Goal: Task Accomplishment & Management: Manage account settings

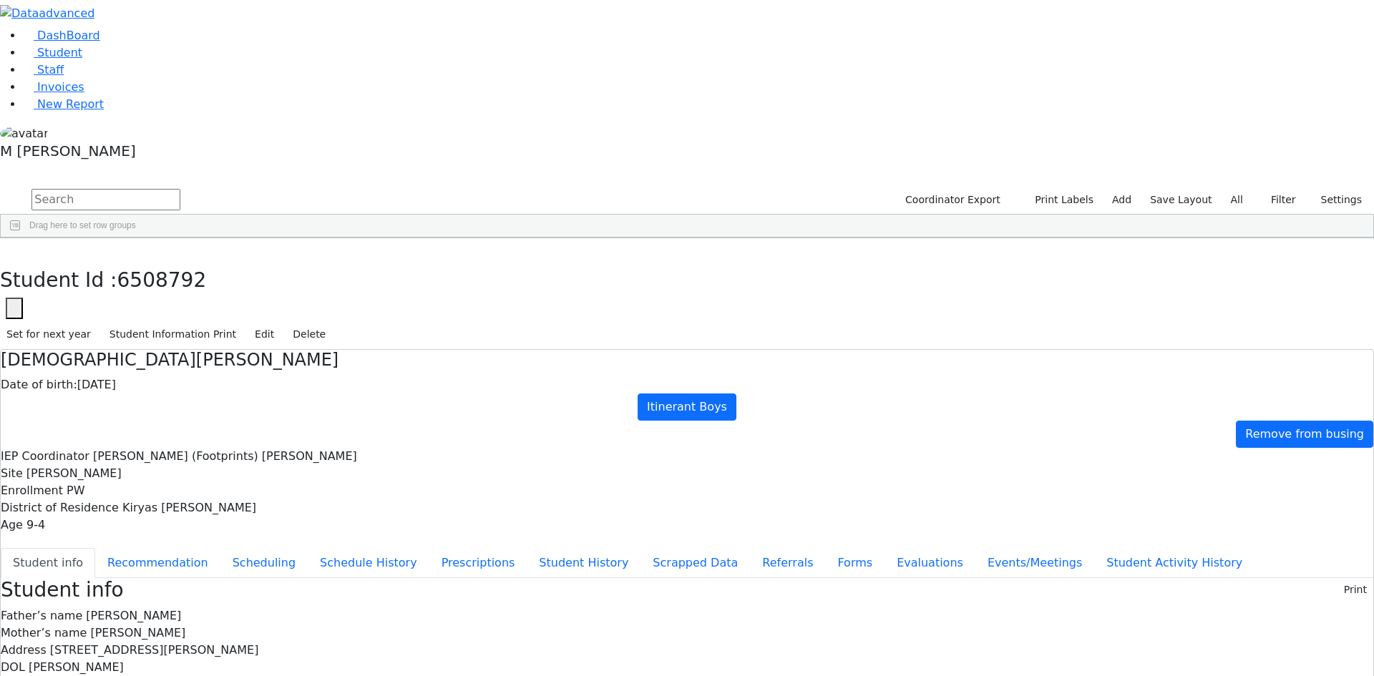
scroll to position [481, 0]
click at [82, 59] on link "Student" at bounding box center [52, 53] width 59 height 14
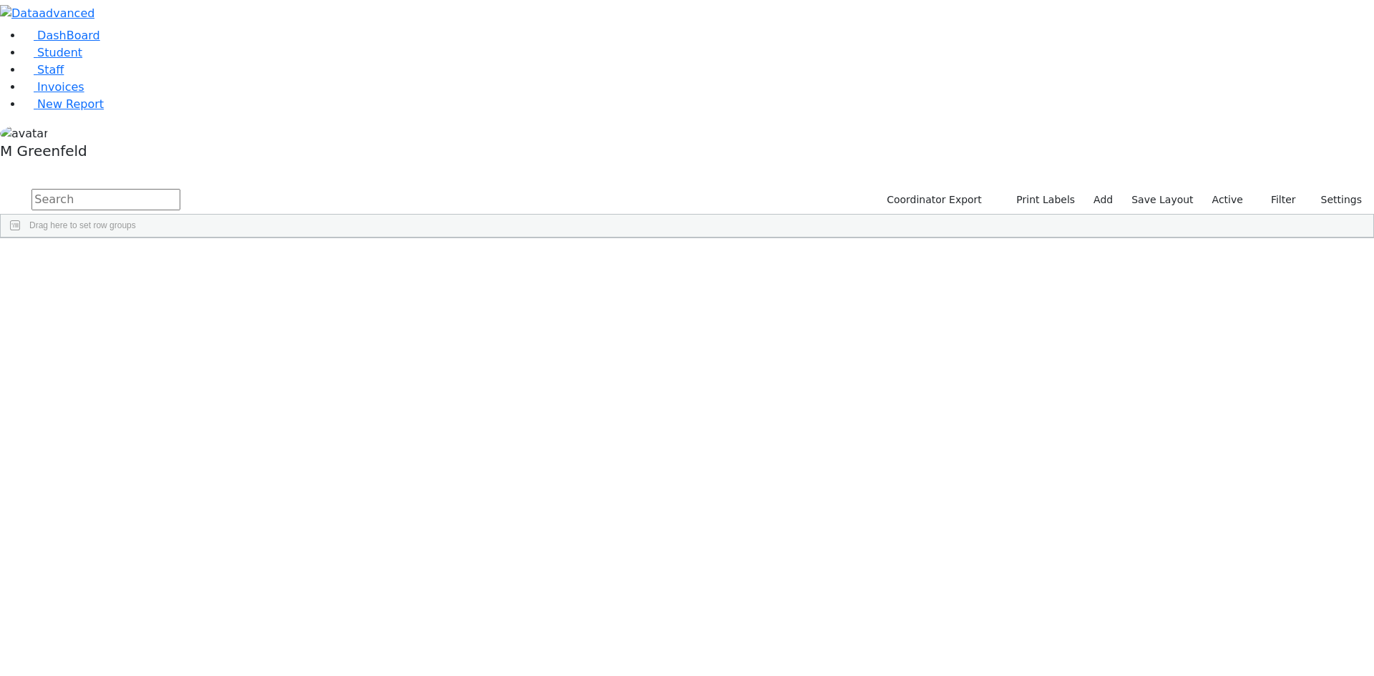
click at [1232, 189] on label "Active" at bounding box center [1228, 200] width 44 height 22
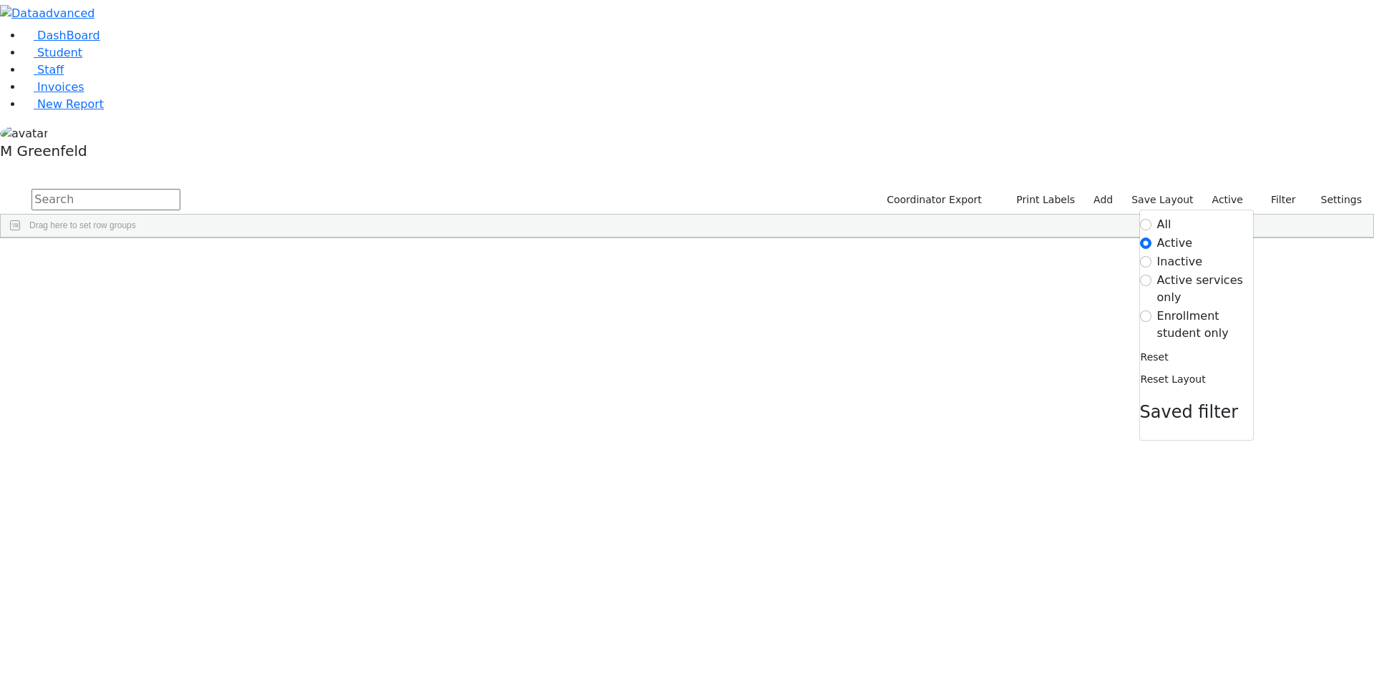
click at [1185, 308] on label "Enrollment student only" at bounding box center [1205, 325] width 96 height 34
click at [1152, 311] on input "Enrollment student only" at bounding box center [1145, 316] width 11 height 11
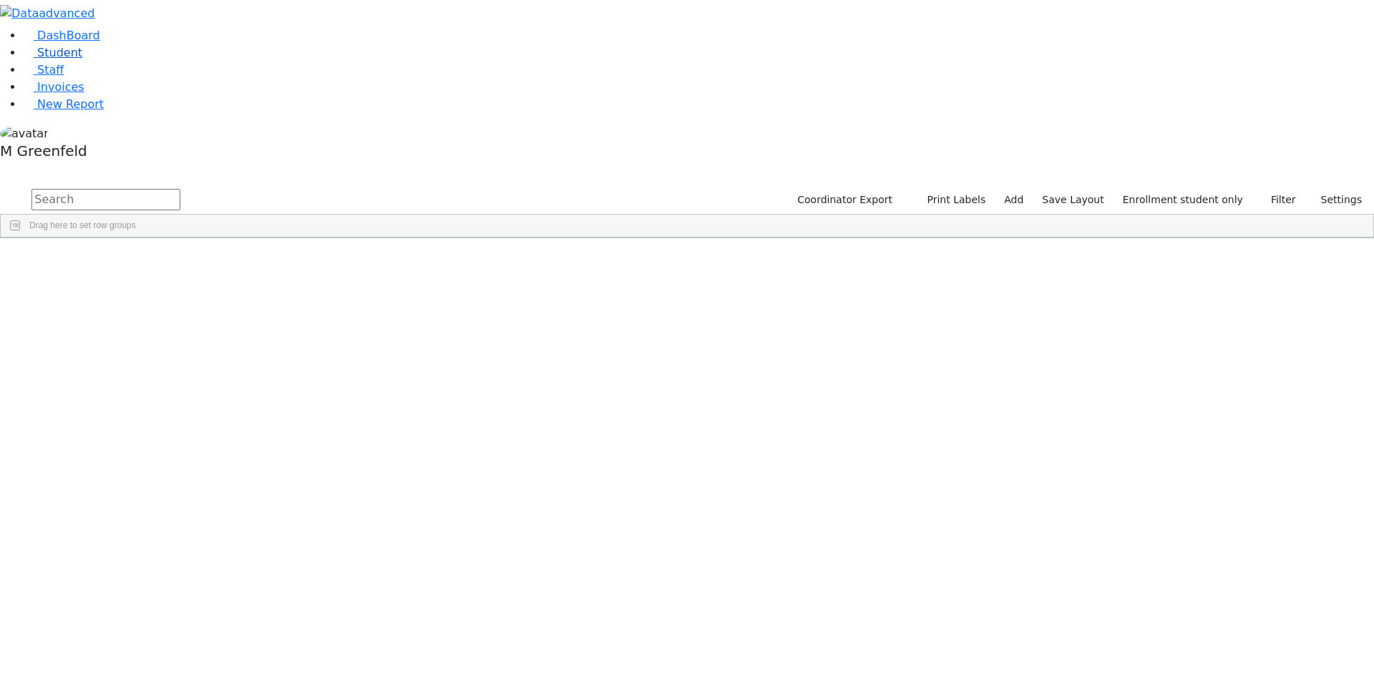
click at [82, 59] on link "Student" at bounding box center [52, 53] width 59 height 14
click at [1361, 316] on span "button" at bounding box center [1366, 321] width 11 height 11
click at [1219, 503] on span at bounding box center [1224, 508] width 11 height 11
click at [1220, 592] on input "checkbox" at bounding box center [1225, 597] width 11 height 11
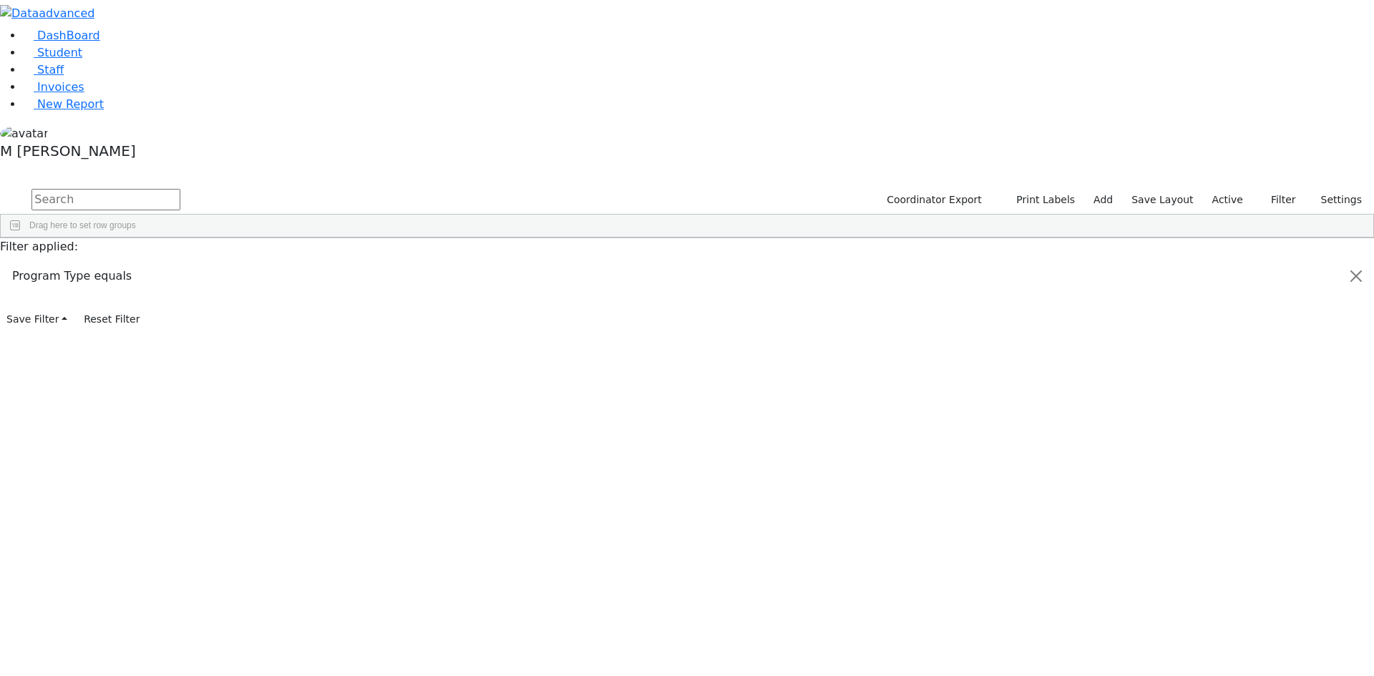
scroll to position [31, 0]
click at [1221, 595] on div "Itinerant Girls" at bounding box center [1254, 600] width 68 height 11
click at [1220, 595] on input "checkbox" at bounding box center [1225, 600] width 11 height 11
click at [1220, 644] on input "checkbox" at bounding box center [1225, 649] width 11 height 11
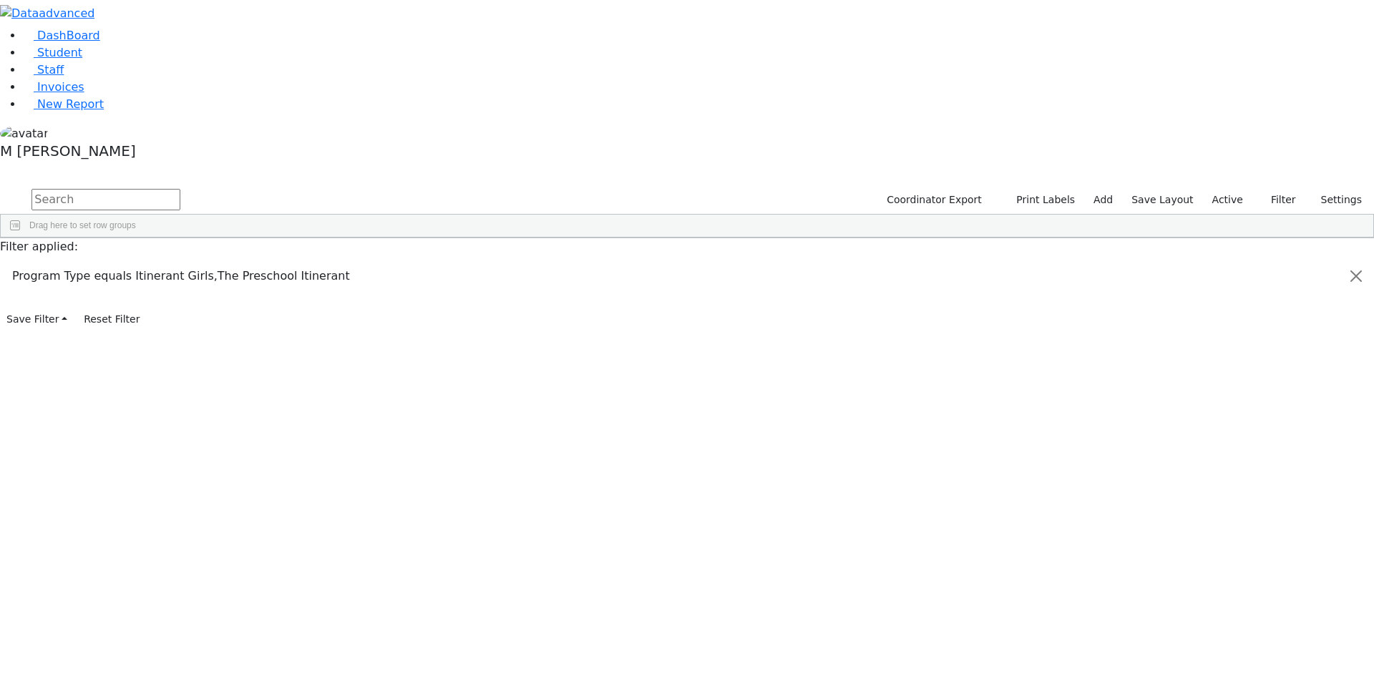
scroll to position [286, 0]
click at [1220, 382] on input "checkbox" at bounding box center [1225, 387] width 11 height 11
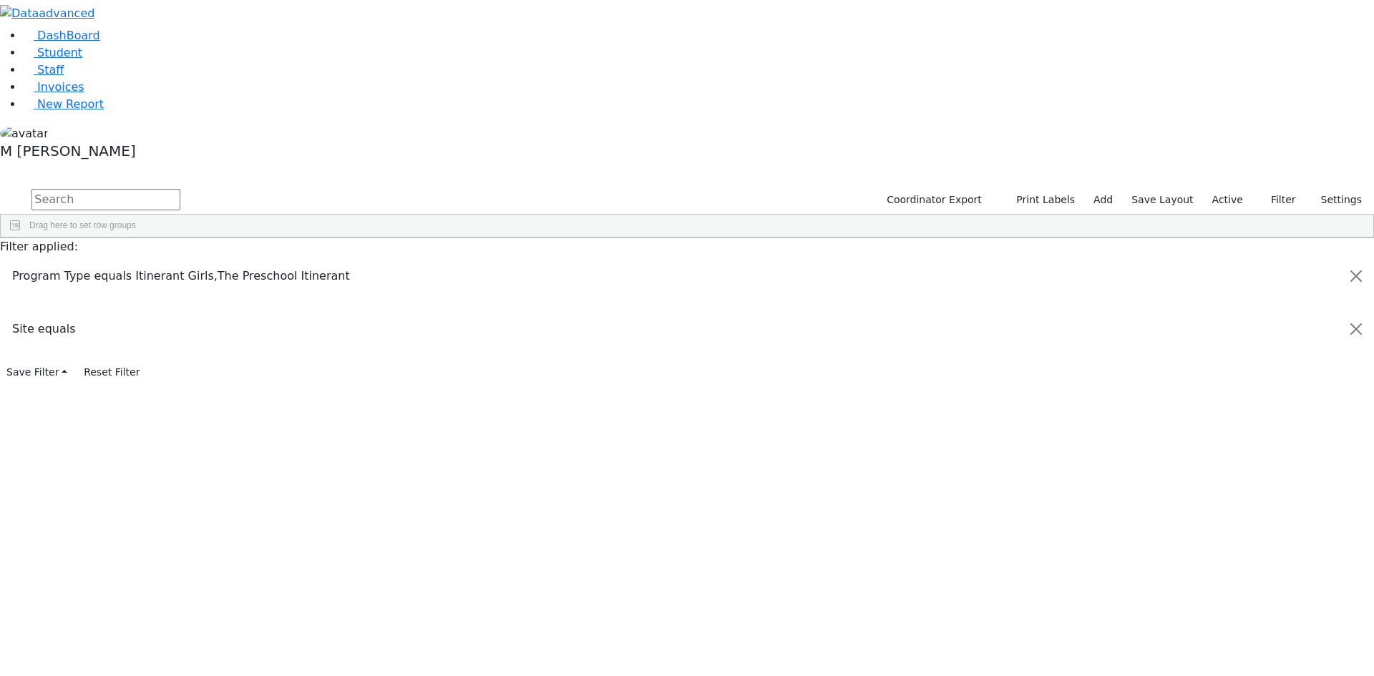
click at [1220, 402] on input "checkbox" at bounding box center [1225, 407] width 11 height 11
click at [545, 321] on div "Kiryas [PERSON_NAME]" at bounding box center [514, 331] width 61 height 20
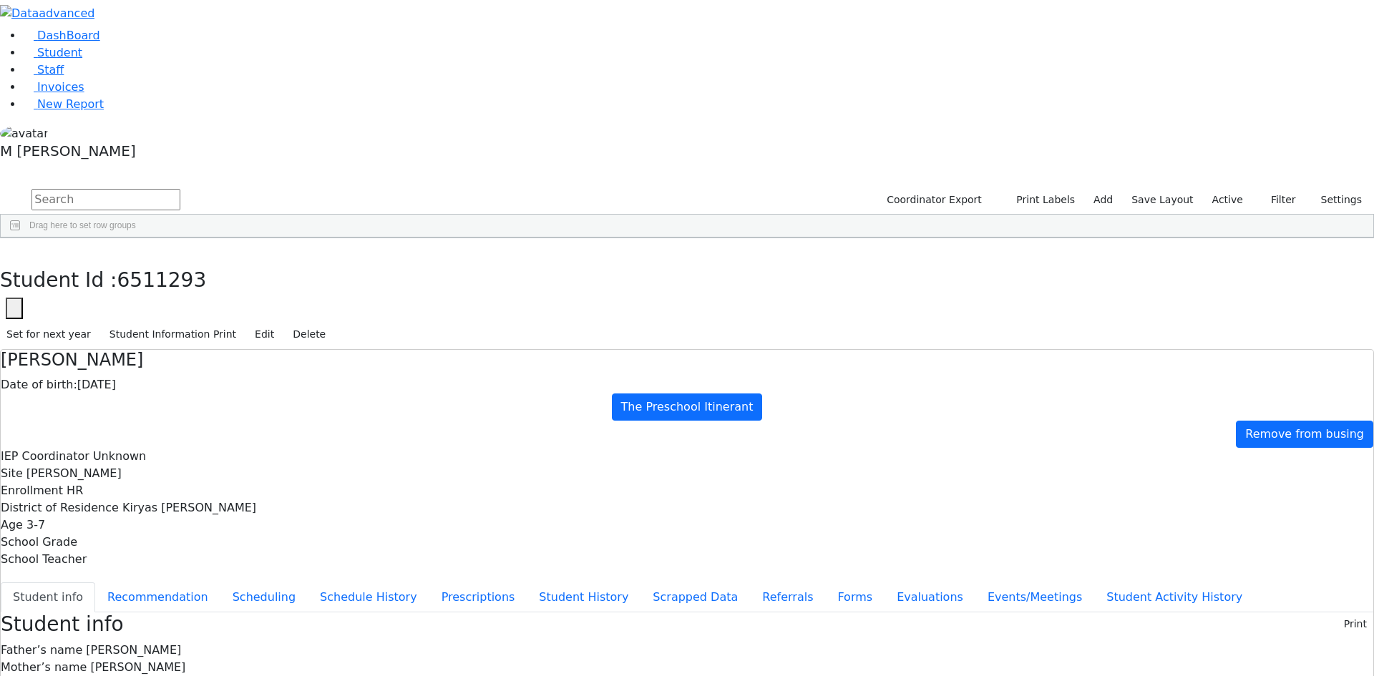
click at [95, 583] on button "Student info" at bounding box center [48, 598] width 94 height 30
click at [220, 583] on button "Recommendation" at bounding box center [157, 598] width 125 height 30
checkbox input "true"
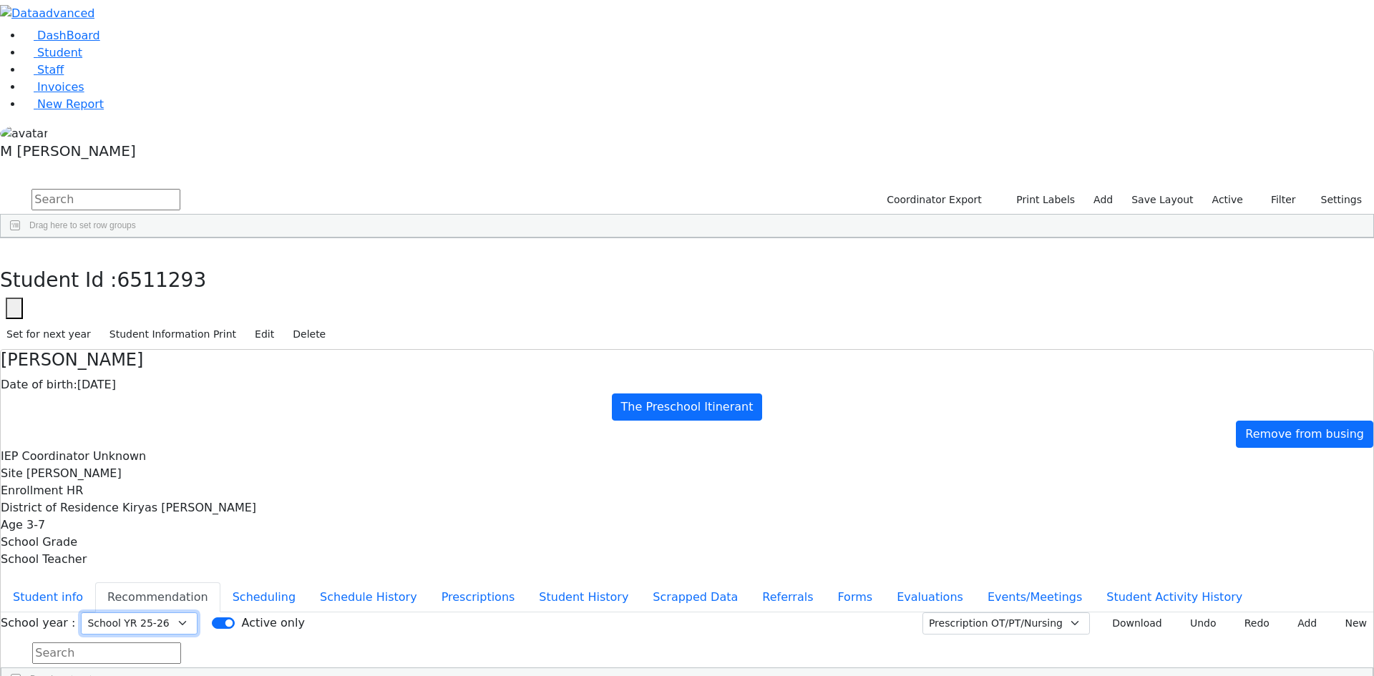
click at [198, 613] on select "Select School YR Summer YR 25 School YR 25-26 Summer YR 25 School YR 24-25 Summ…" at bounding box center [139, 624] width 117 height 22
click at [285, 238] on div "Student Id : 6511293 Student Id 6511293 Cancel Save Set for next year Student I…" at bounding box center [687, 294] width 1374 height 112
click at [21, 238] on button "button" at bounding box center [10, 253] width 21 height 30
click at [529, 244] on span "District Of Residence" at bounding box center [513, 249] width 32 height 10
click at [72, 59] on link "Student" at bounding box center [52, 53] width 59 height 14
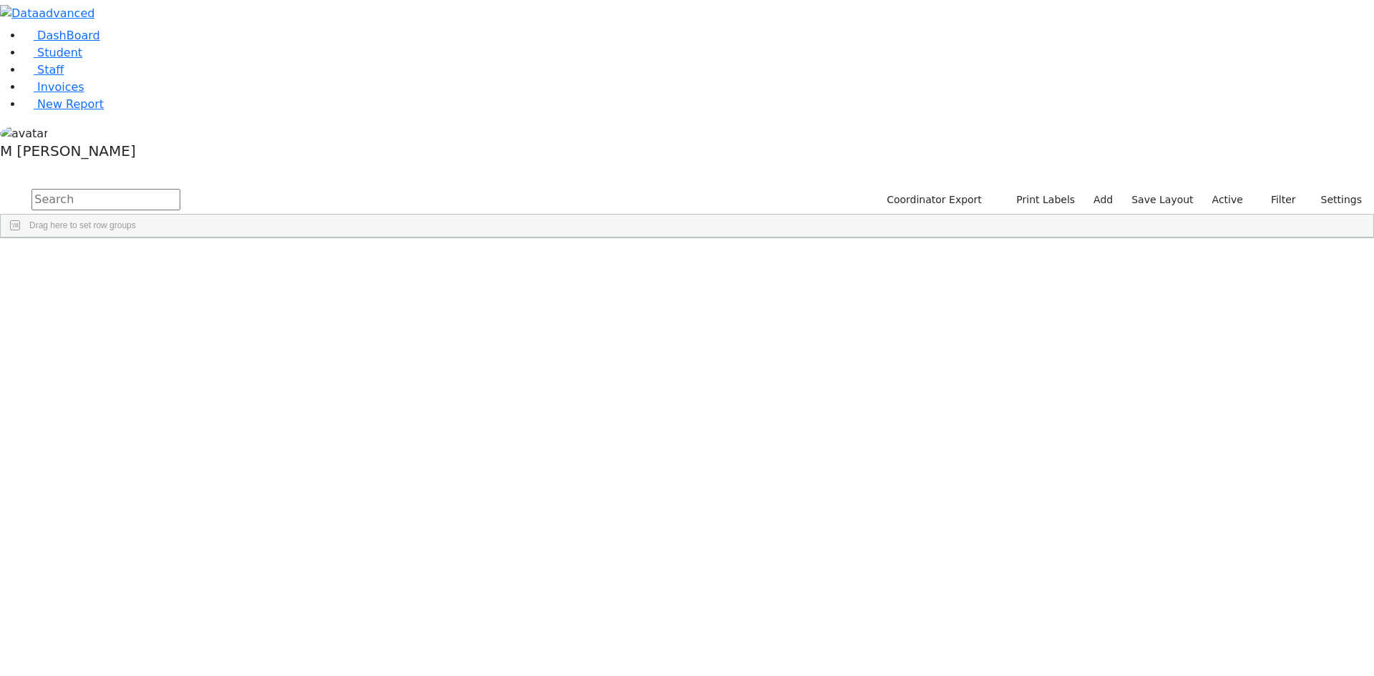
click at [180, 189] on input "text" at bounding box center [105, 199] width 149 height 21
click at [1246, 189] on label "Active" at bounding box center [1228, 200] width 44 height 22
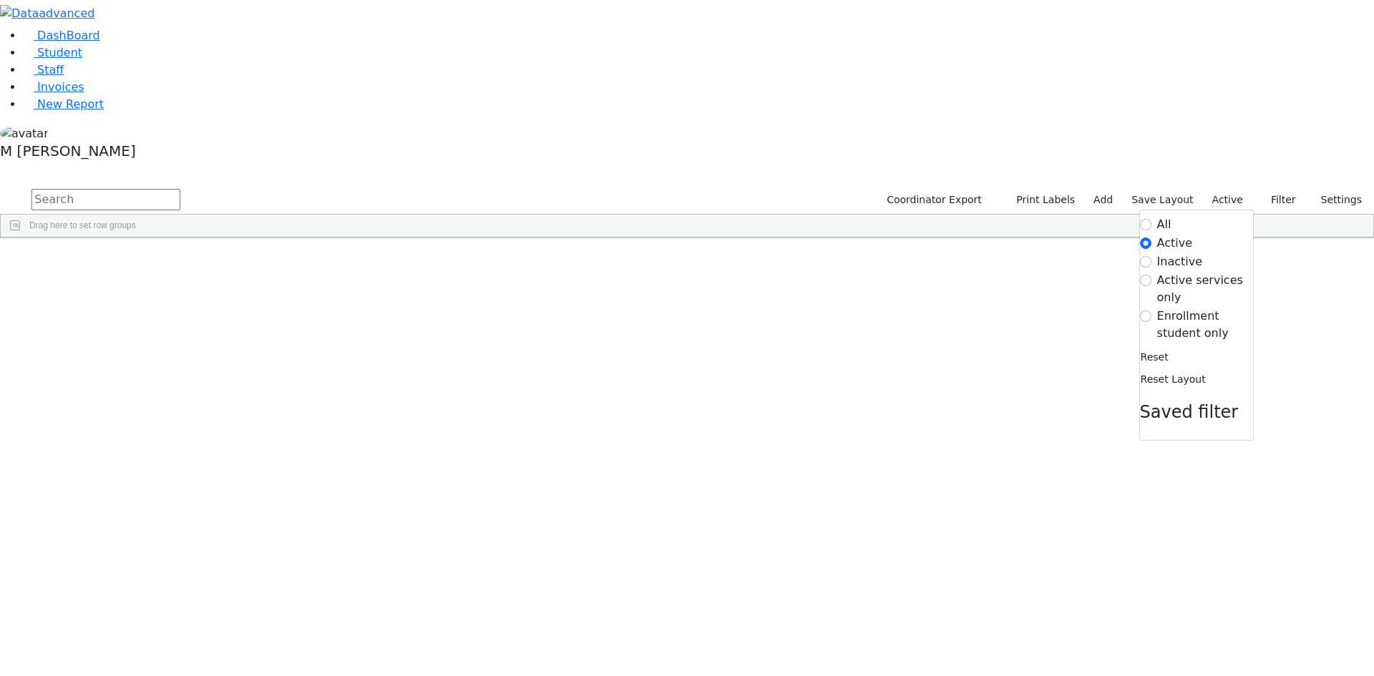
click at [1180, 308] on label "Enrollment student only" at bounding box center [1205, 325] width 96 height 34
click at [1152, 311] on input "Enrollment student only" at bounding box center [1145, 316] width 11 height 11
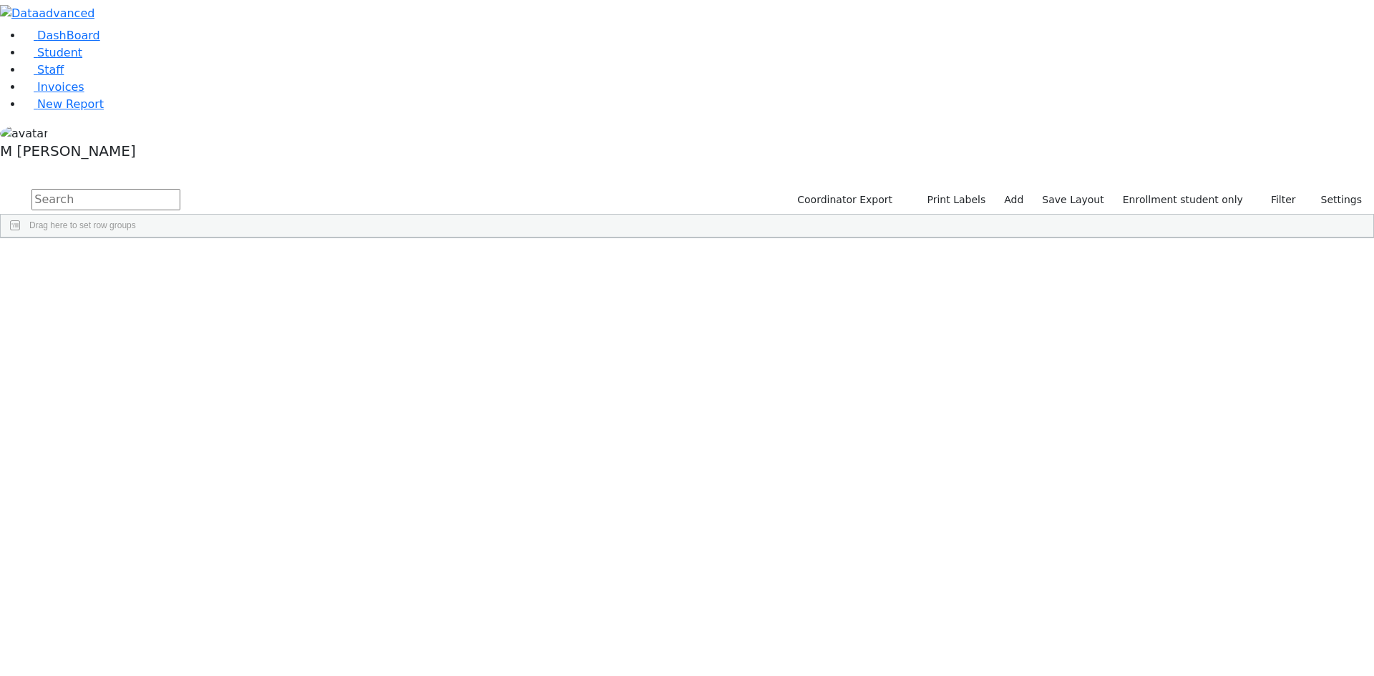
scroll to position [207, 0]
click at [144, 676] on div "[PERSON_NAME]" at bounding box center [109, 686] width 69 height 20
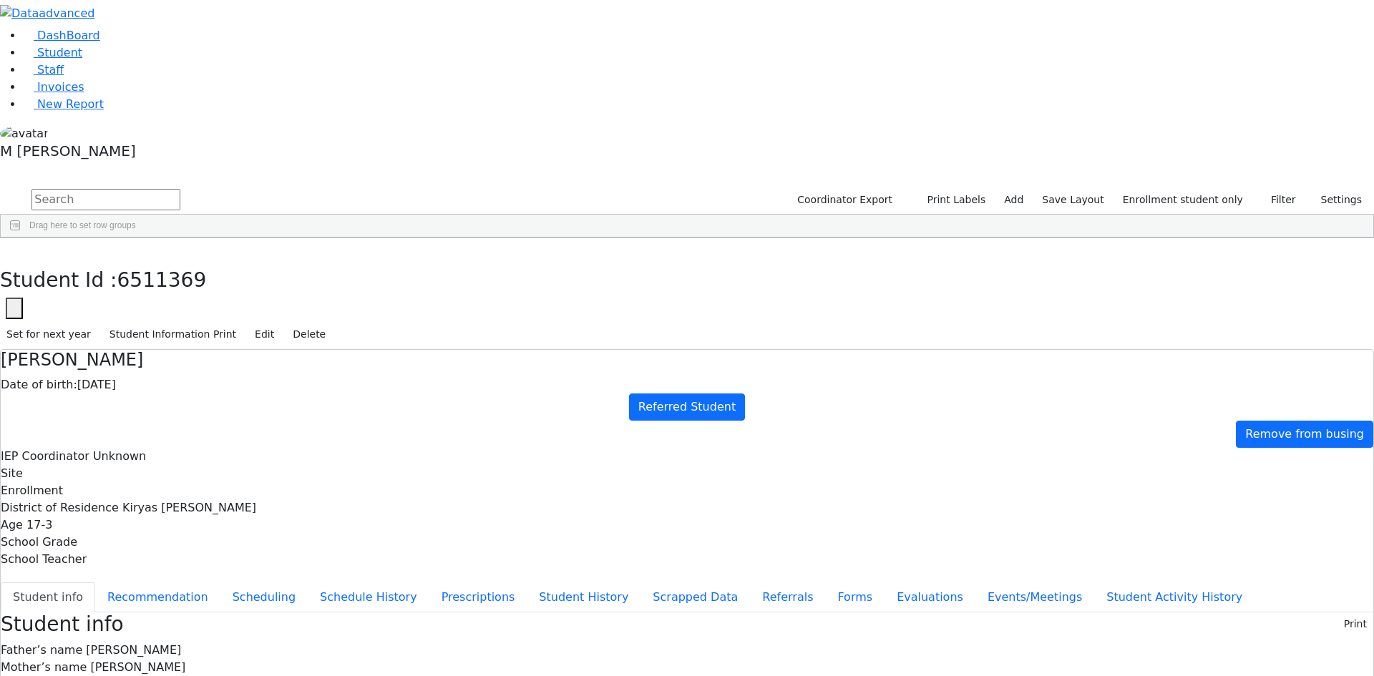
scroll to position [2, 0]
drag, startPoint x: 744, startPoint y: 540, endPoint x: 825, endPoint y: 541, distance: 81.6
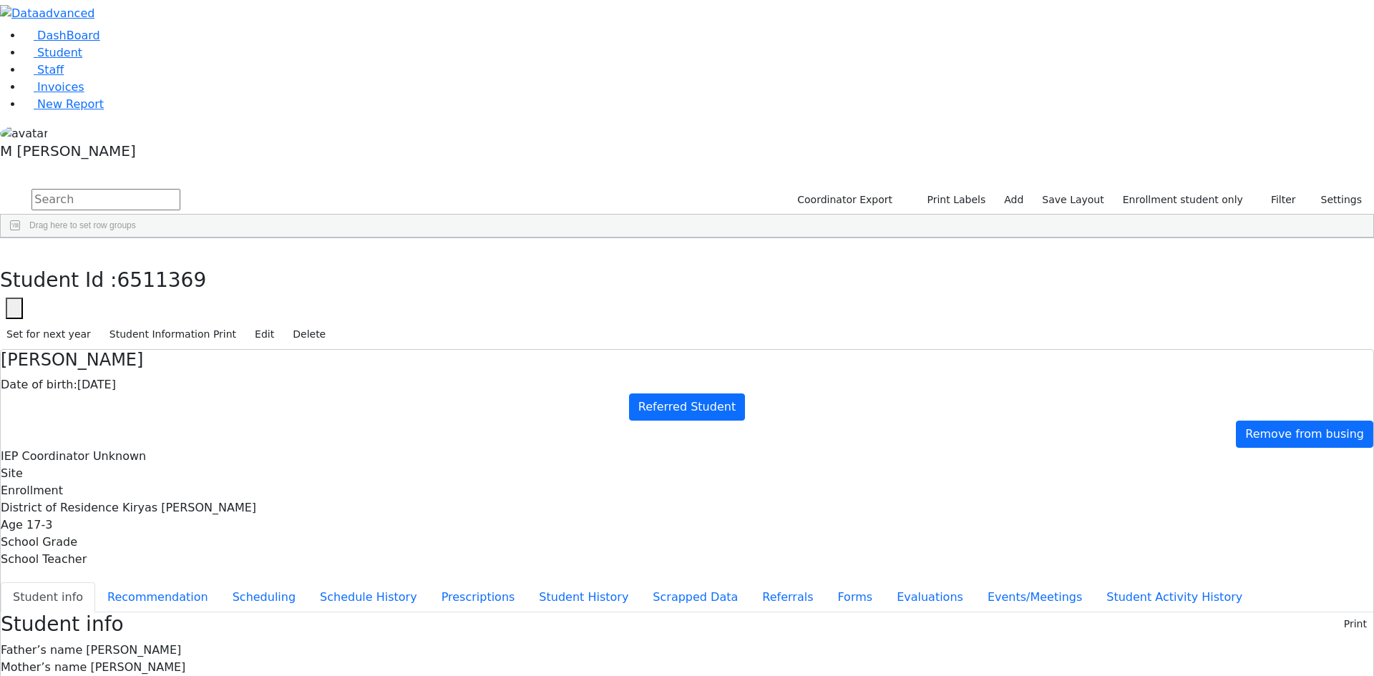
drag, startPoint x: 747, startPoint y: 546, endPoint x: 838, endPoint y: 537, distance: 92.1
click at [255, 165] on div "Students 37 A 24 K 24 W 24 A 24 K 24 W 24 A" at bounding box center [687, 175] width 1374 height 21
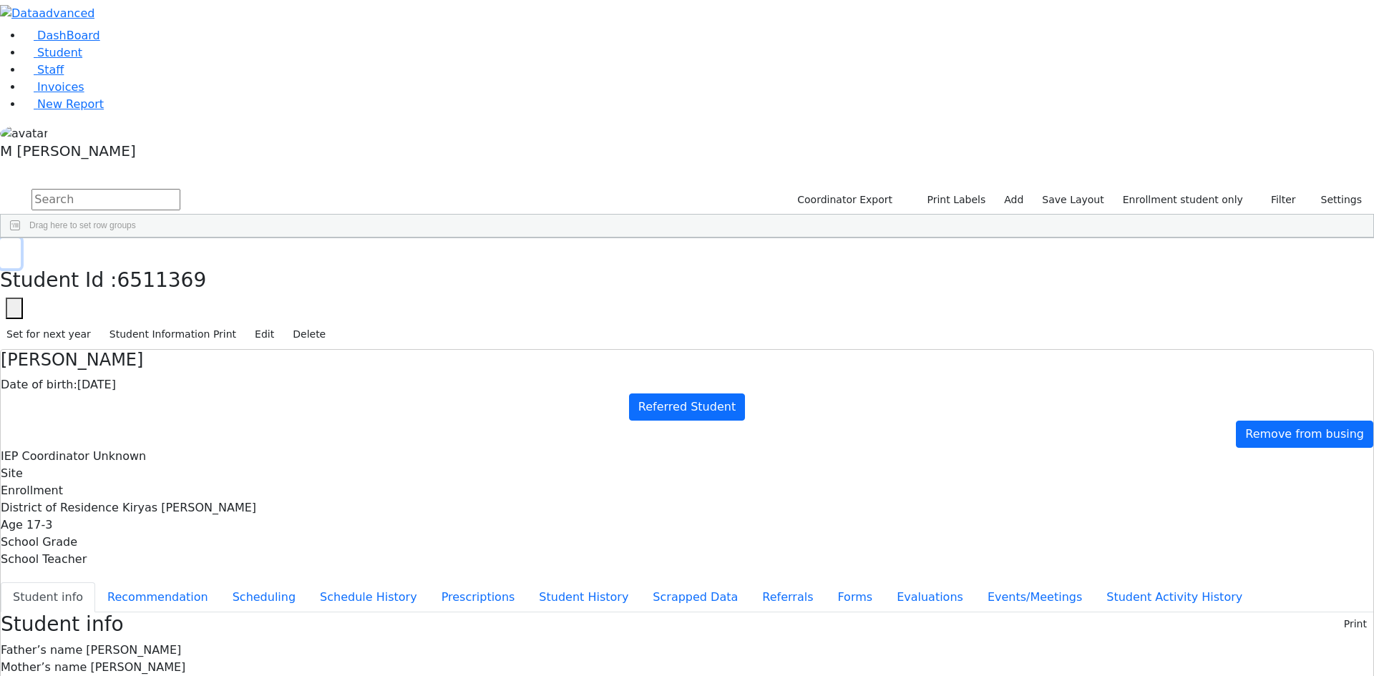
click at [14, 249] on icon "button" at bounding box center [10, 253] width 8 height 9
click at [213, 387] on div "Yehoshua" at bounding box center [178, 397] width 69 height 20
click at [750, 583] on button "Referrals" at bounding box center [787, 598] width 75 height 30
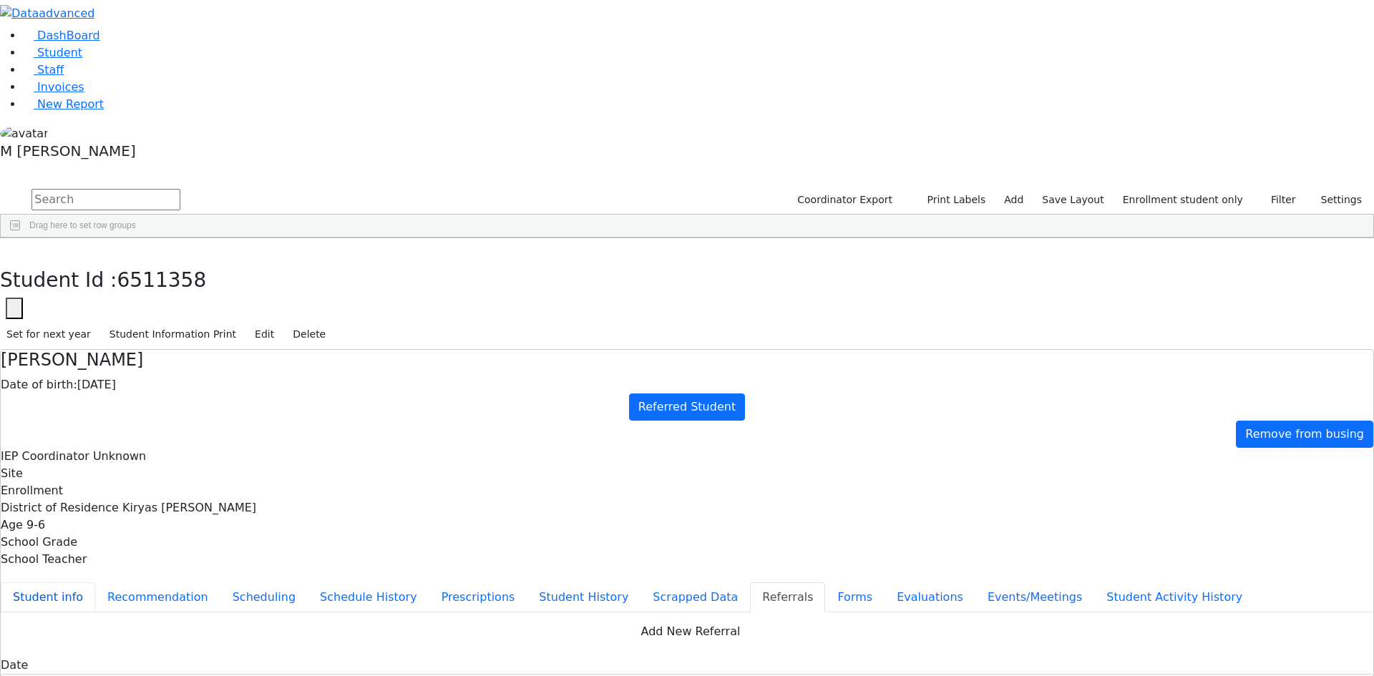
click at [95, 583] on button "Student info" at bounding box center [48, 598] width 94 height 30
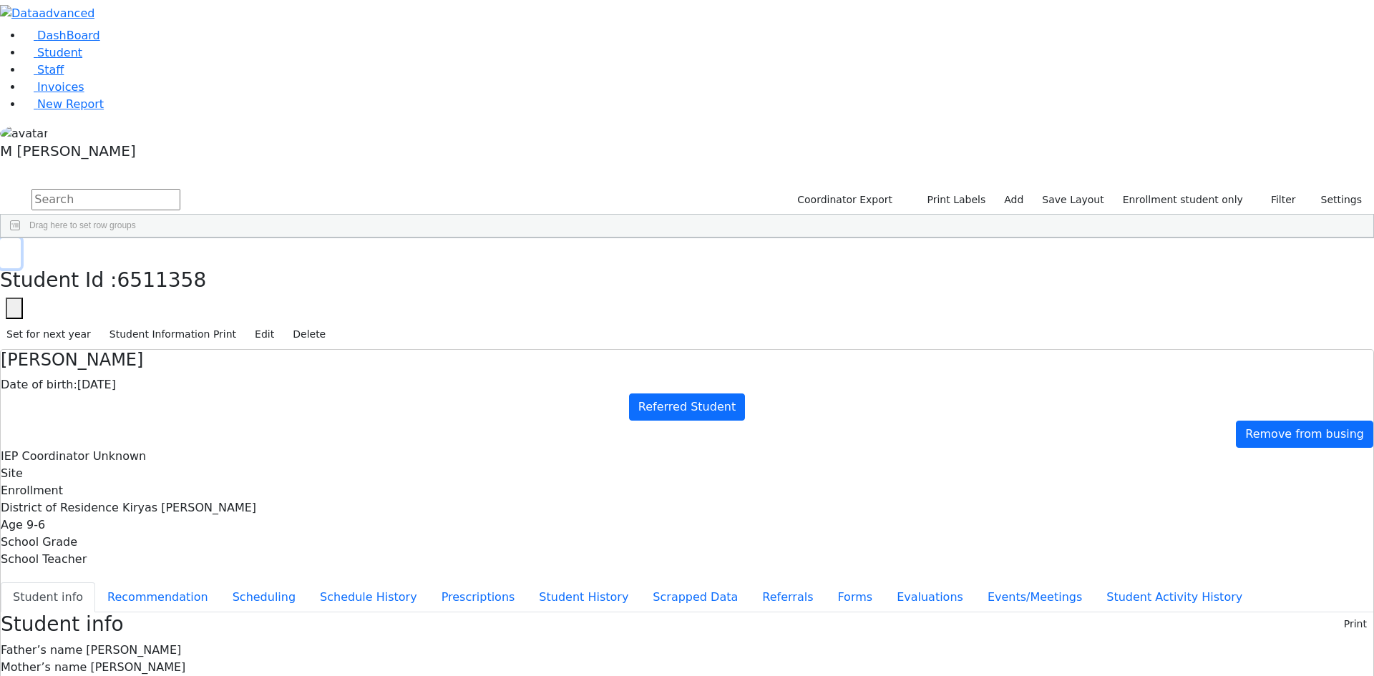
click at [14, 249] on icon "button" at bounding box center [10, 253] width 8 height 9
click at [1195, 187] on div "Coordinator Export Print Labels Add Save Layout Enrollment student only Filter …" at bounding box center [1078, 200] width 592 height 27
click at [1242, 189] on label "Enrollment student only" at bounding box center [1183, 200] width 133 height 22
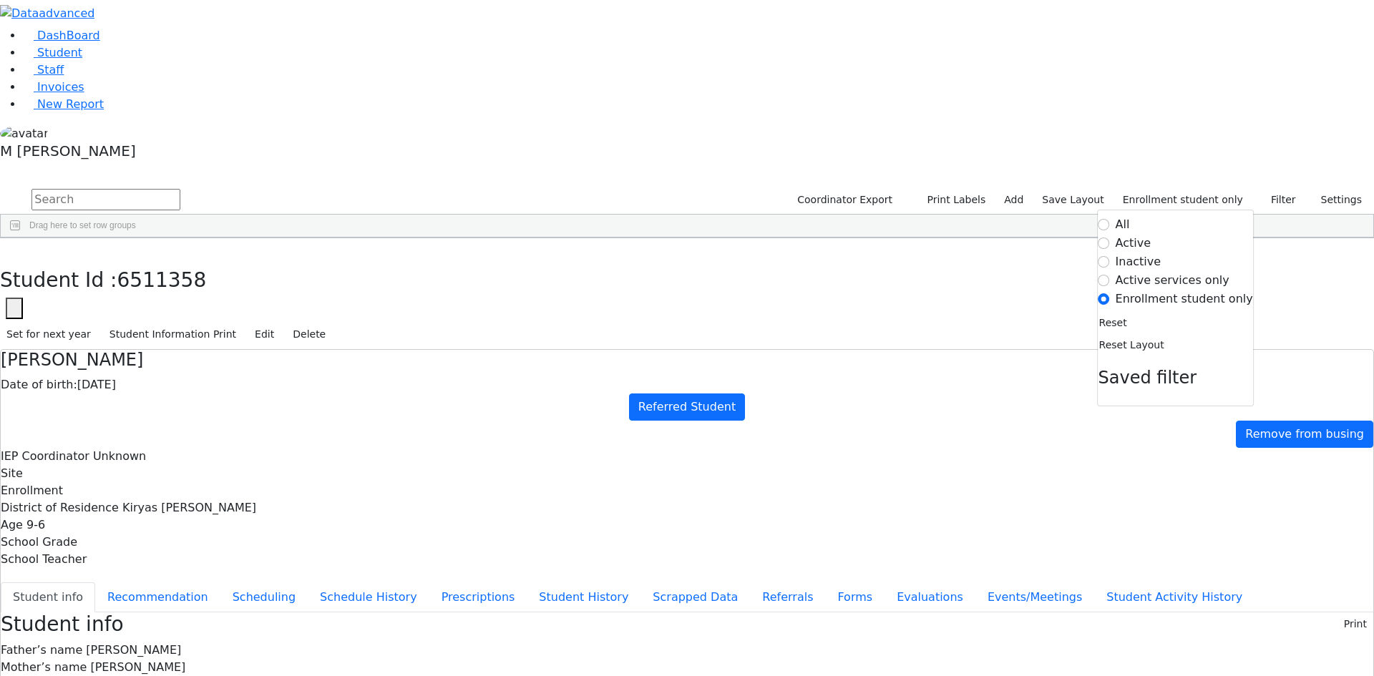
click at [144, 382] on div "Deutsch" at bounding box center [109, 392] width 69 height 20
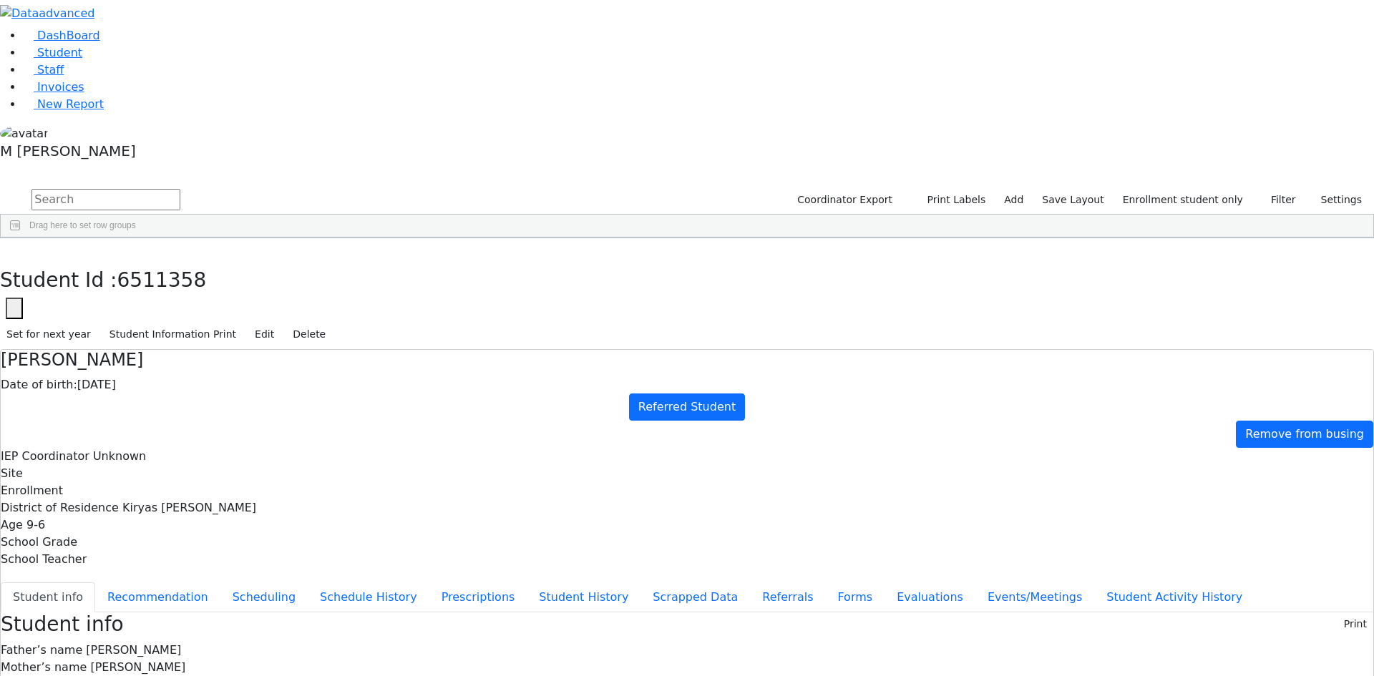
click at [144, 382] on div "Deutsch" at bounding box center [109, 392] width 69 height 20
click at [750, 583] on button "Referrals" at bounding box center [787, 598] width 75 height 30
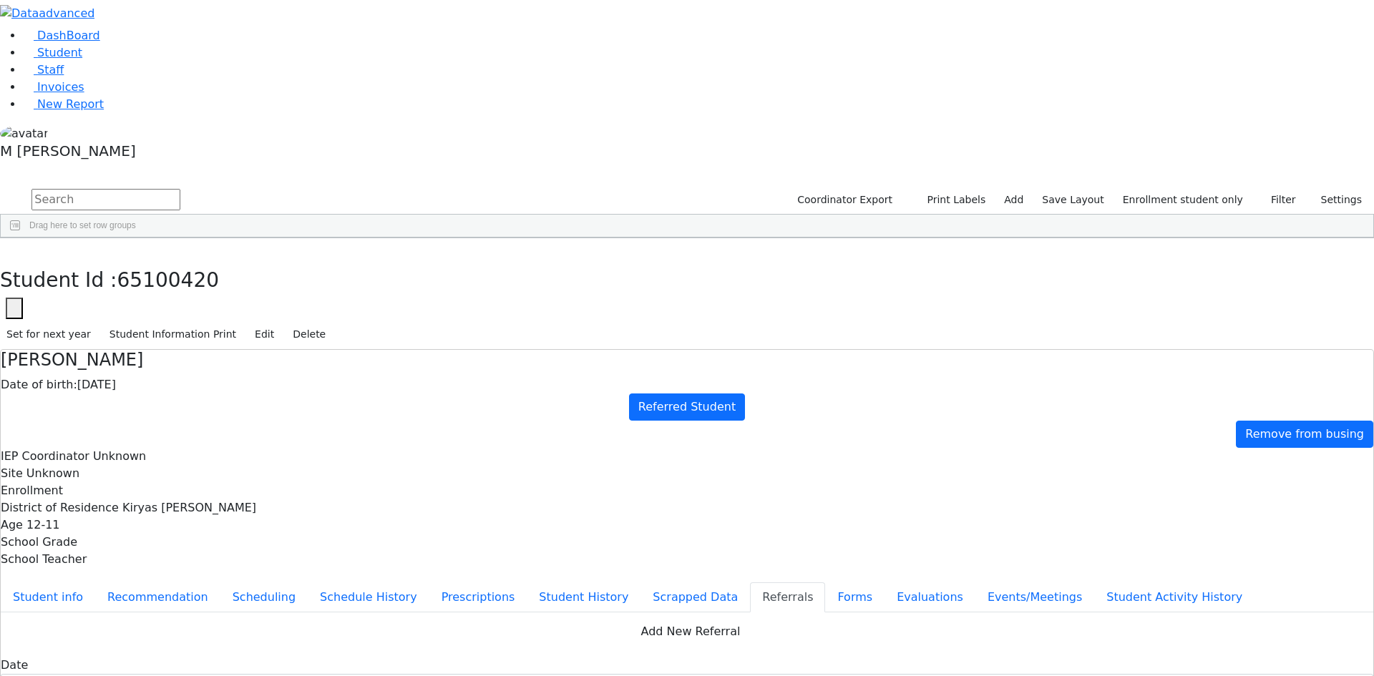
click at [256, 165] on div "Students 37 A 24 K 24 W 24 A 24 K 24 W 24 A" at bounding box center [687, 175] width 1374 height 21
click at [21, 238] on button "button" at bounding box center [10, 253] width 21 height 30
click at [180, 189] on input "text" at bounding box center [105, 199] width 149 height 21
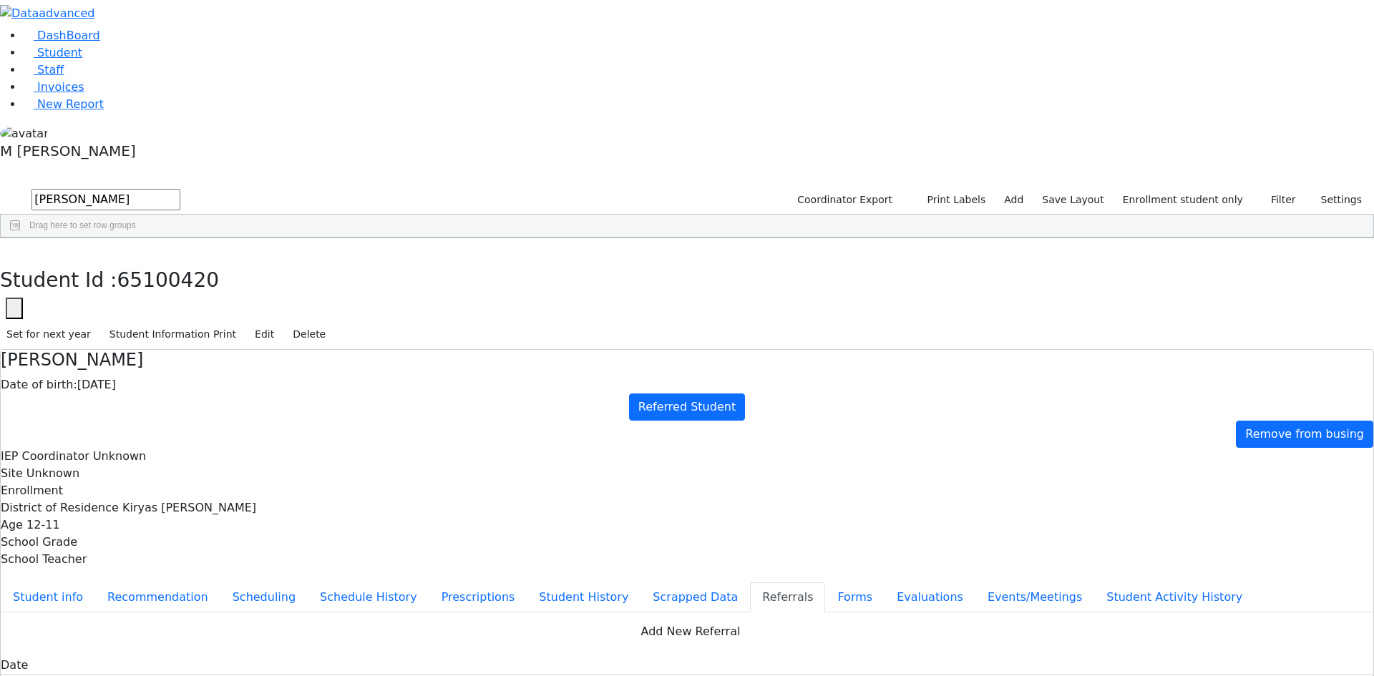
type input "Rubin"
click at [0, 187] on button "submit" at bounding box center [14, 200] width 28 height 27
click at [1188, 189] on label "Enrollment student only" at bounding box center [1183, 200] width 133 height 22
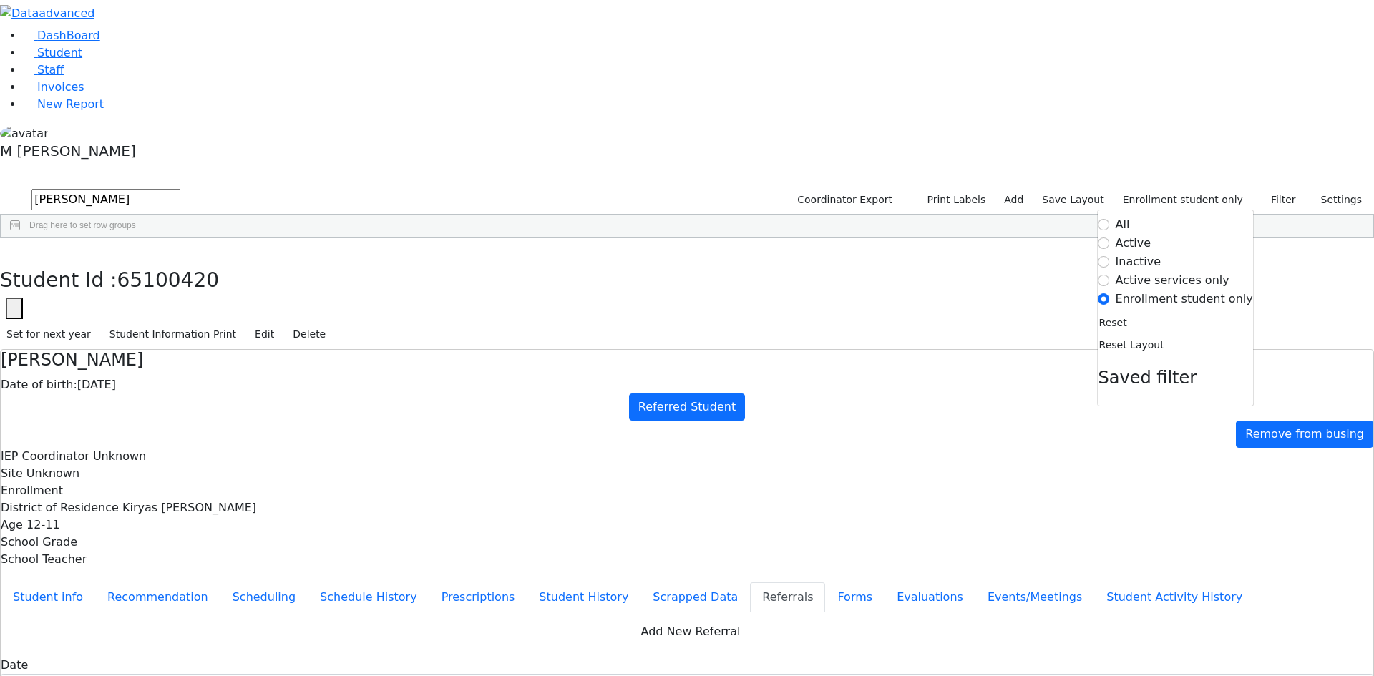
click at [1150, 216] on form "All Active Inactive Active services only Enrollment student only" at bounding box center [1176, 262] width 155 height 92
click at [1147, 235] on label "Active" at bounding box center [1134, 243] width 36 height 17
click at [1110, 238] on input "Active" at bounding box center [1104, 243] width 11 height 11
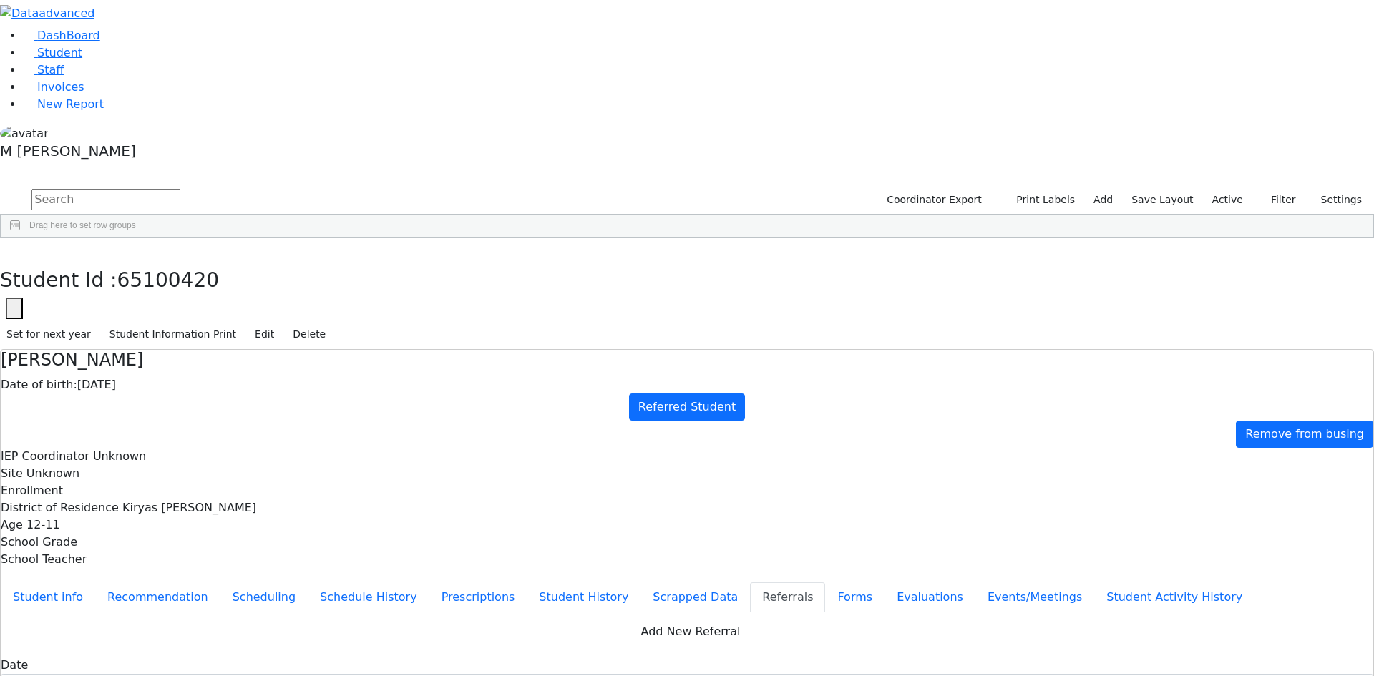
click at [180, 189] on input "text" at bounding box center [105, 199] width 149 height 21
type input "Mend"
click at [0, 187] on button "submit" at bounding box center [14, 200] width 28 height 27
click at [213, 402] on div "Mendel" at bounding box center [178, 412] width 69 height 20
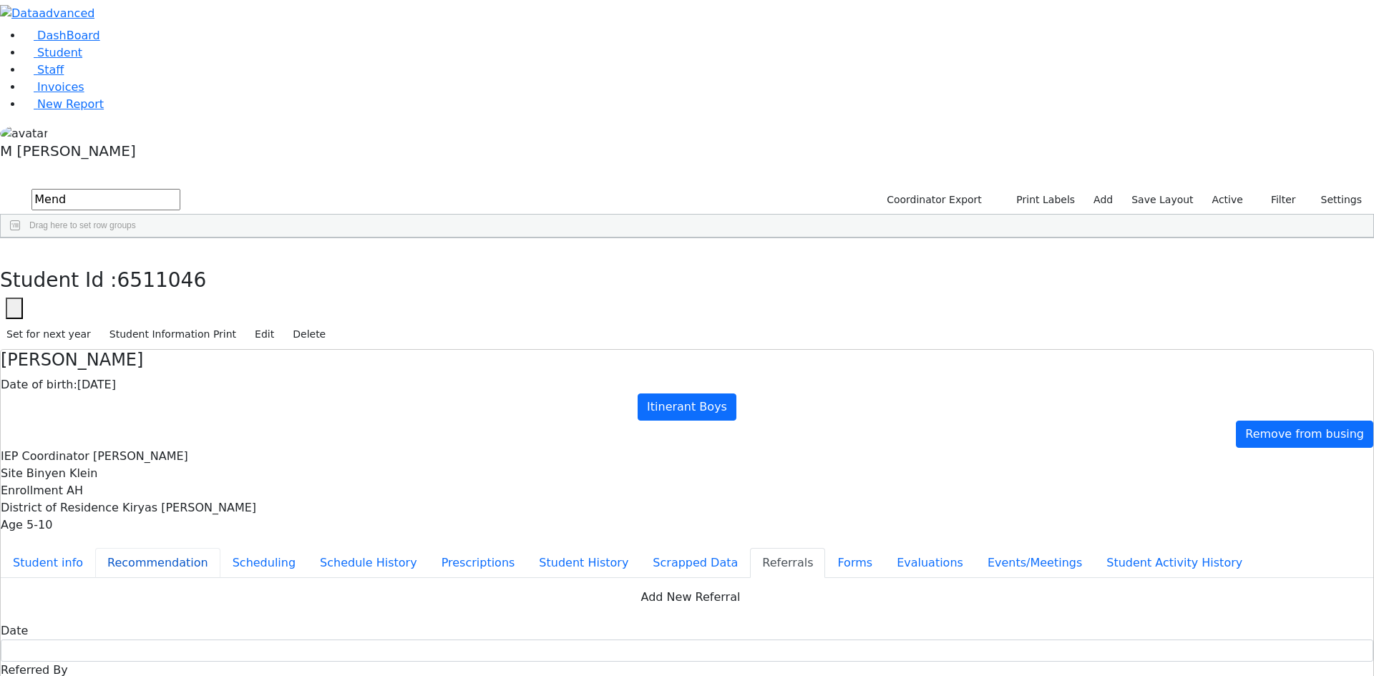
click at [220, 548] on button "Recommendation" at bounding box center [157, 563] width 125 height 30
checkbox input "true"
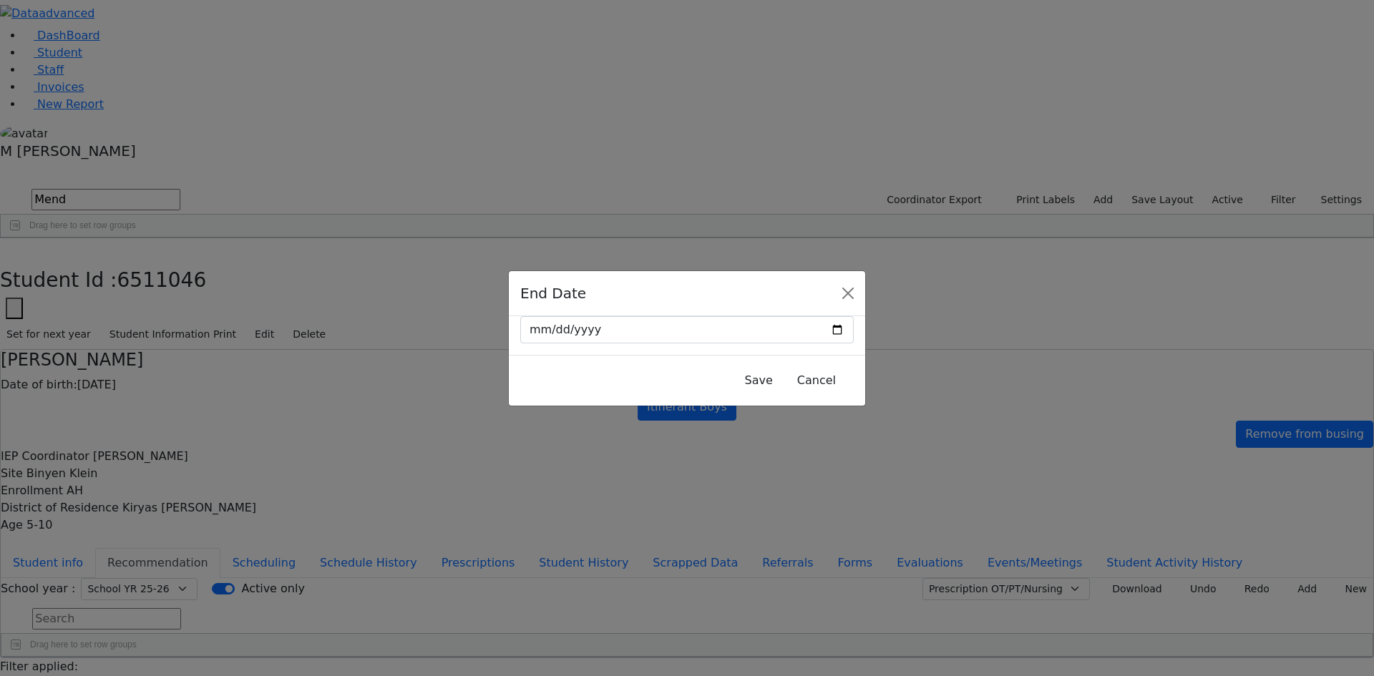
click at [825, 329] on div at bounding box center [687, 335] width 356 height 39
click at [812, 330] on input "date" at bounding box center [687, 329] width 334 height 27
click at [807, 328] on input "date" at bounding box center [687, 329] width 334 height 27
type input "2025-09-05"
click at [736, 385] on button "Save" at bounding box center [759, 380] width 47 height 27
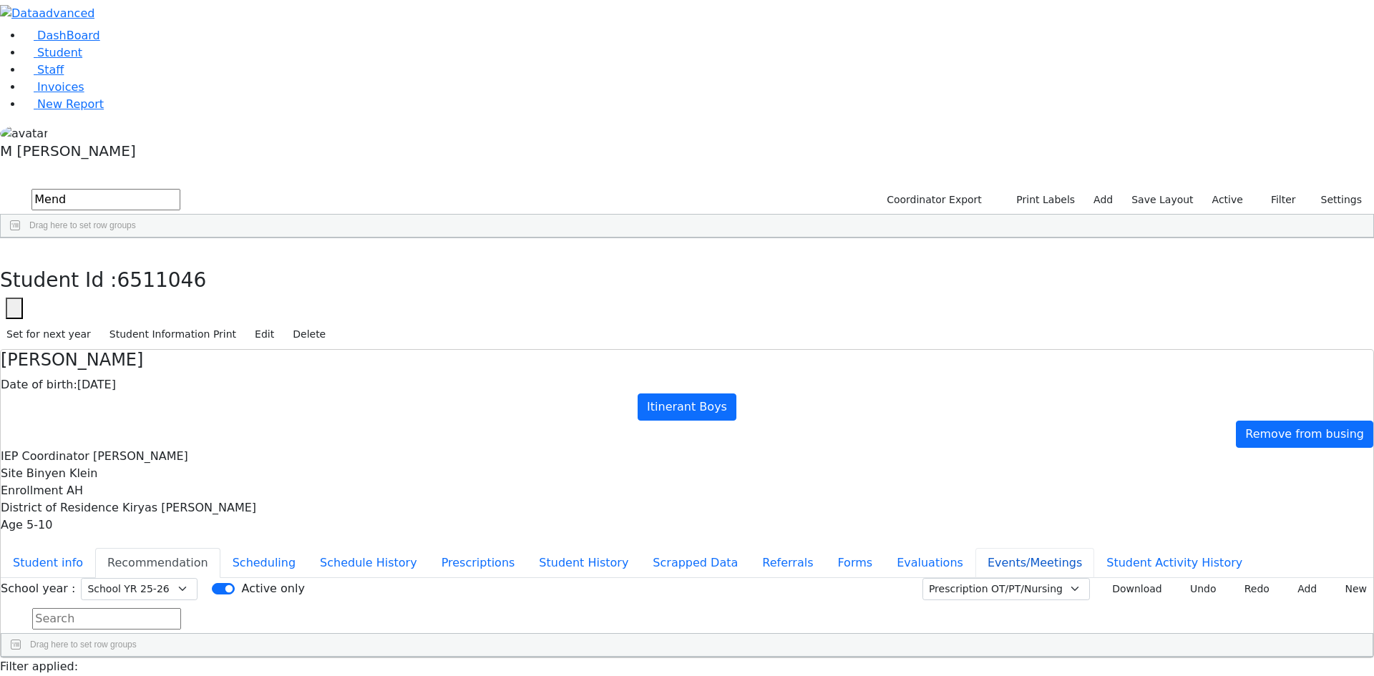
click at [976, 548] on button "Events/Meetings" at bounding box center [1035, 563] width 119 height 30
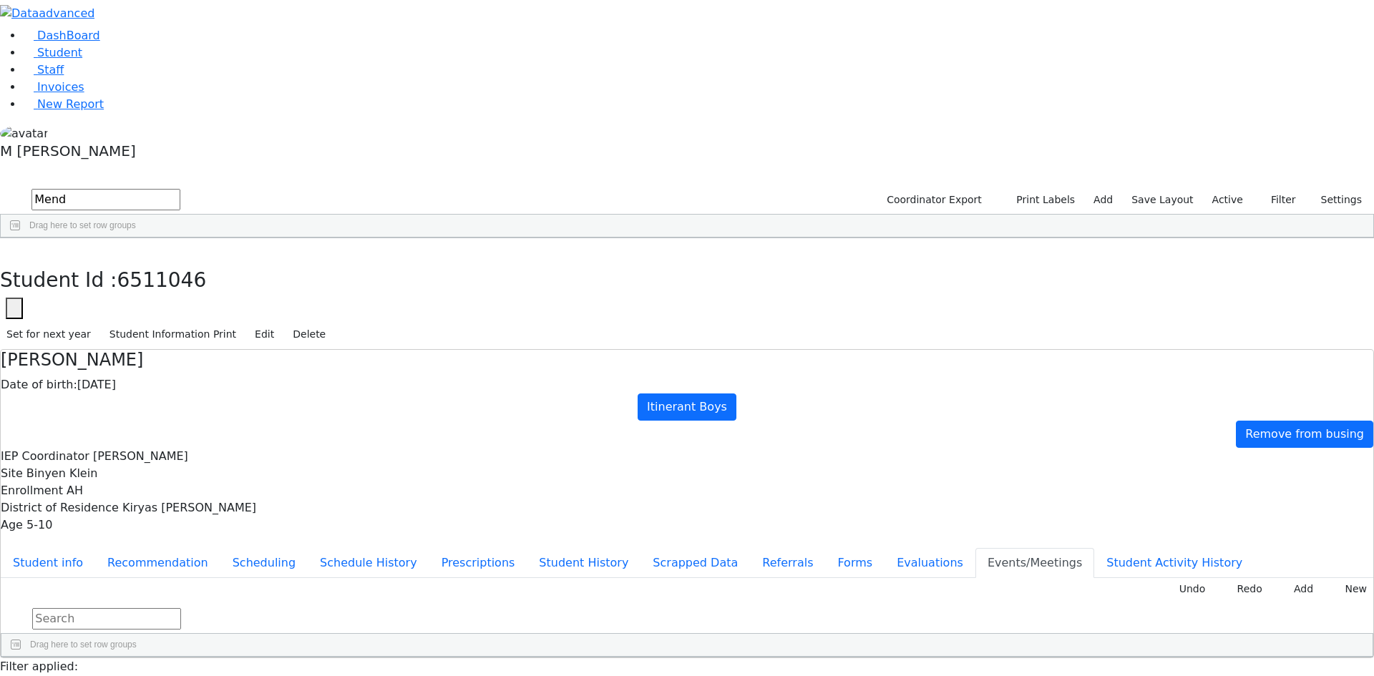
type input "Declines OT-Consent Received 9/4"
drag, startPoint x: 284, startPoint y: 26, endPoint x: 253, endPoint y: 44, distance: 35.6
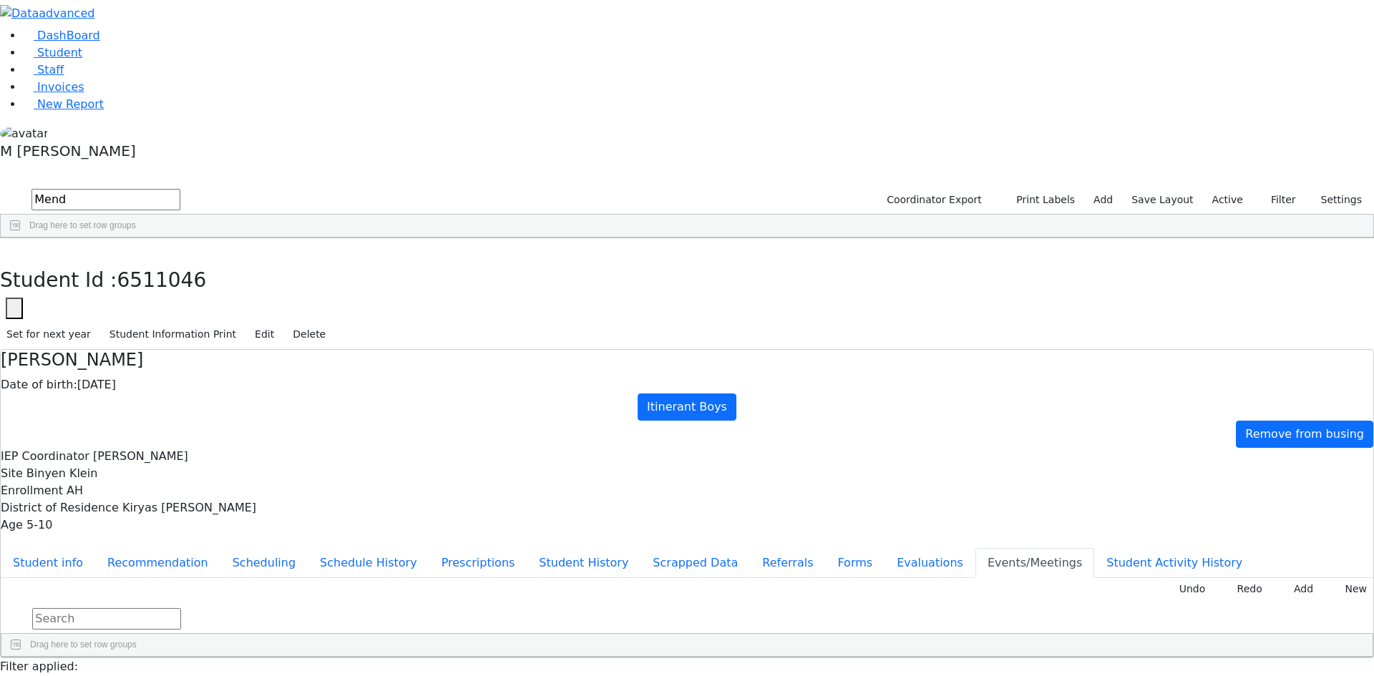
click at [286, 238] on div "Student Id : 6511046 Student Id 6511046 Cancel Save Set for next year Student I…" at bounding box center [687, 294] width 1374 height 112
click at [82, 59] on link "Student" at bounding box center [52, 53] width 59 height 14
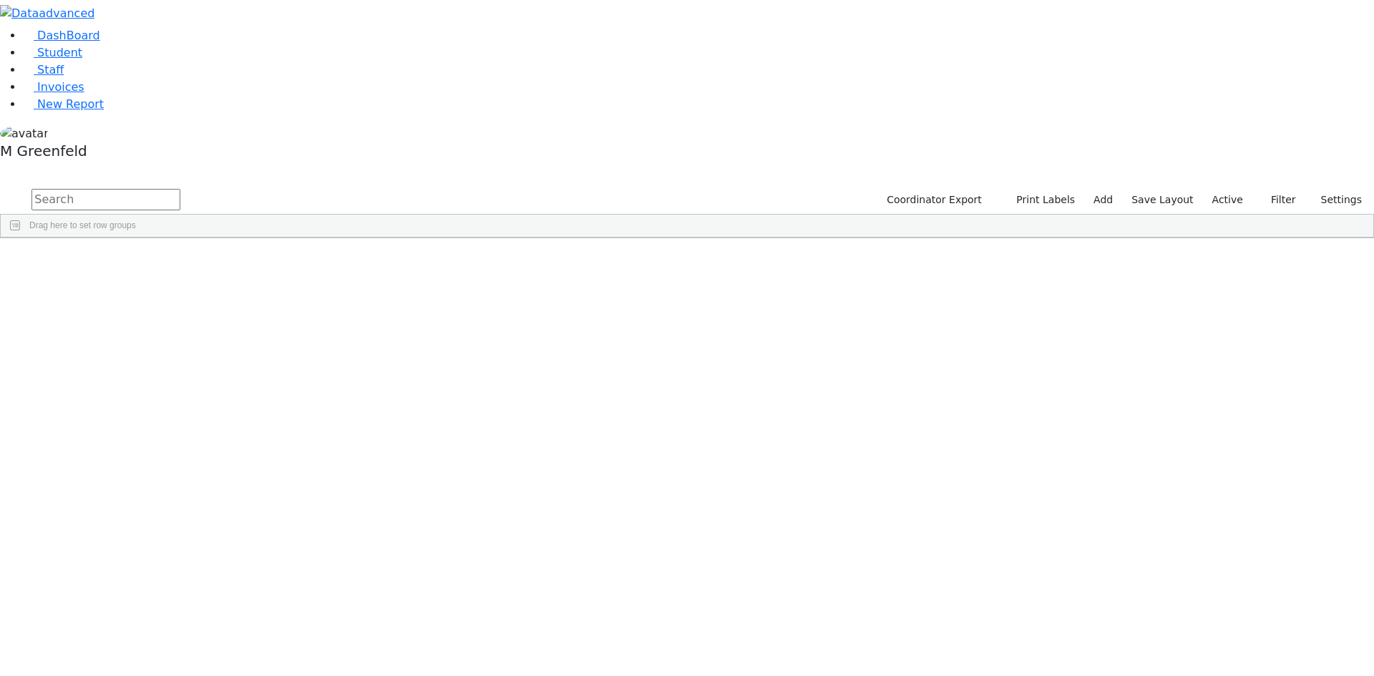
click at [180, 189] on input "text" at bounding box center [105, 199] width 149 height 21
click at [1215, 189] on label "Active" at bounding box center [1228, 200] width 44 height 22
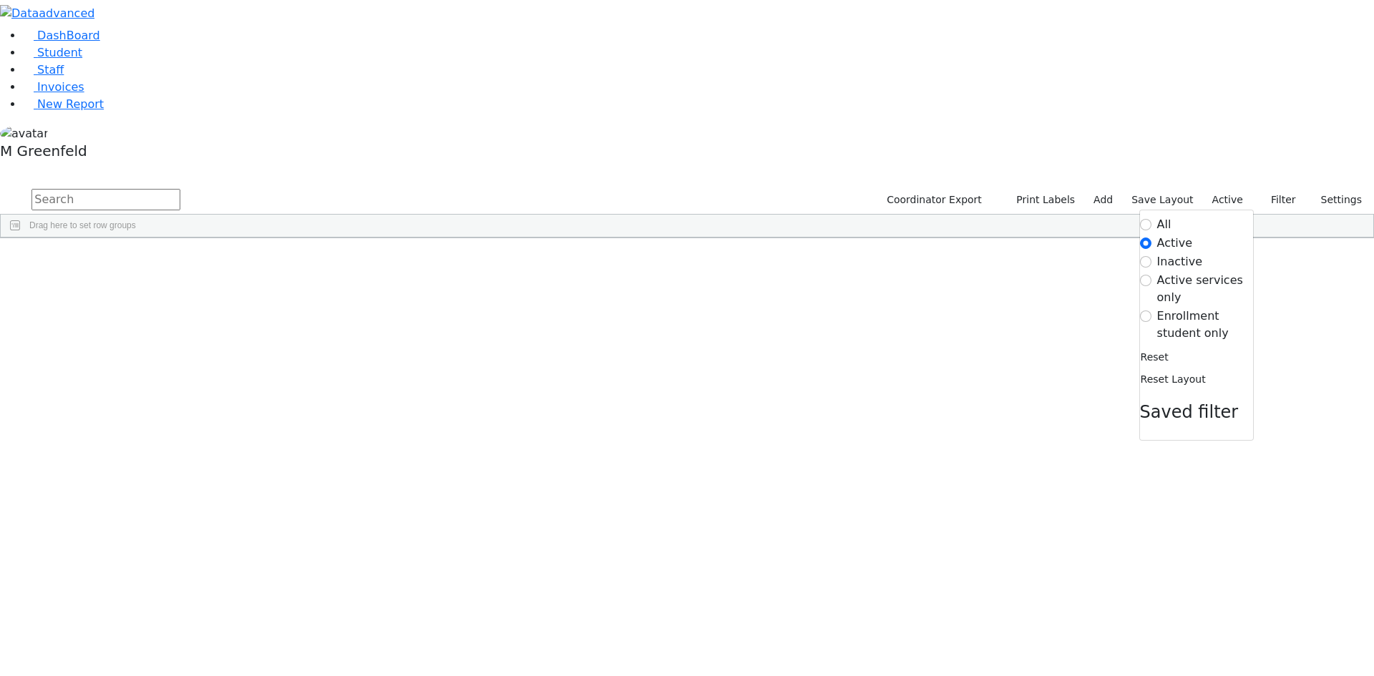
click at [1175, 308] on label "Enrollment student only" at bounding box center [1205, 325] width 96 height 34
click at [1152, 311] on input "Enrollment student only" at bounding box center [1145, 316] width 11 height 11
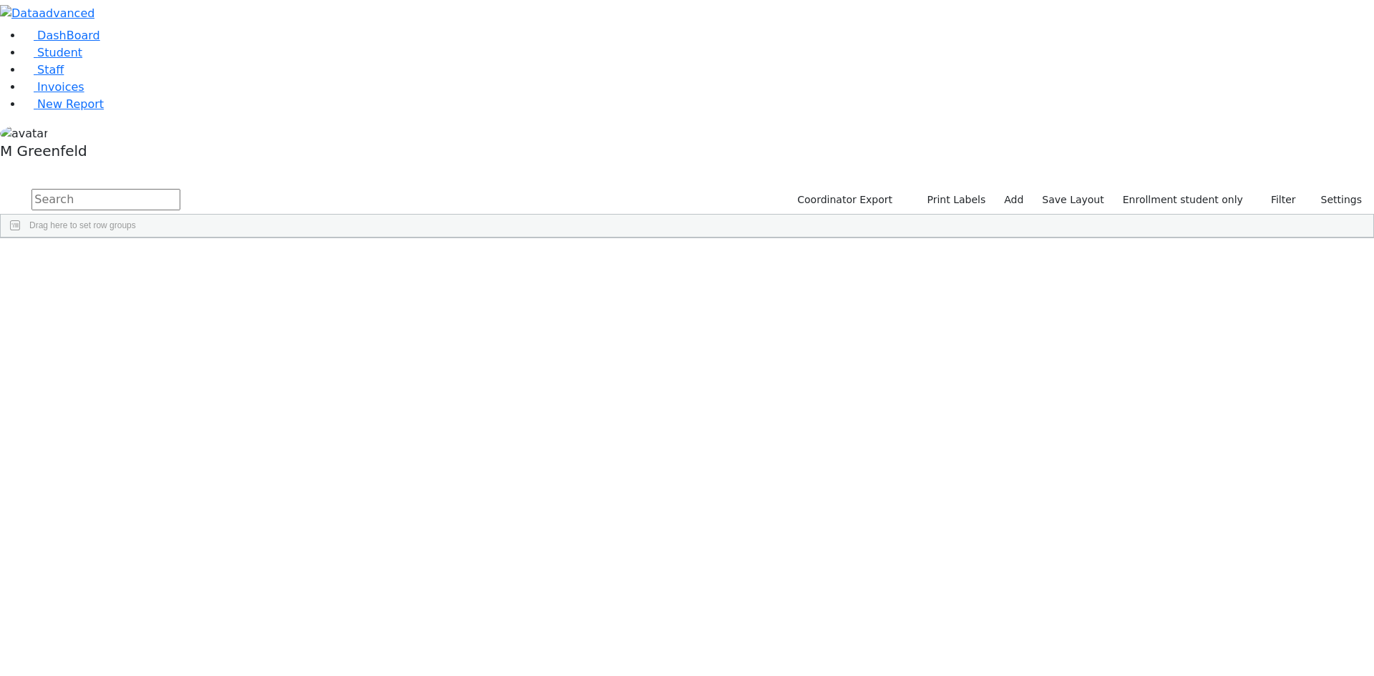
scroll to position [207, 0]
click at [82, 59] on link "Student" at bounding box center [52, 53] width 59 height 14
click at [1213, 187] on div "Coordinator Export Print Labels Add Save Layout Active Filter All Active Inacti…" at bounding box center [1123, 200] width 503 height 27
drag, startPoint x: 1214, startPoint y: 58, endPoint x: 1213, endPoint y: 74, distance: 16.5
click at [1214, 189] on label "Active" at bounding box center [1228, 200] width 44 height 22
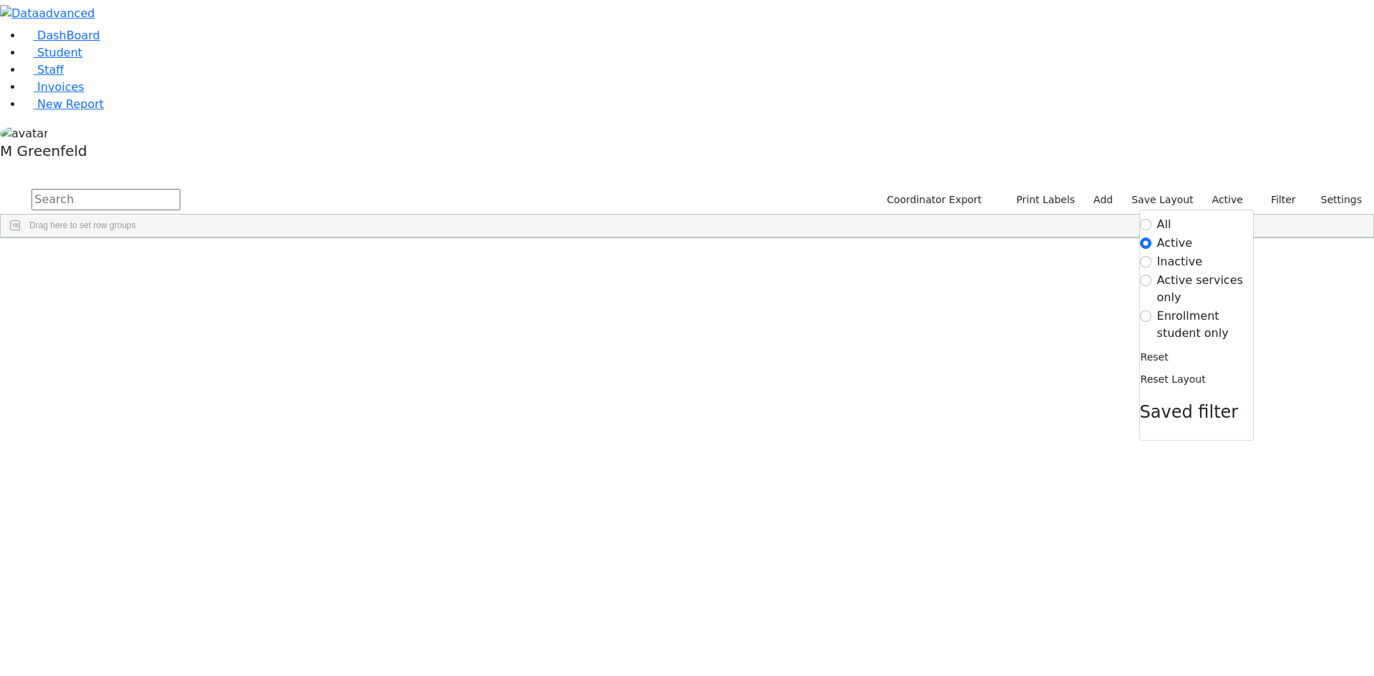
click at [1167, 253] on label "Inactive" at bounding box center [1180, 261] width 46 height 17
click at [1152, 256] on input "Inactive" at bounding box center [1145, 261] width 11 height 11
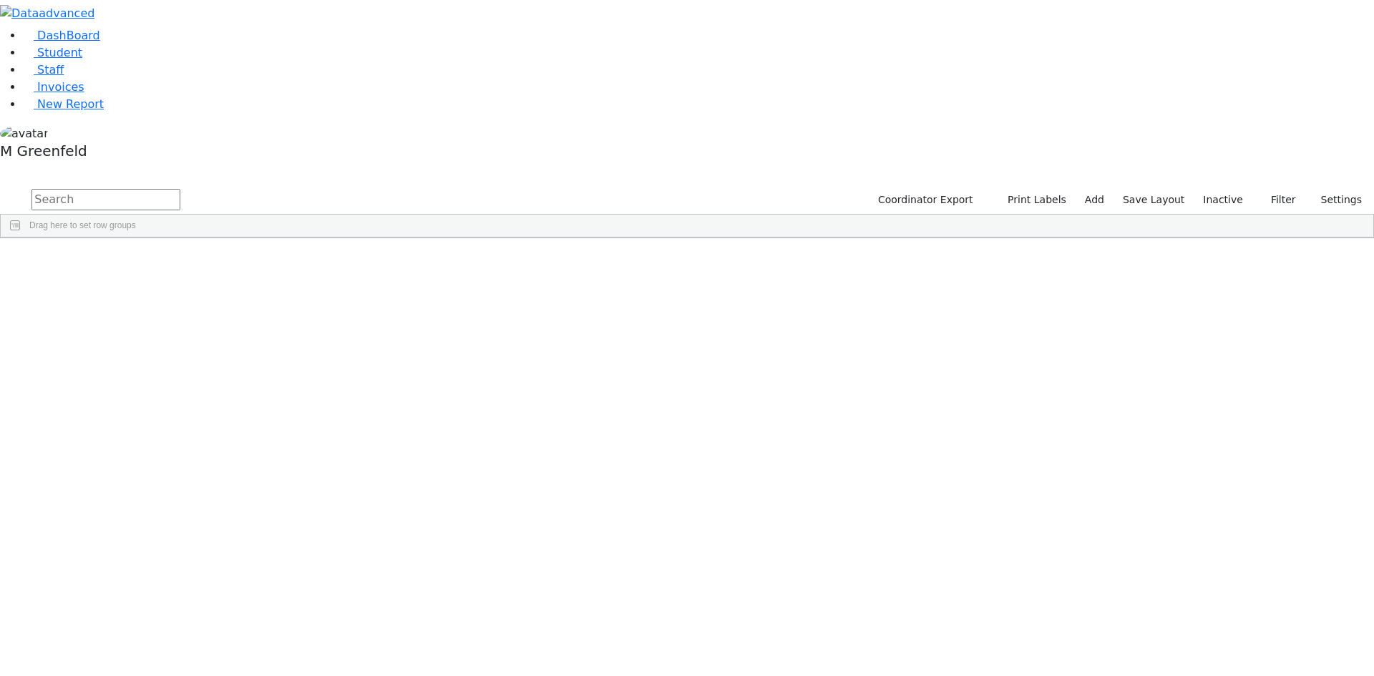
click at [180, 189] on input "text" at bounding box center [105, 199] width 149 height 21
type input "wollne"
click at [144, 261] on div "Wollner" at bounding box center [109, 271] width 69 height 20
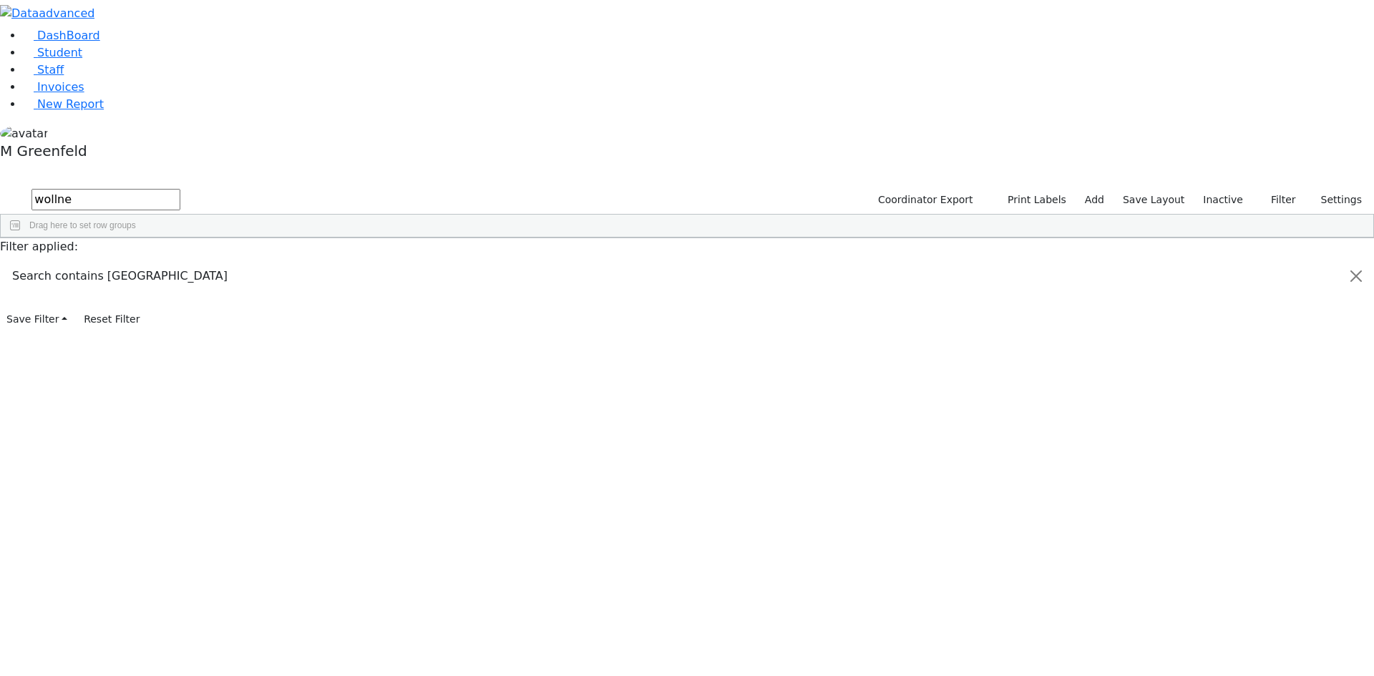
click at [144, 261] on div "Wollner" at bounding box center [109, 271] width 69 height 20
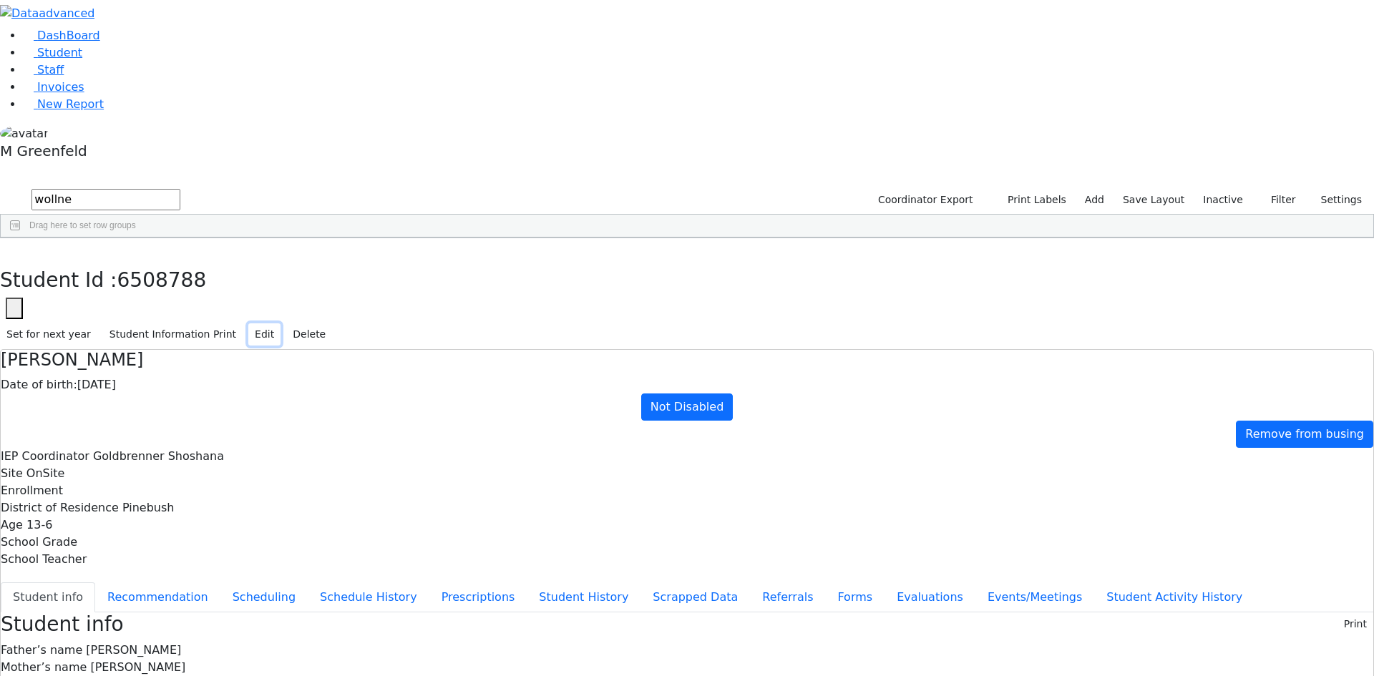
click at [281, 324] on button "Edit" at bounding box center [264, 335] width 32 height 22
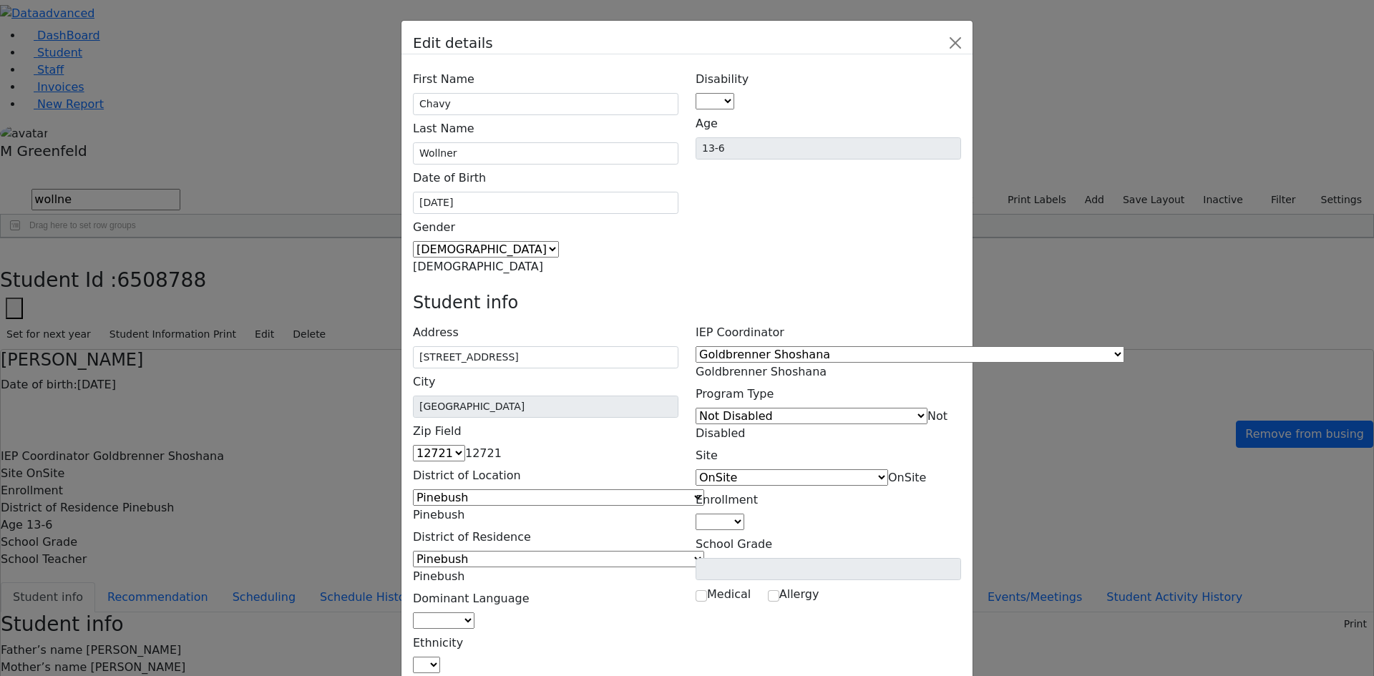
click at [871, 409] on span "Not Disabled" at bounding box center [822, 424] width 252 height 31
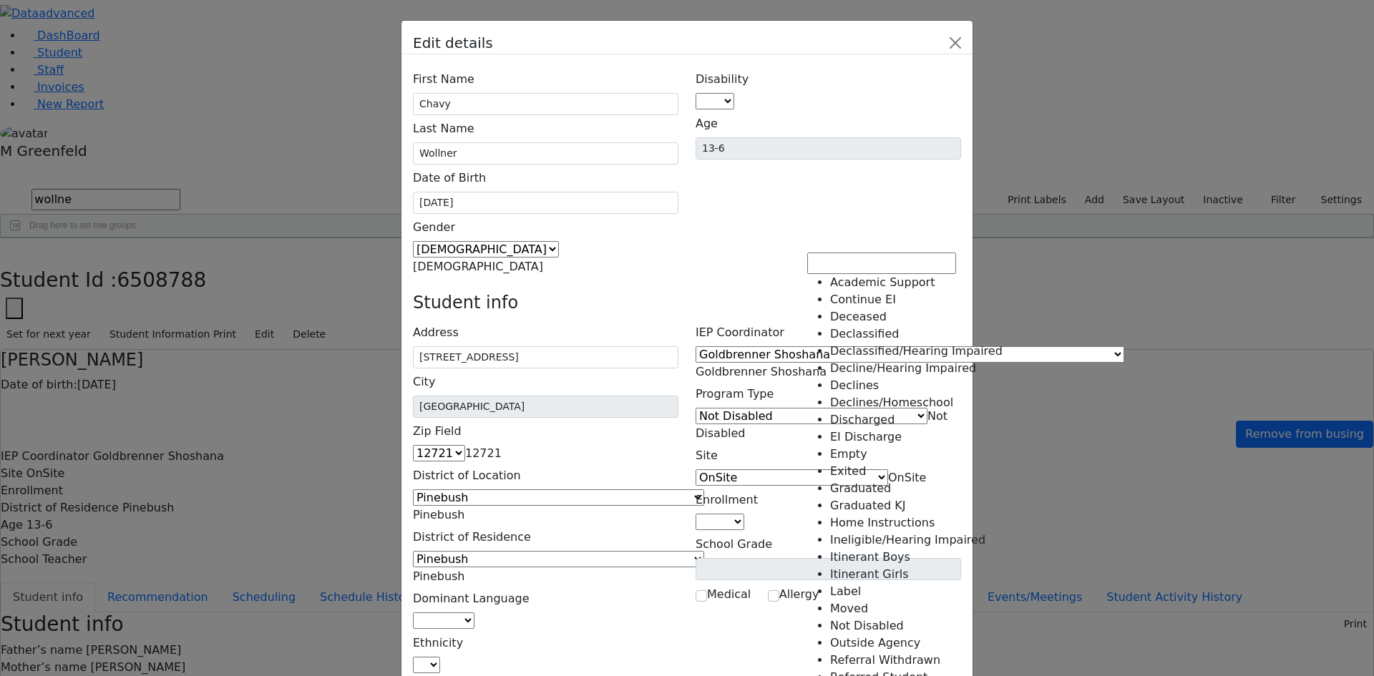
scroll to position [214, 0]
select select "18"
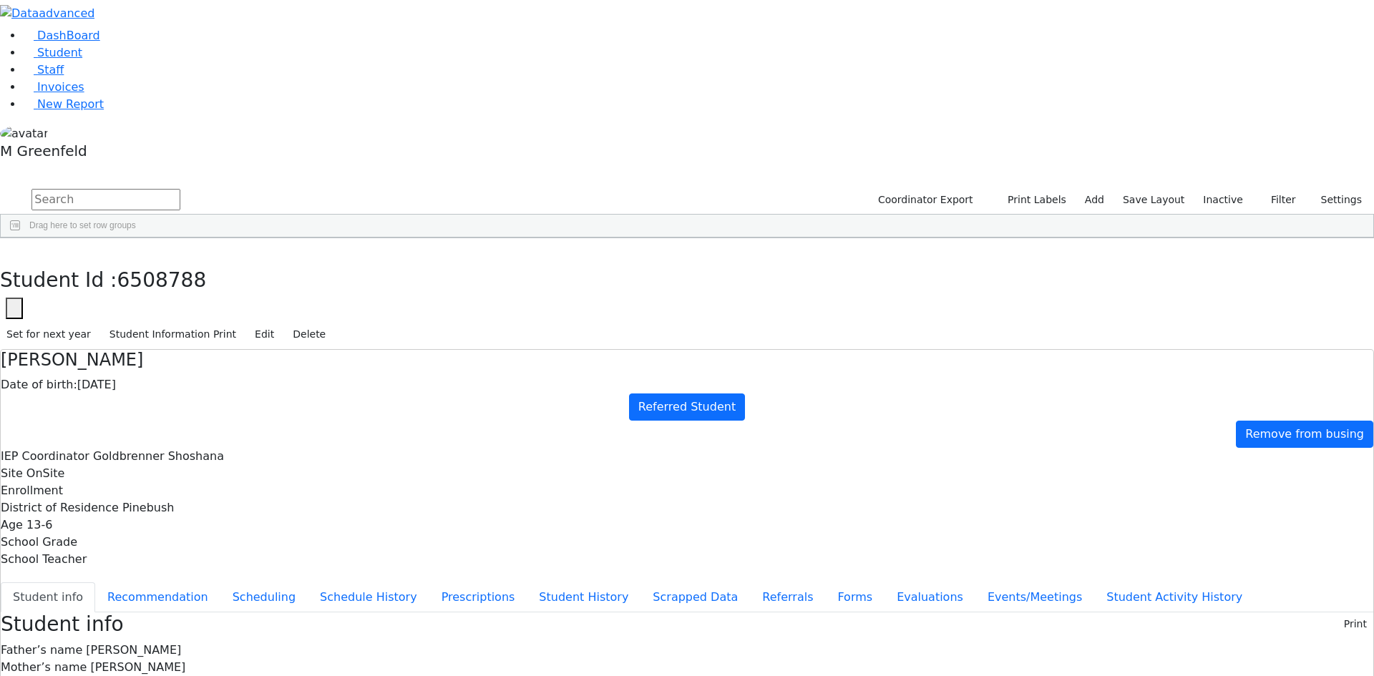
scroll to position [2, 0]
click at [281, 324] on button "Edit" at bounding box center [264, 335] width 32 height 22
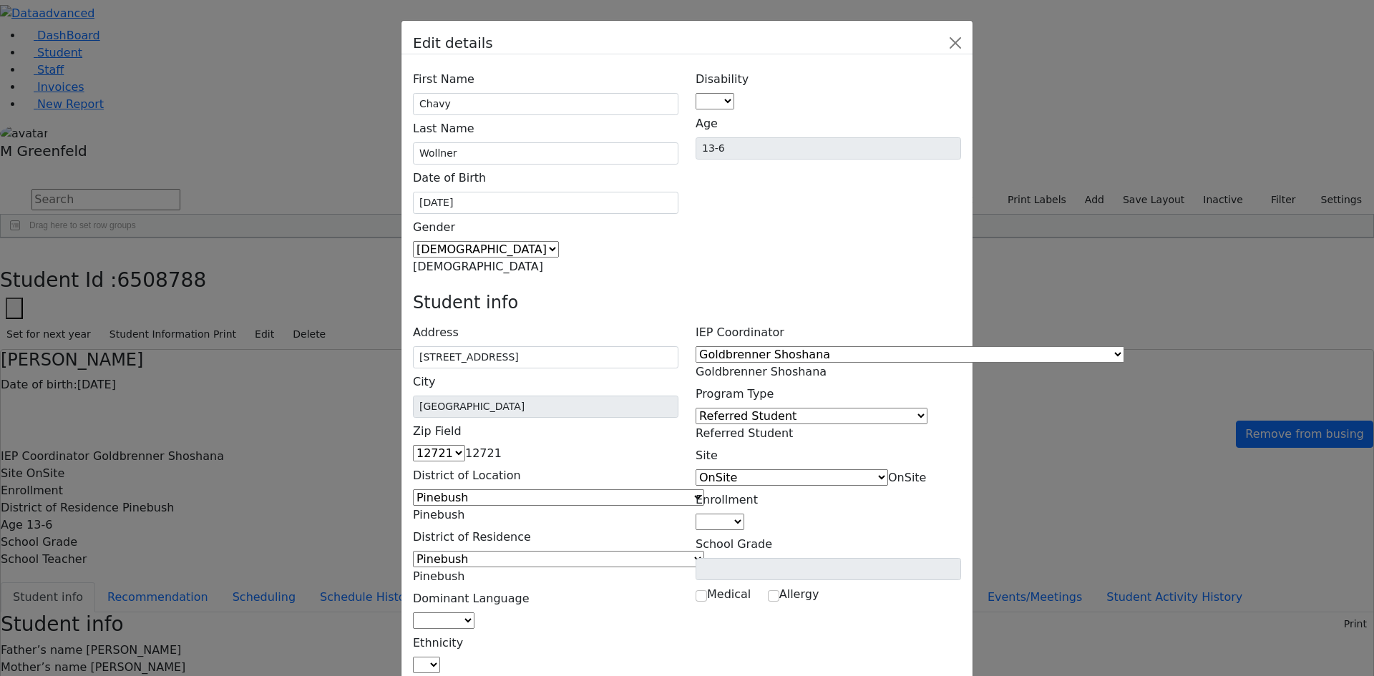
scroll to position [0, 0]
paste input "(646) 244-4417"
type input "(646) 244-4417"
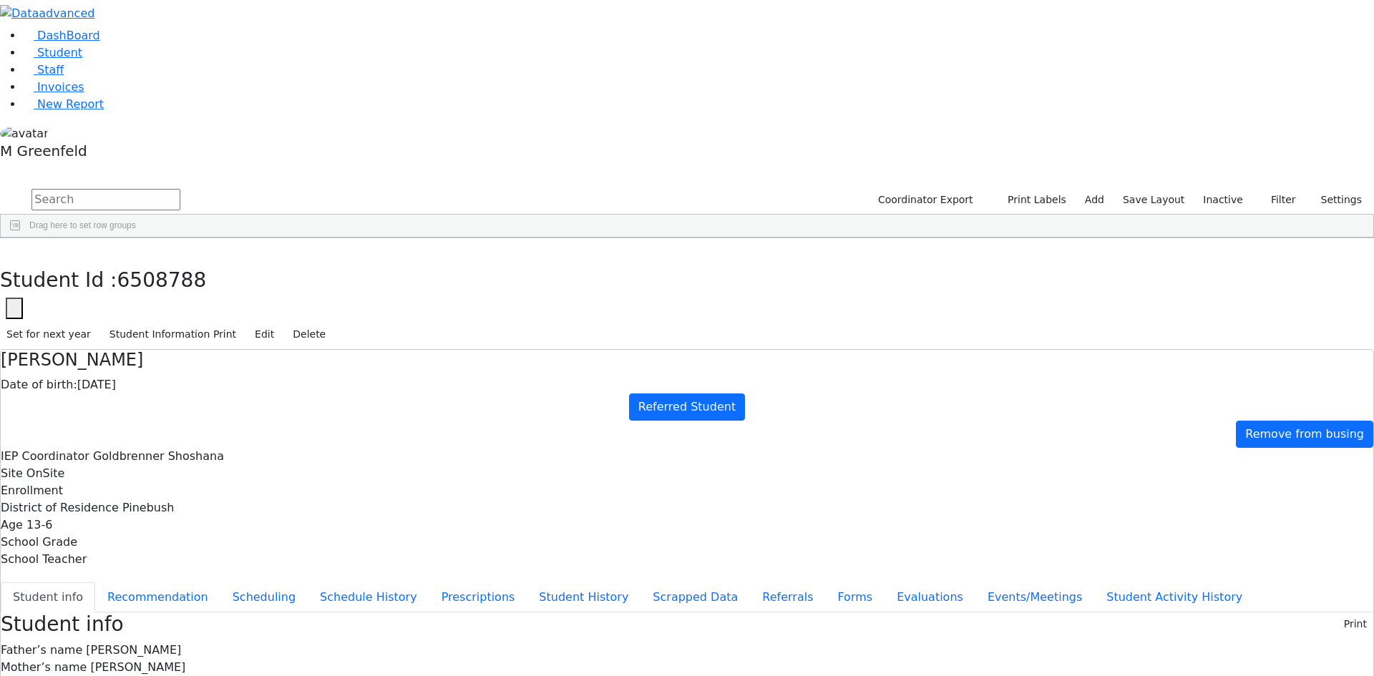
scroll to position [18, 0]
click at [281, 324] on button "Edit" at bounding box center [264, 335] width 32 height 22
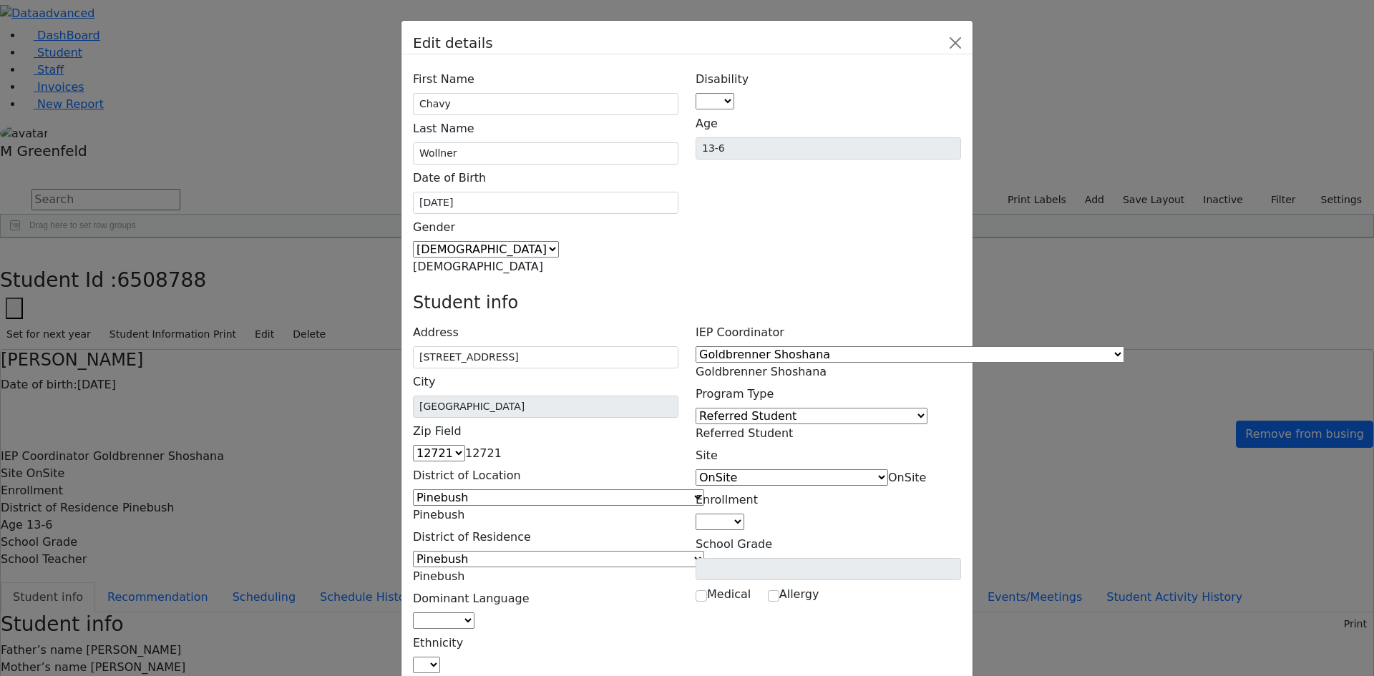
paste input "rachelwollner@gmail.com"
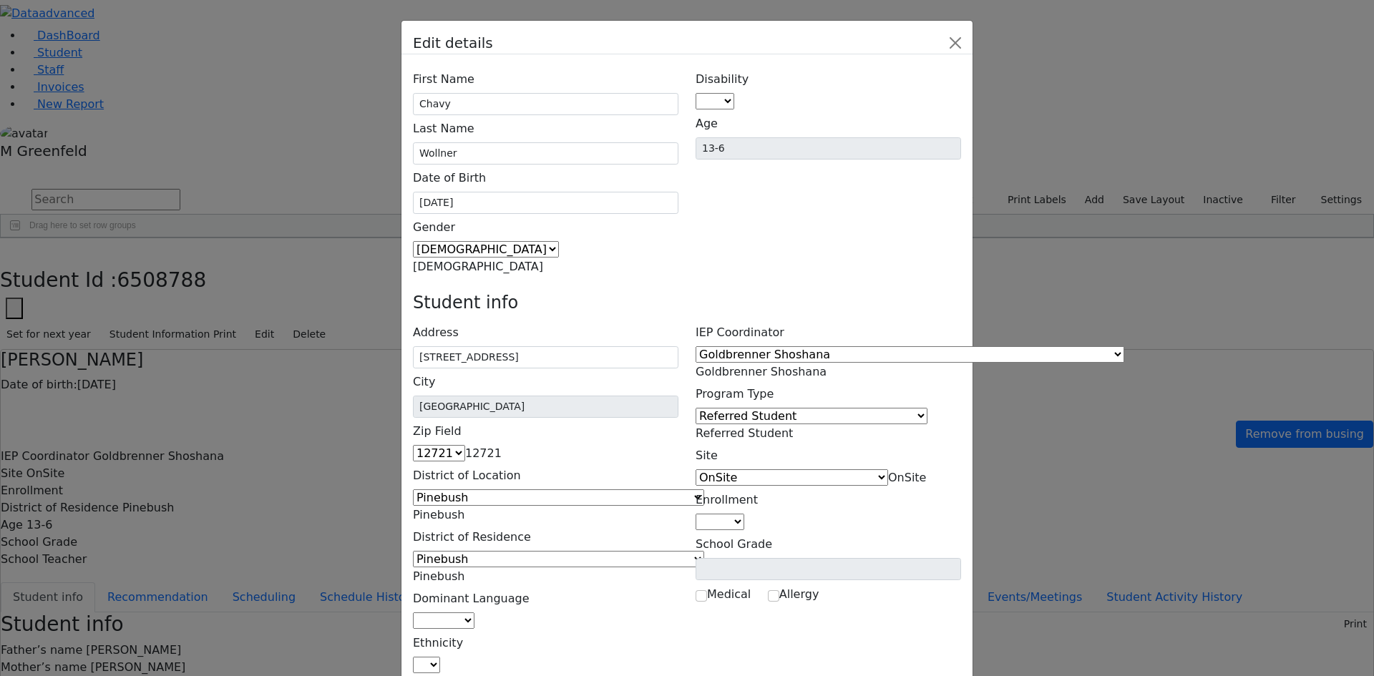
type input "rachelwollner@gmail.com"
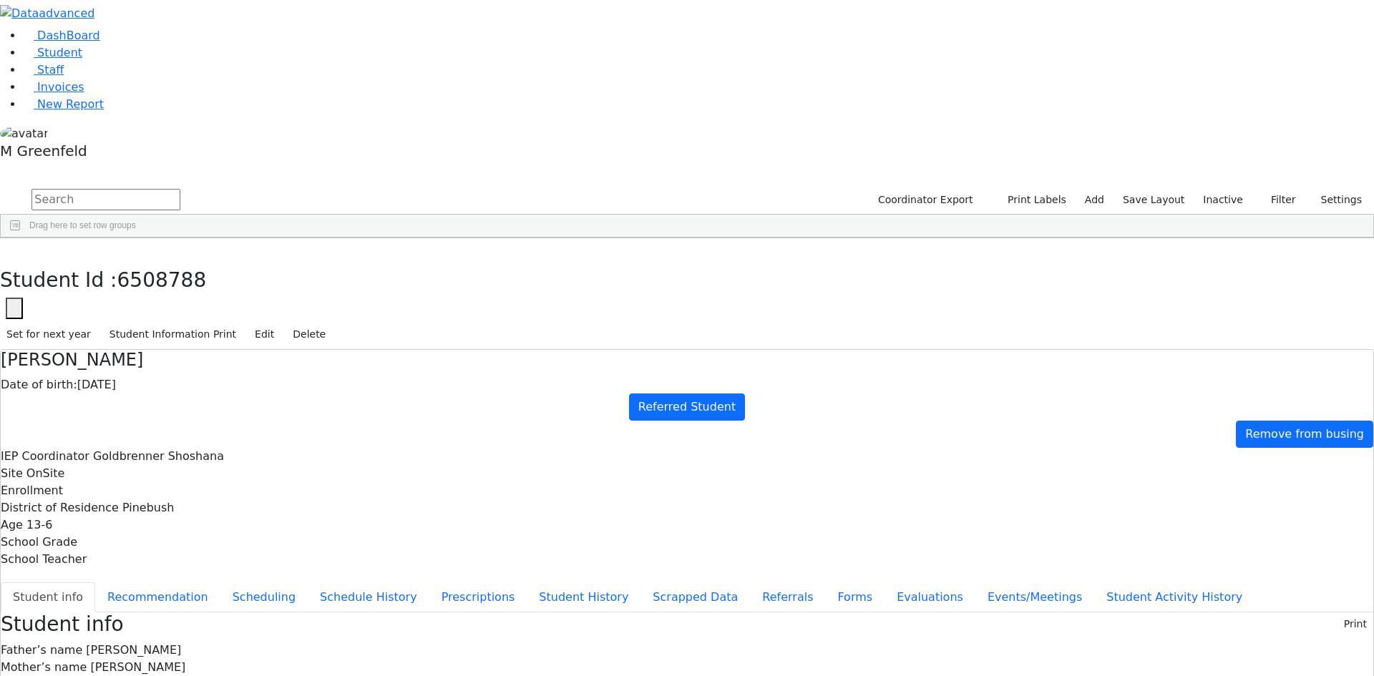
scroll to position [34, 0]
click at [220, 583] on button "Recommendation" at bounding box center [157, 598] width 125 height 30
checkbox input "true"
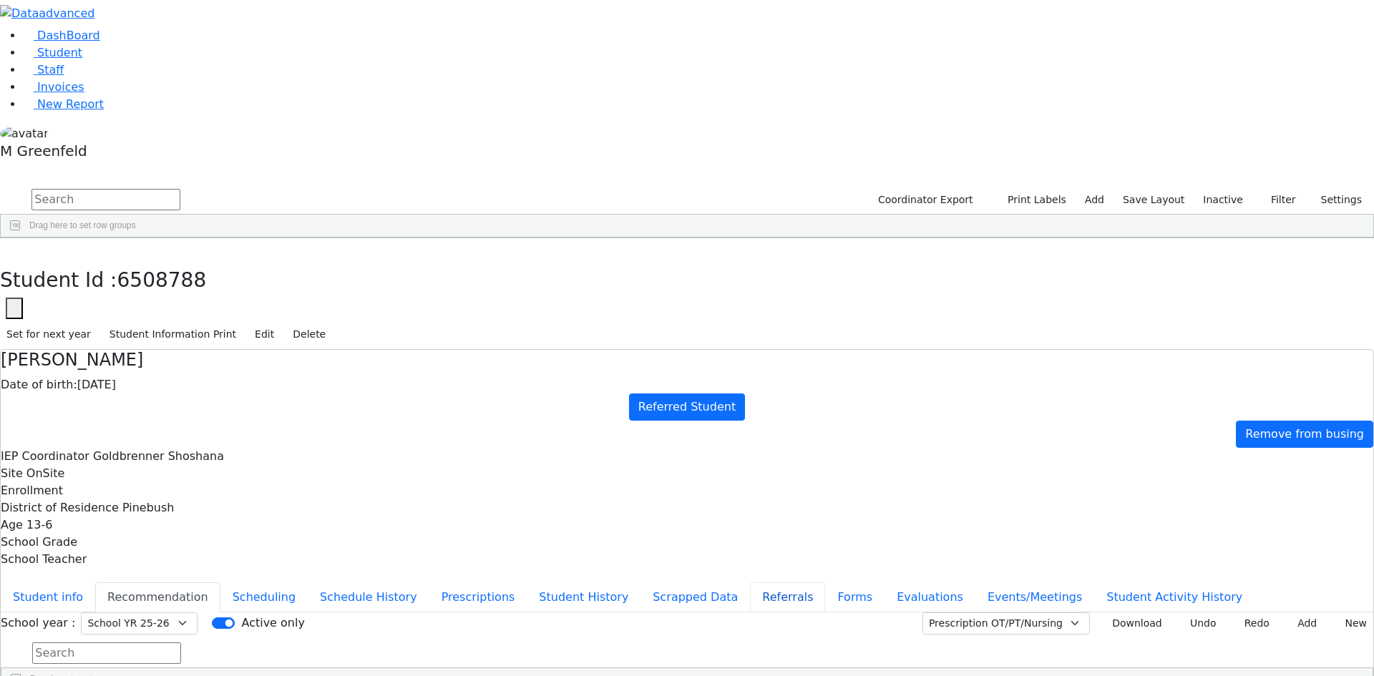
click at [750, 583] on button "Referrals" at bounding box center [787, 598] width 75 height 30
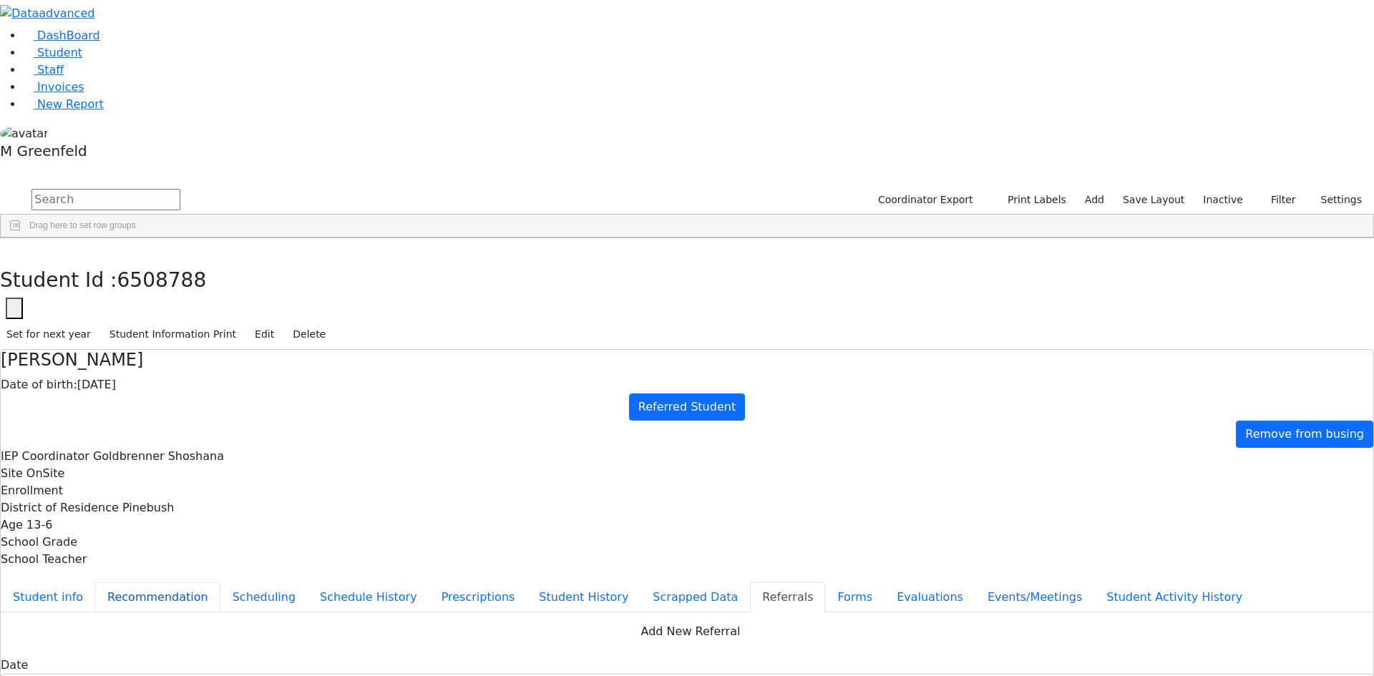
click at [220, 583] on button "Recommendation" at bounding box center [157, 598] width 125 height 30
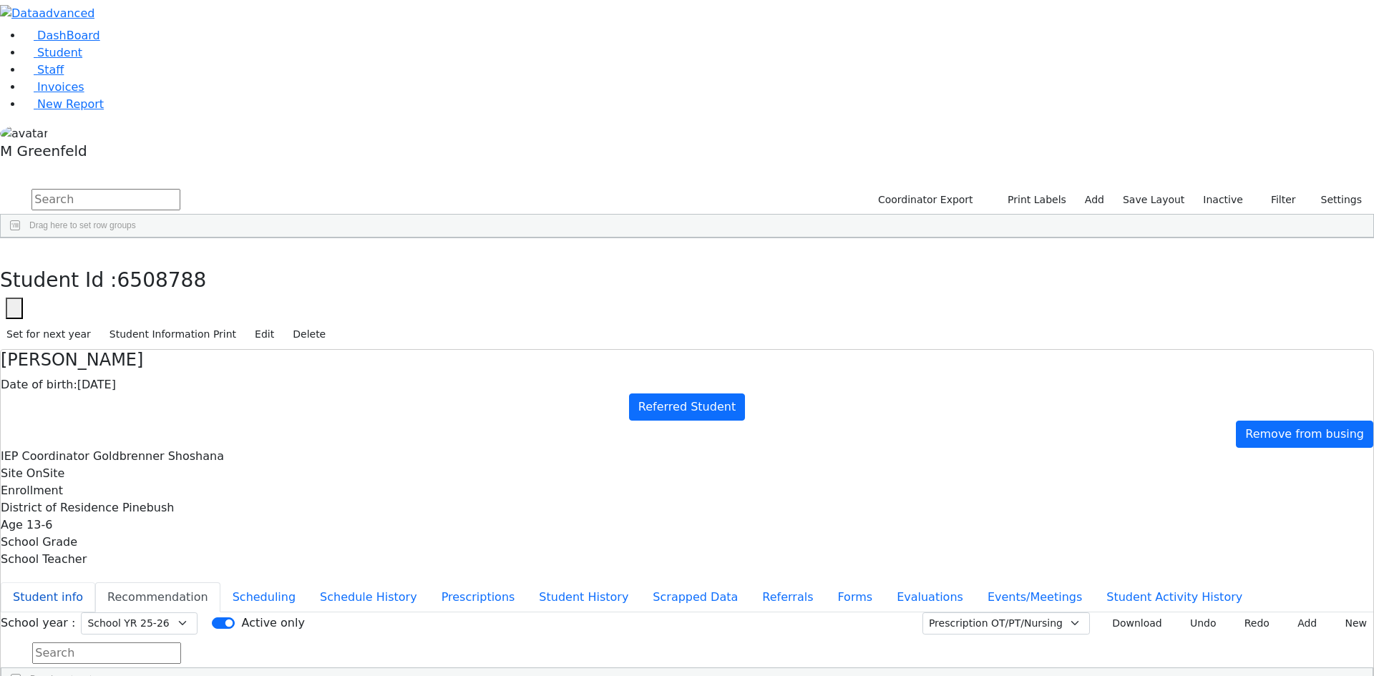
click at [95, 583] on button "Student info" at bounding box center [48, 598] width 94 height 30
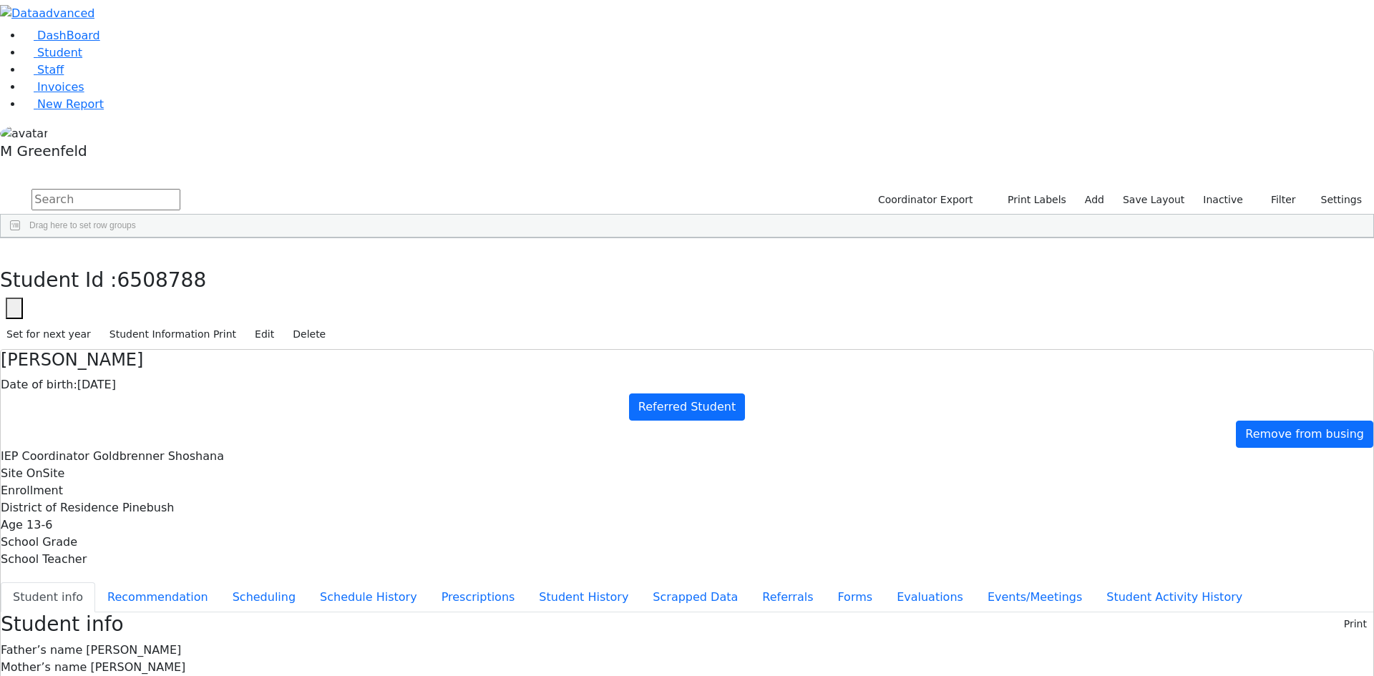
drag, startPoint x: 754, startPoint y: 551, endPoint x: 908, endPoint y: 557, distance: 154.0
drag, startPoint x: 846, startPoint y: 544, endPoint x: 916, endPoint y: 544, distance: 70.1
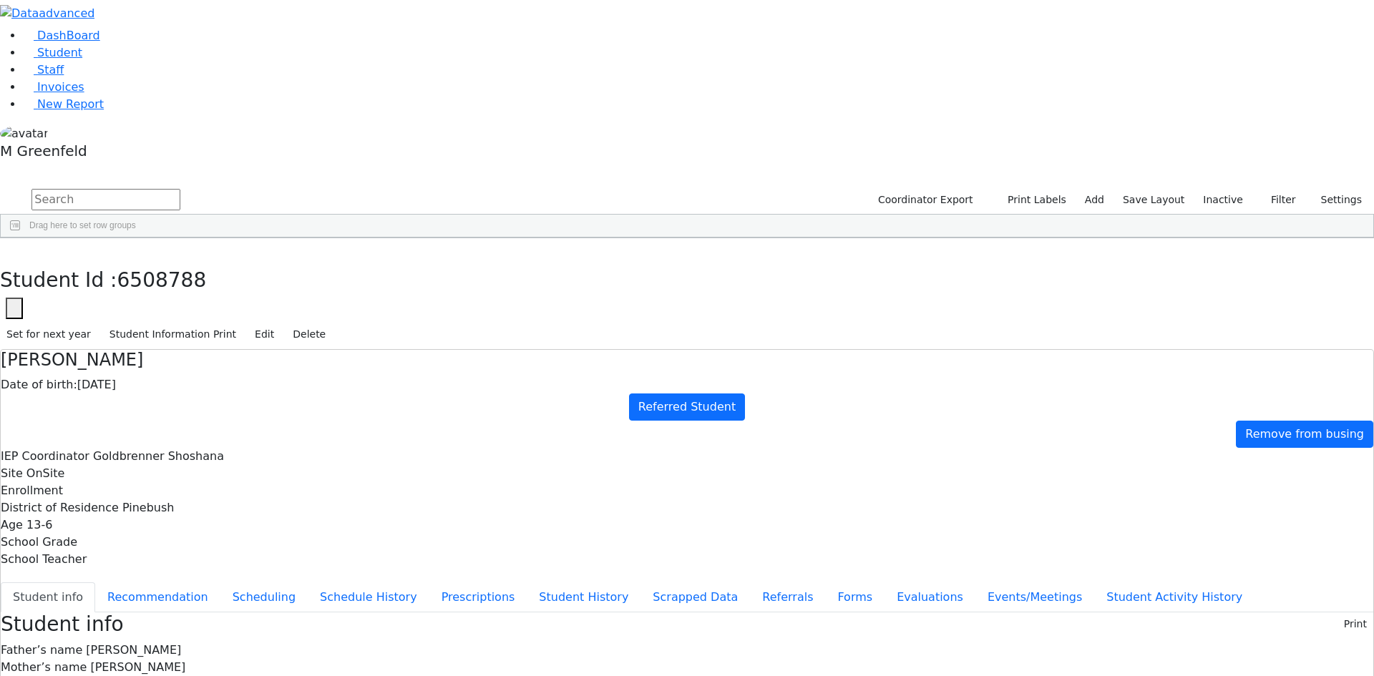
drag, startPoint x: 750, startPoint y: 545, endPoint x: 900, endPoint y: 548, distance: 149.6
copy div "rachelwollner@gmail.com"
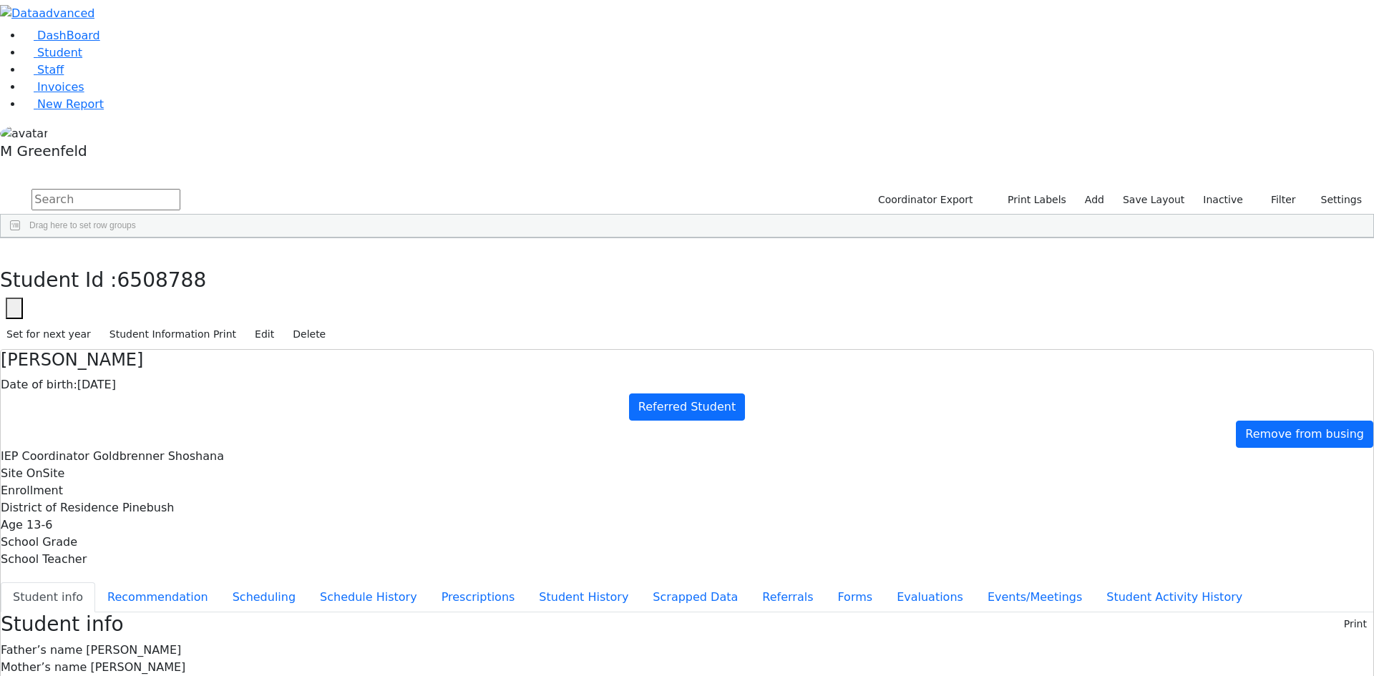
scroll to position [0, 0]
click at [21, 238] on button "button" at bounding box center [10, 253] width 21 height 30
drag, startPoint x: 1221, startPoint y: 55, endPoint x: 1222, endPoint y: 79, distance: 24.3
click at [1221, 189] on label "Inactive" at bounding box center [1223, 200] width 53 height 22
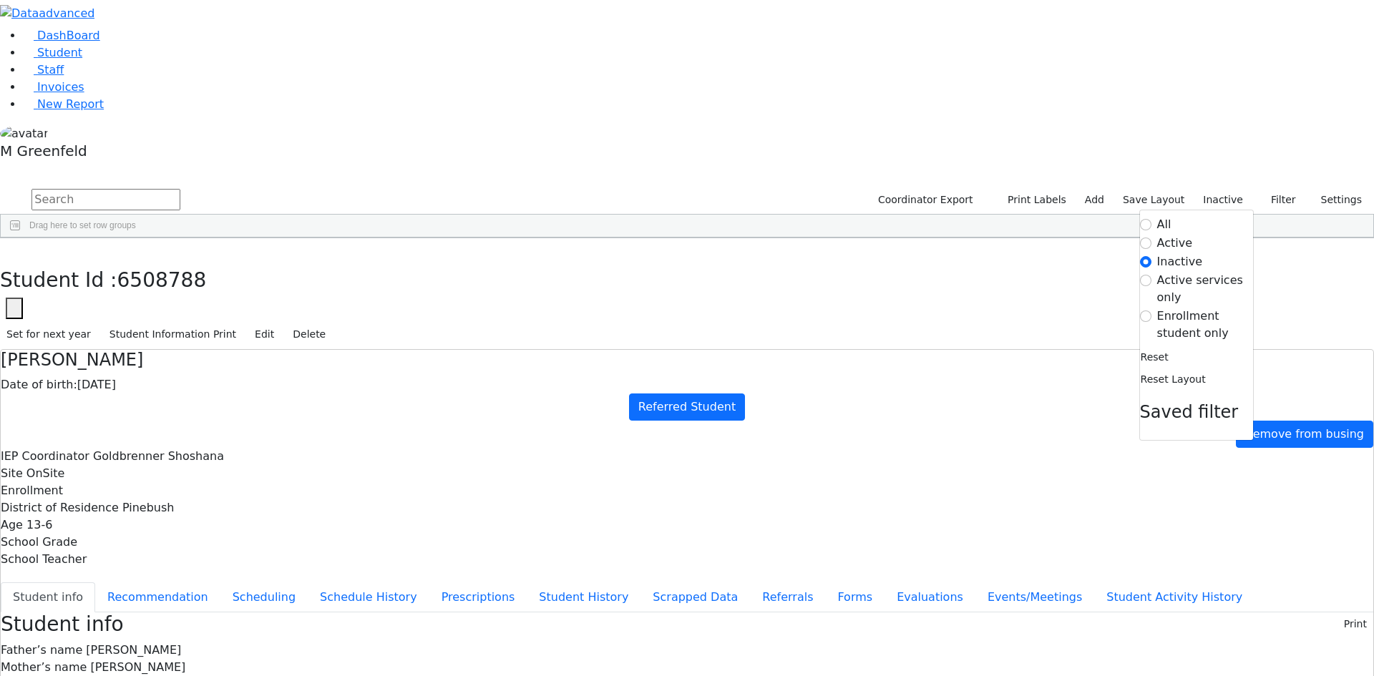
click at [1199, 308] on label "Enrollment student only" at bounding box center [1205, 325] width 96 height 34
click at [1152, 311] on input "Enrollment student only" at bounding box center [1145, 316] width 11 height 11
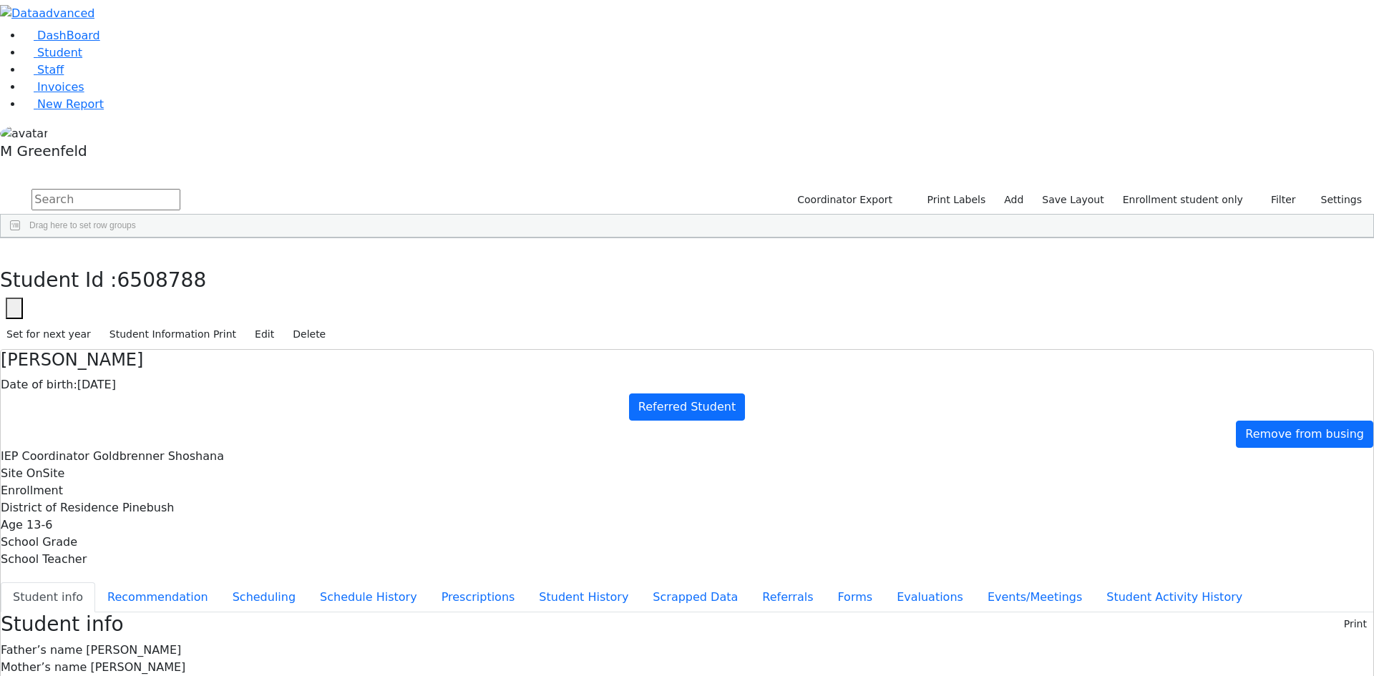
scroll to position [227, 0]
click at [750, 583] on button "Referrals" at bounding box center [787, 598] width 75 height 30
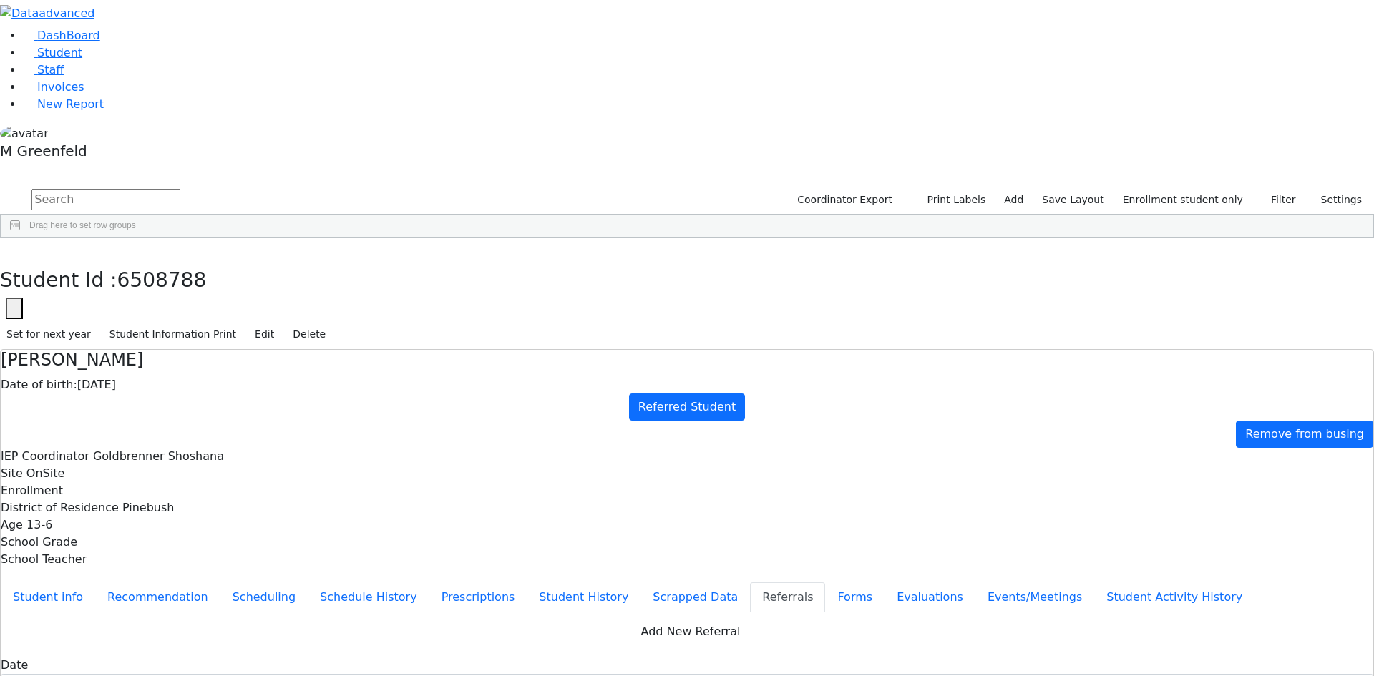
click at [911, 618] on button "Add New Referral" at bounding box center [687, 631] width 1373 height 27
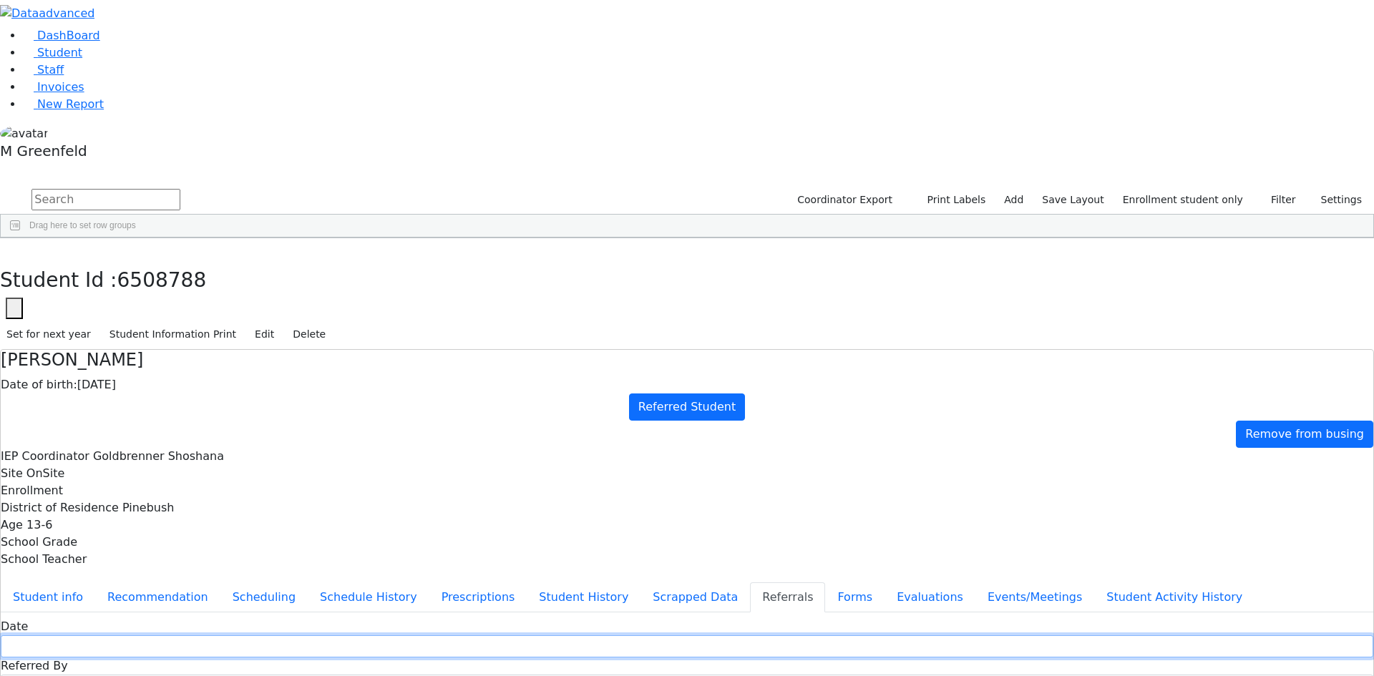
click at [600, 636] on input "text" at bounding box center [687, 647] width 1373 height 22
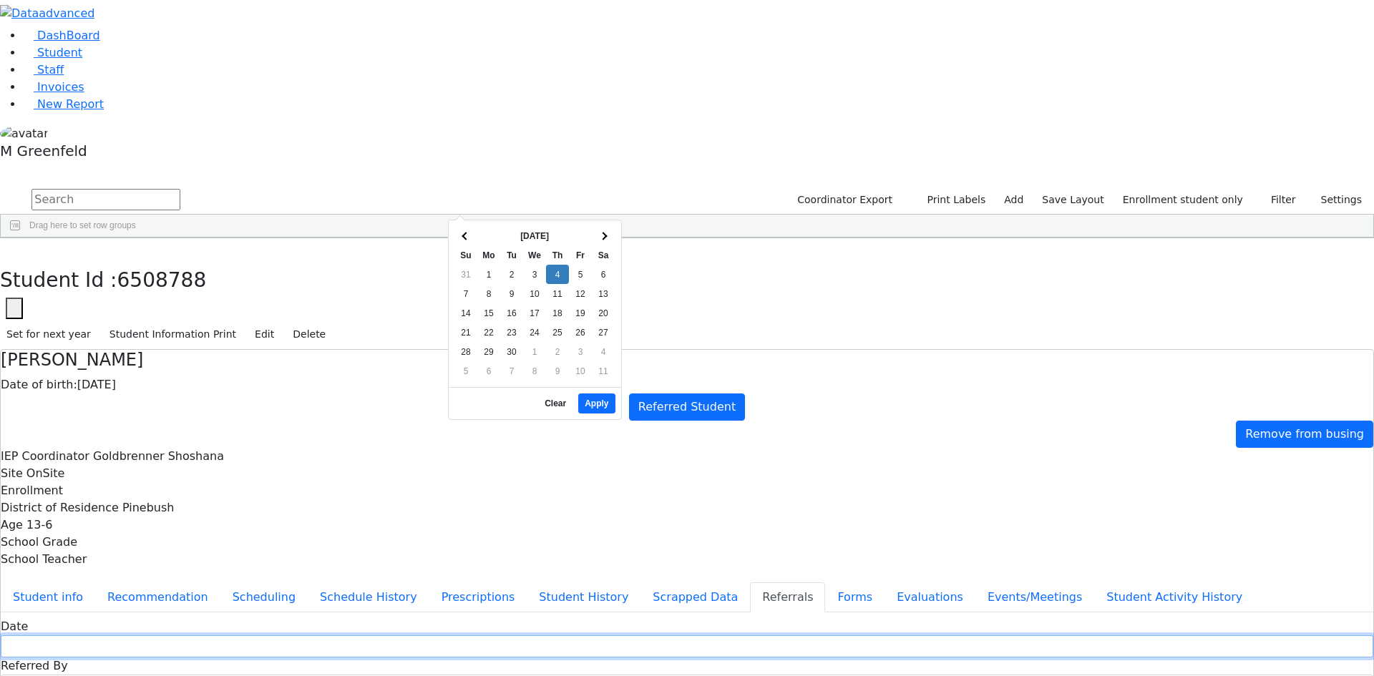
drag, startPoint x: 611, startPoint y: 208, endPoint x: 606, endPoint y: 215, distance: 8.3
click at [611, 636] on input "text" at bounding box center [687, 647] width 1373 height 22
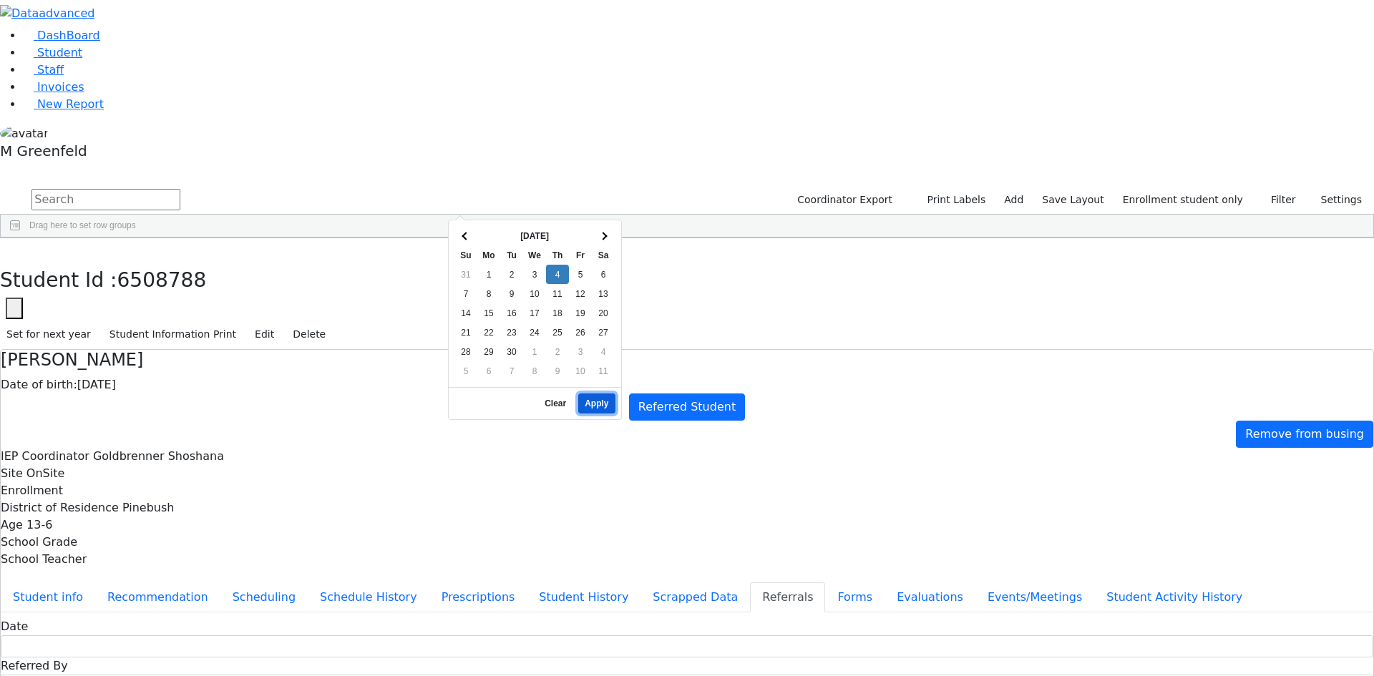
click at [599, 394] on button "Apply" at bounding box center [596, 404] width 37 height 20
type input "09/04/2025"
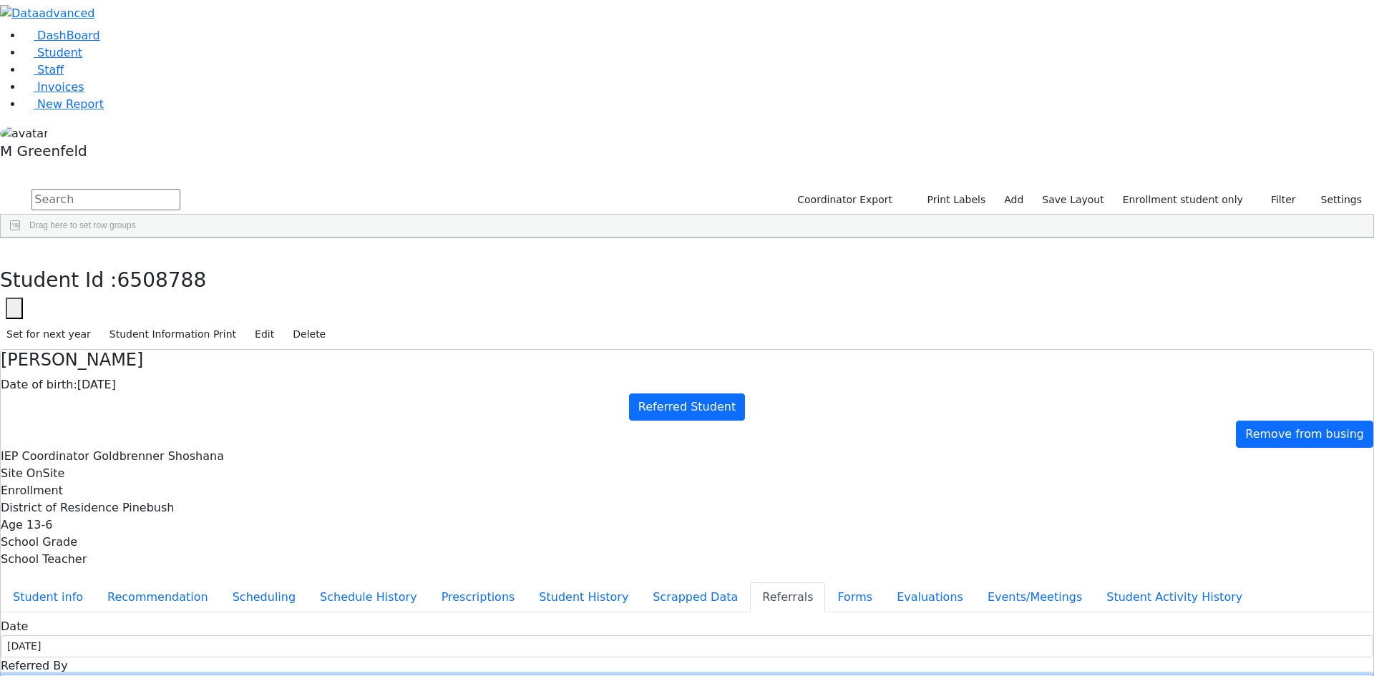
click at [673, 675] on input "text" at bounding box center [687, 686] width 1373 height 22
type input "Susan Dilapi"
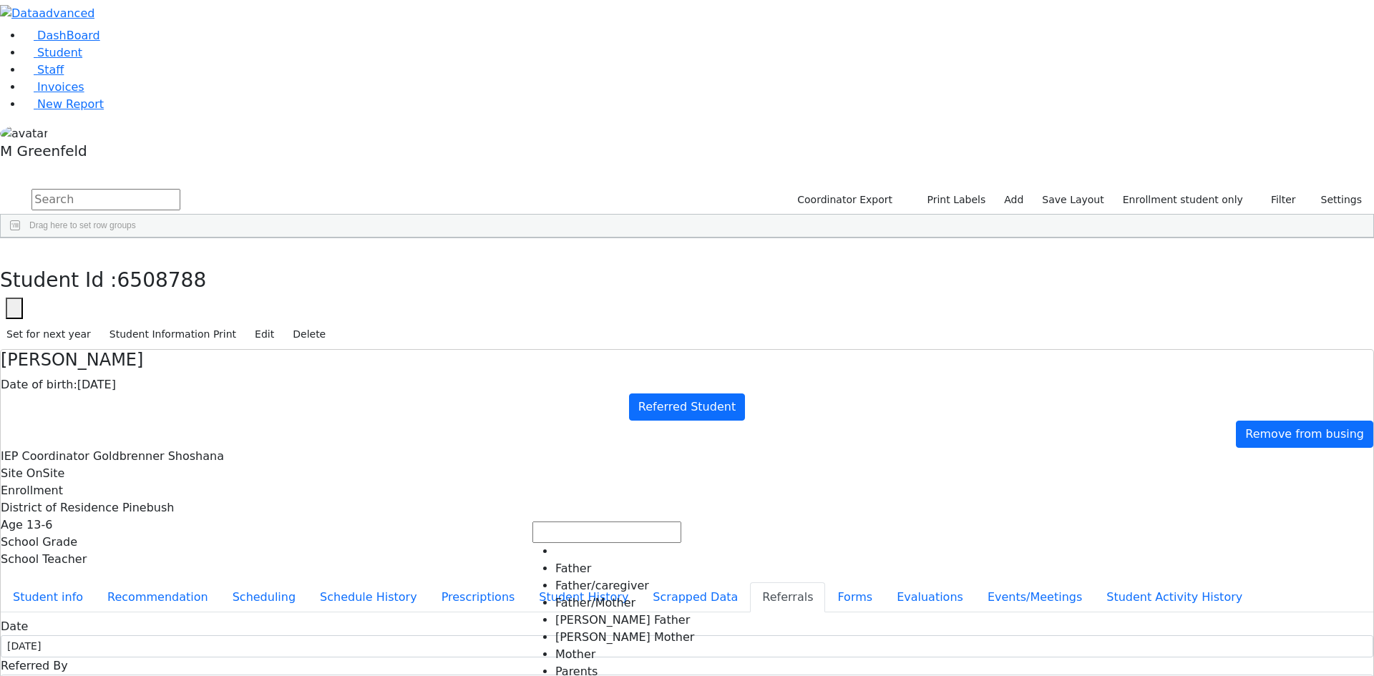
select select "Pine [PERSON_NAME] CSD"
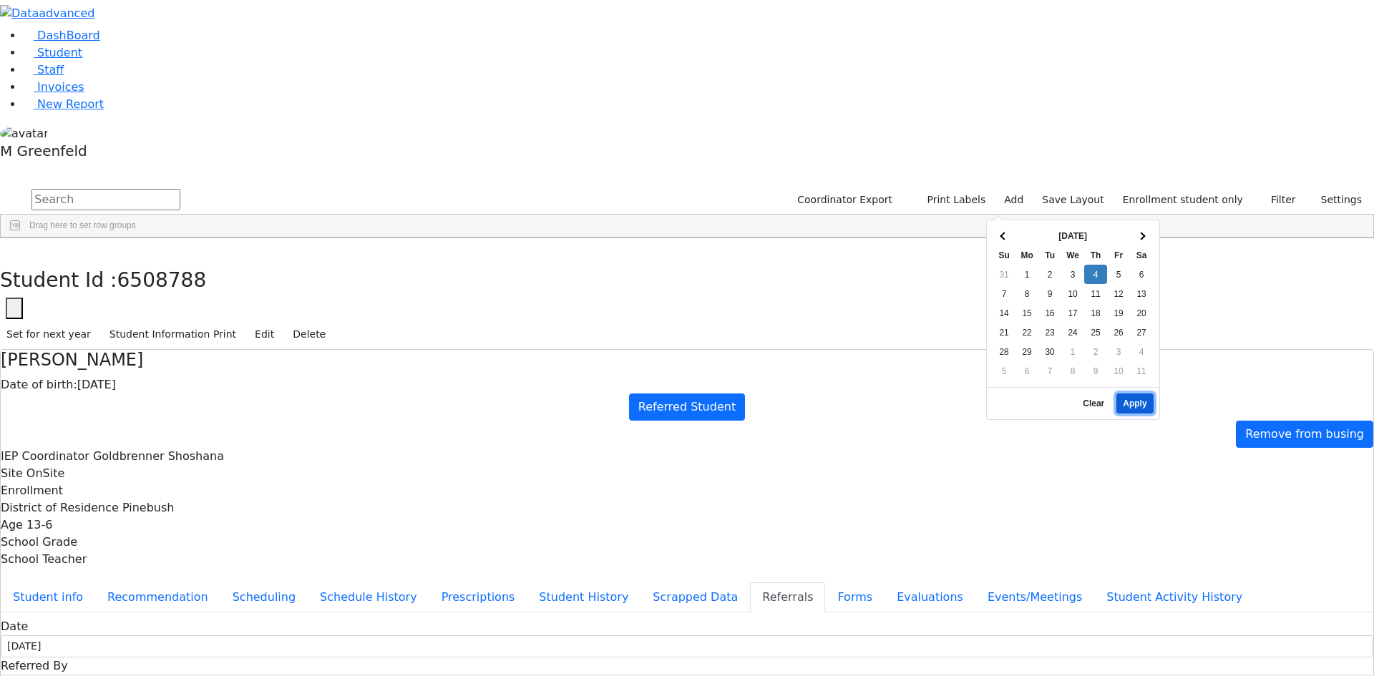
click at [1147, 398] on button "Apply" at bounding box center [1135, 404] width 37 height 20
type input "09/04/2025"
drag, startPoint x: 646, startPoint y: 338, endPoint x: 656, endPoint y: 326, distance: 16.2
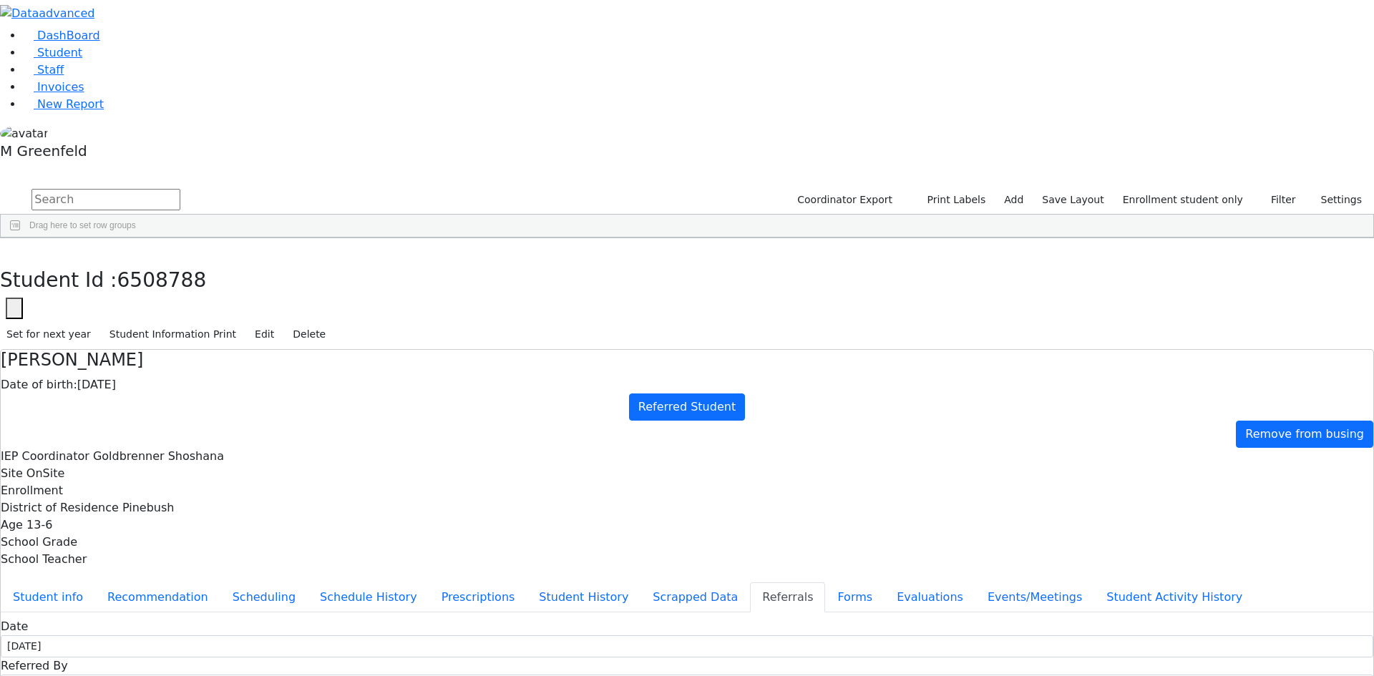
drag, startPoint x: 688, startPoint y: 516, endPoint x: 785, endPoint y: 522, distance: 96.8
copy div "Chavy is Being referred by the Pine Bush Central School District."
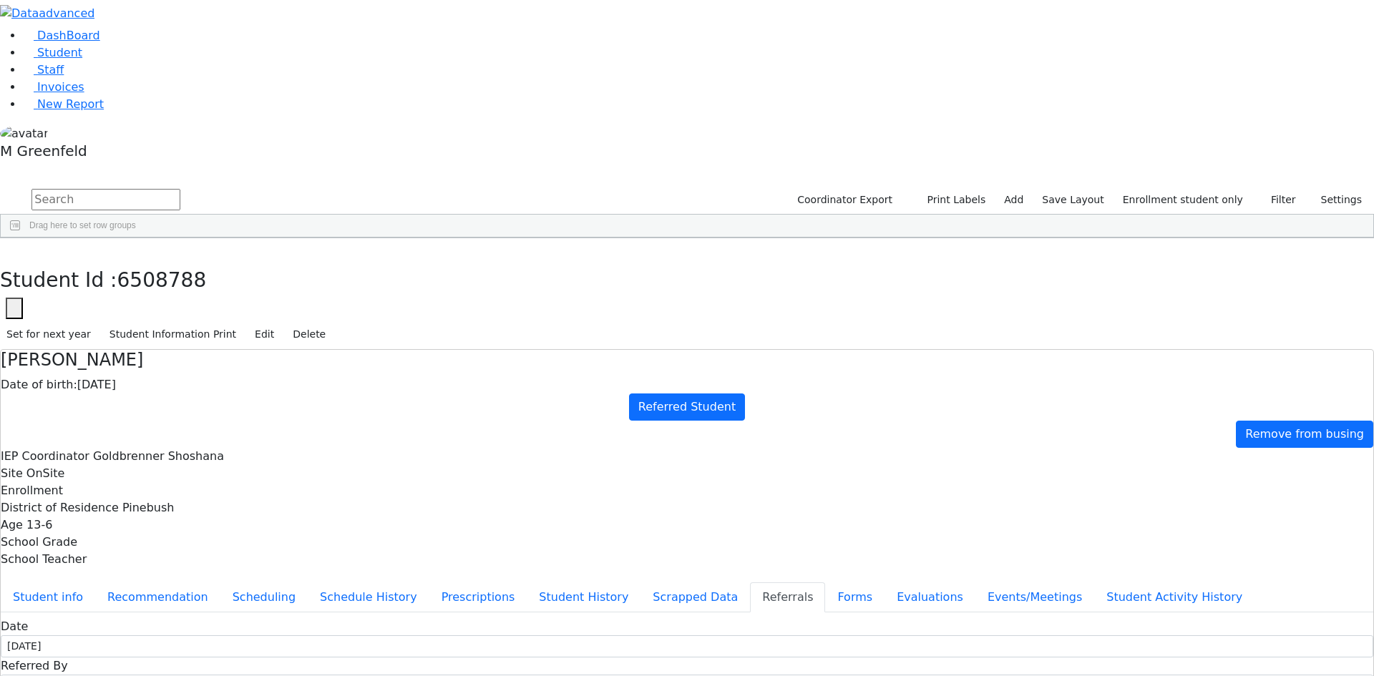
paste textarea "Chavy is Being referred by the Pine Bush Central School District."
type textarea "Chavy is Being referred by the Pine Bush Central School District."
checkbox input "true"
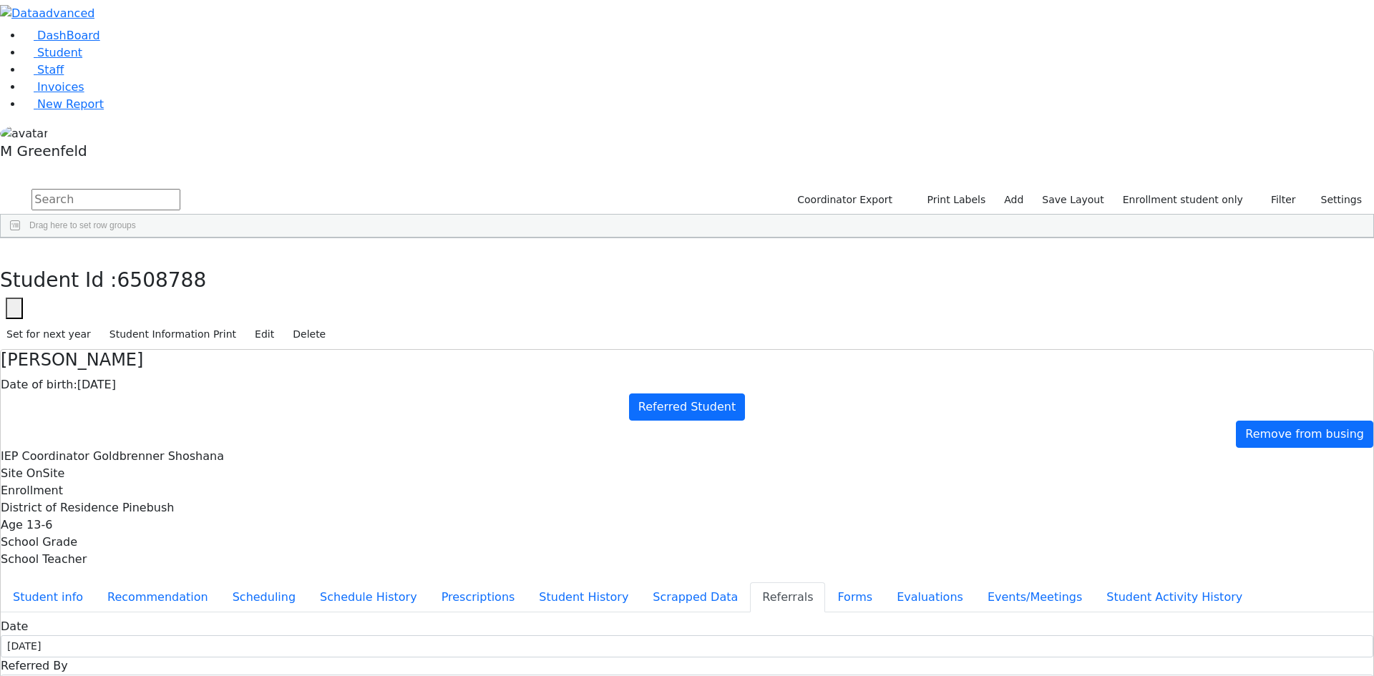
checkbox input "true"
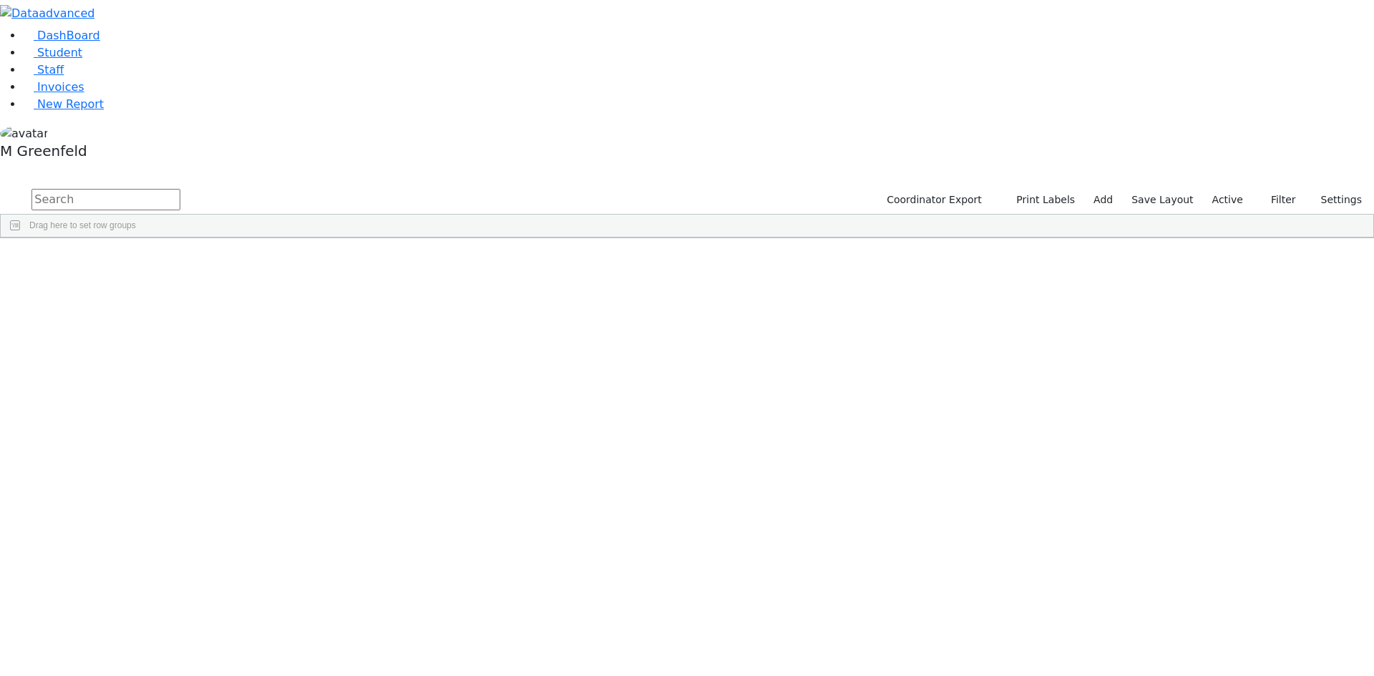
click at [180, 189] on input "text" at bounding box center [105, 199] width 149 height 21
drag, startPoint x: 1223, startPoint y: 62, endPoint x: 1212, endPoint y: 122, distance: 61.2
click at [1223, 189] on label "Active" at bounding box center [1228, 200] width 44 height 22
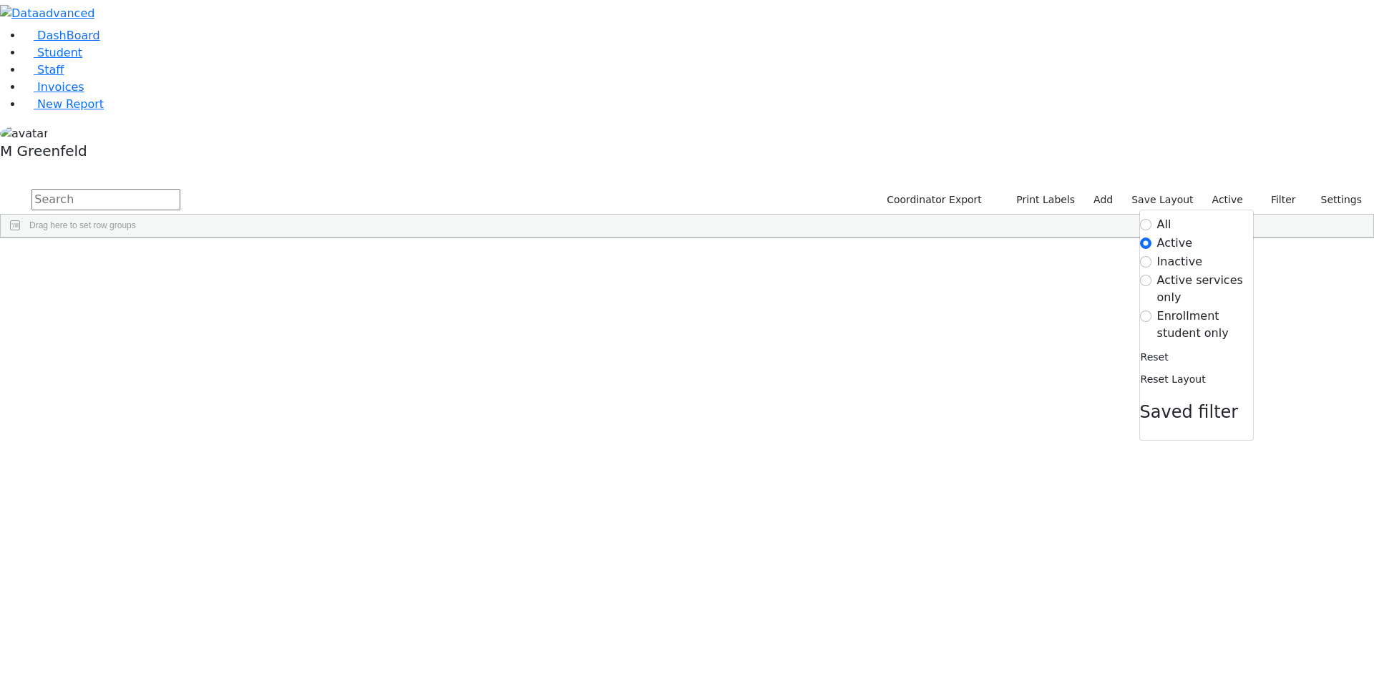
click at [1197, 308] on label "Enrollment student only" at bounding box center [1205, 325] width 96 height 34
click at [1152, 311] on input "Enrollment student only" at bounding box center [1145, 316] width 11 height 11
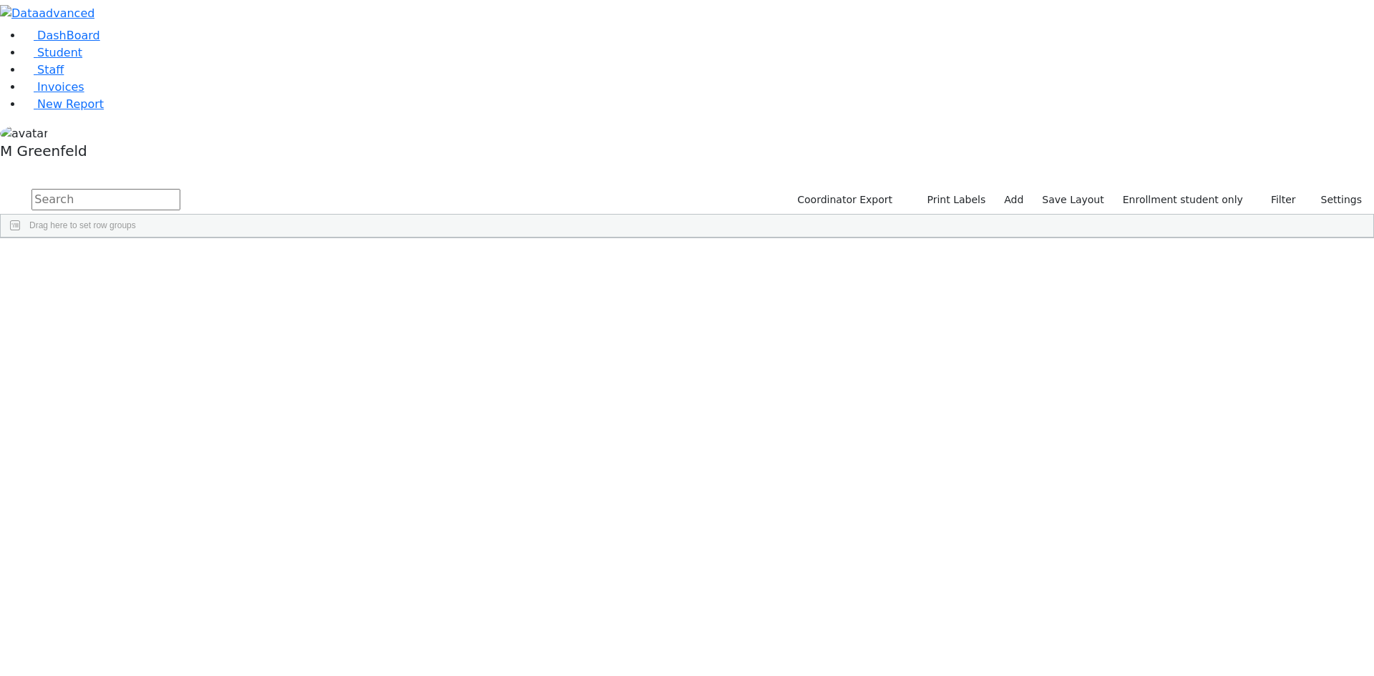
scroll to position [227, 0]
click at [144, 656] on div "[PERSON_NAME]" at bounding box center [109, 666] width 69 height 20
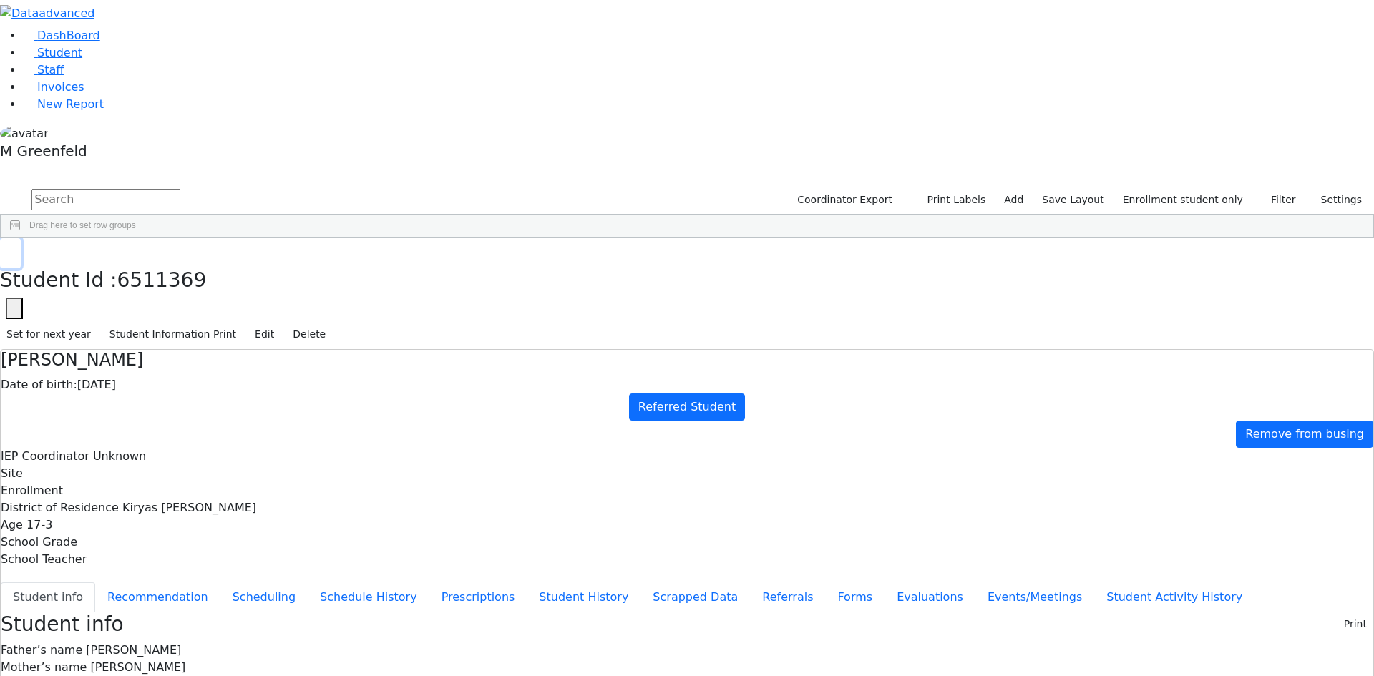
click at [21, 238] on button "button" at bounding box center [10, 253] width 21 height 30
drag, startPoint x: 251, startPoint y: 43, endPoint x: 247, endPoint y: 50, distance: 8.0
click at [180, 189] on input "text" at bounding box center [105, 199] width 149 height 21
click at [78, 59] on link "Student" at bounding box center [52, 53] width 59 height 14
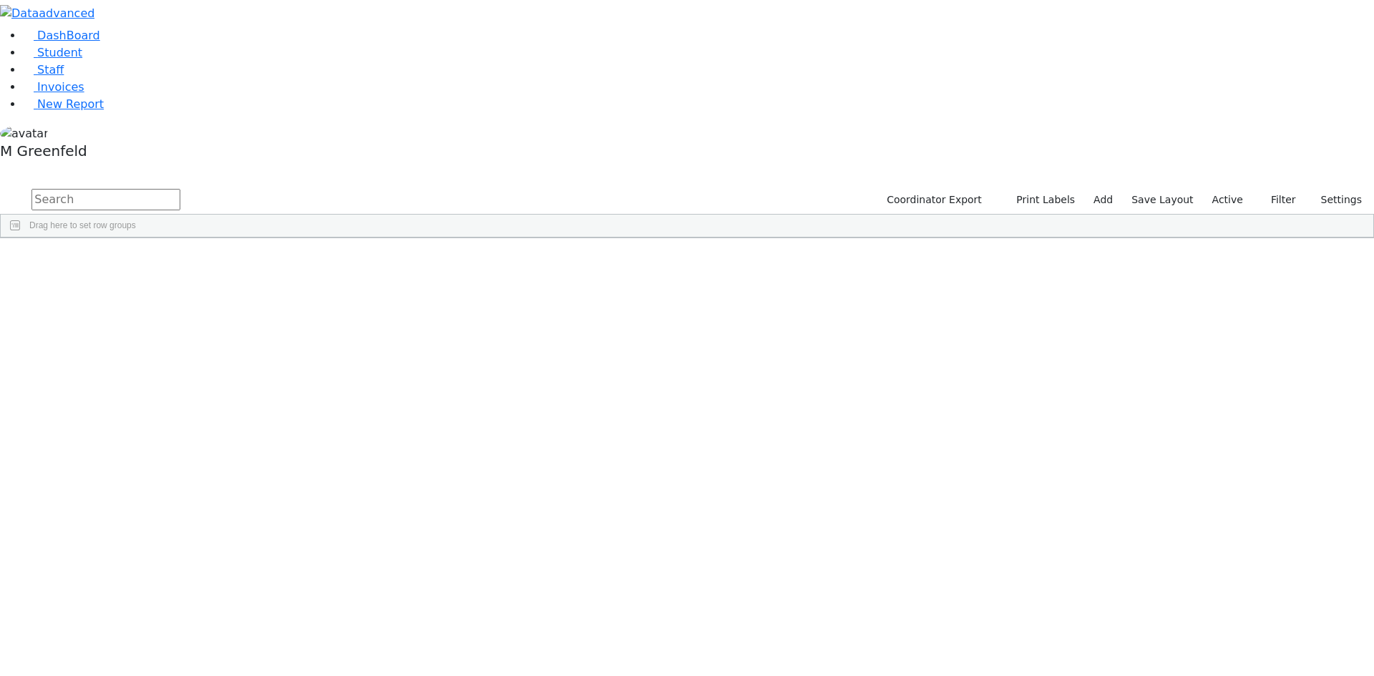
click at [180, 189] on input "text" at bounding box center [105, 199] width 149 height 21
type input "[PERSON_NAME]"
click at [144, 442] on div "[PERSON_NAME]" at bounding box center [109, 452] width 69 height 20
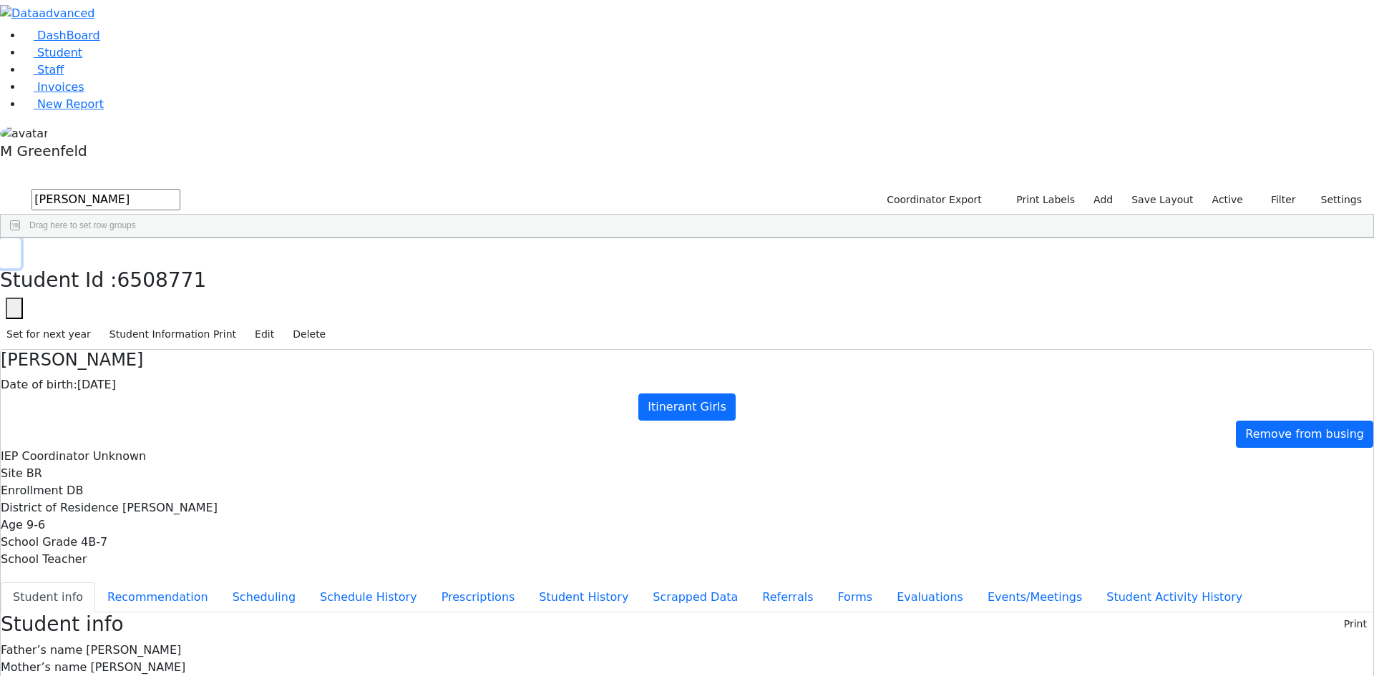
click at [14, 249] on icon "button" at bounding box center [10, 253] width 8 height 9
click at [1218, 189] on label "Active" at bounding box center [1228, 200] width 44 height 22
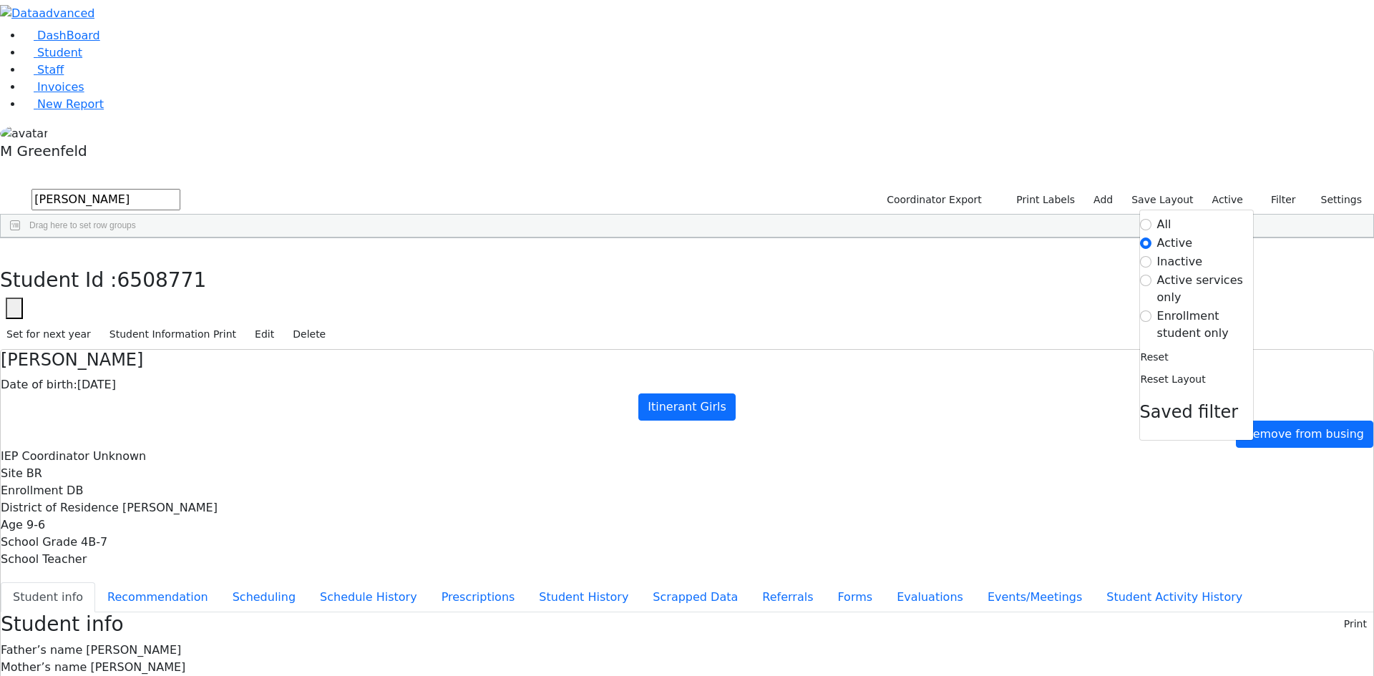
click at [1177, 308] on label "Enrollment student only" at bounding box center [1205, 325] width 96 height 34
click at [1152, 311] on input "Enrollment student only" at bounding box center [1145, 316] width 11 height 11
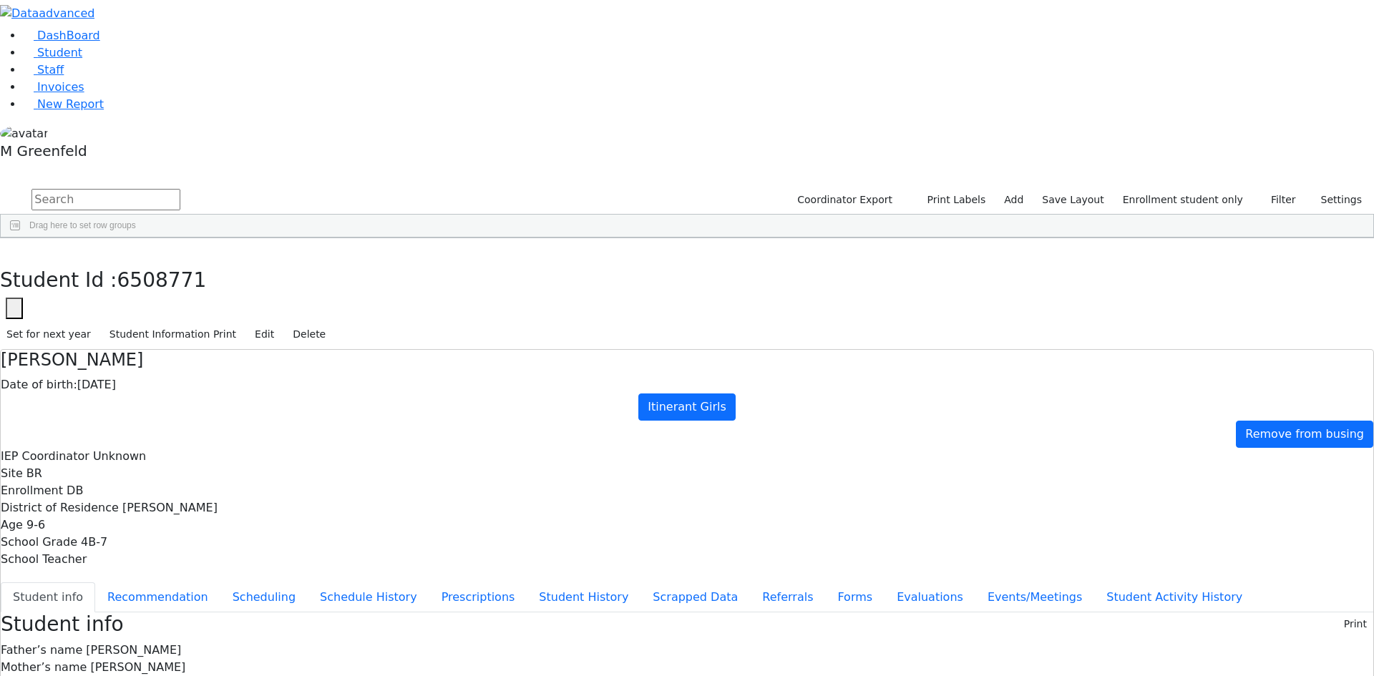
scroll to position [227, 0]
click at [220, 583] on button "Recommendation" at bounding box center [157, 598] width 125 height 30
checkbox input "true"
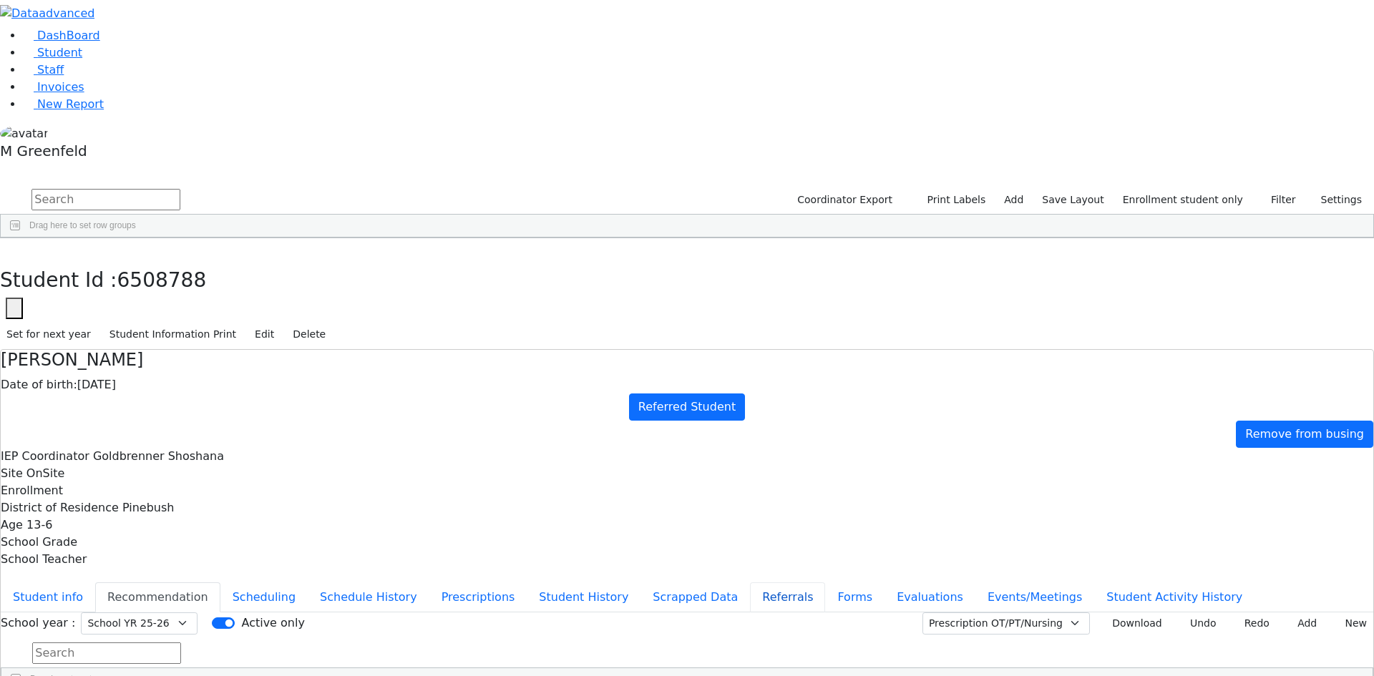
click at [750, 583] on button "Referrals" at bounding box center [787, 598] width 75 height 30
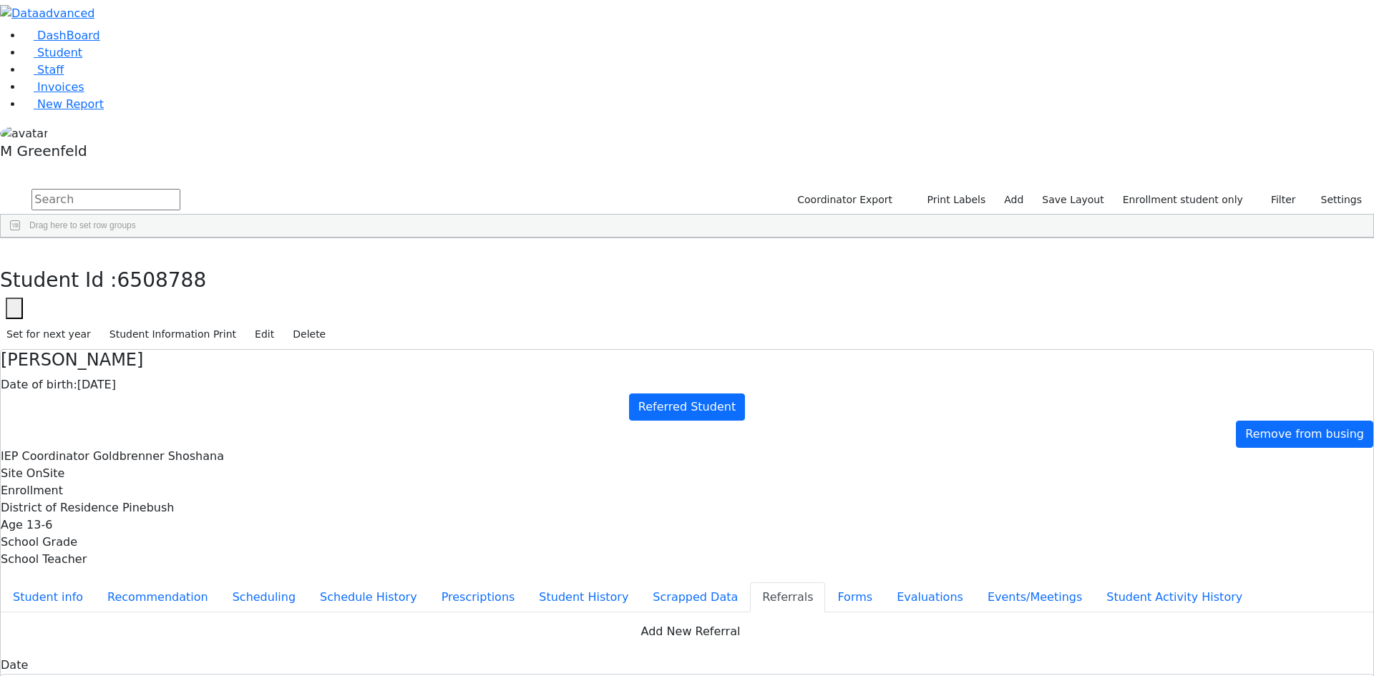
drag, startPoint x: 461, startPoint y: 501, endPoint x: 535, endPoint y: 522, distance: 77.3
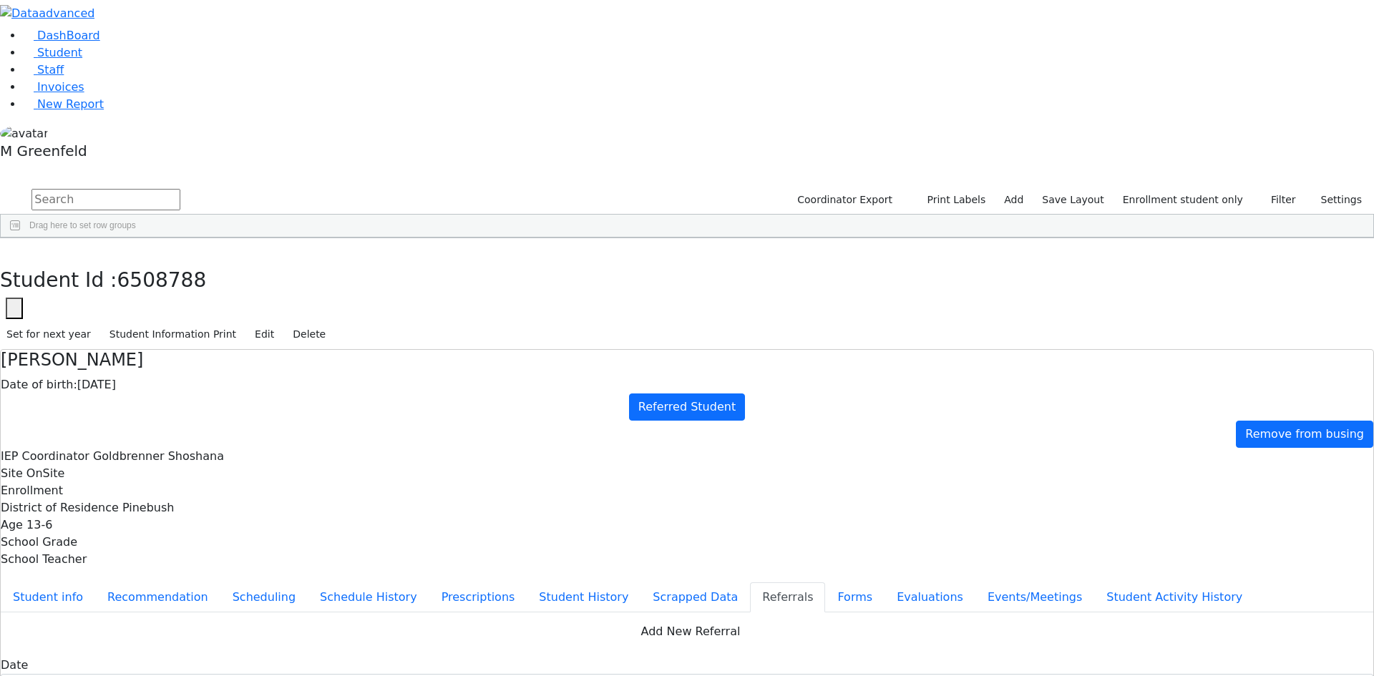
click at [259, 165] on div "Students 38 A 24 K 24 W 24 A 24 K 24 W 24 A" at bounding box center [687, 175] width 1374 height 21
click at [21, 238] on button "button" at bounding box center [10, 253] width 21 height 30
click at [144, 656] on div "Stein" at bounding box center [109, 666] width 69 height 20
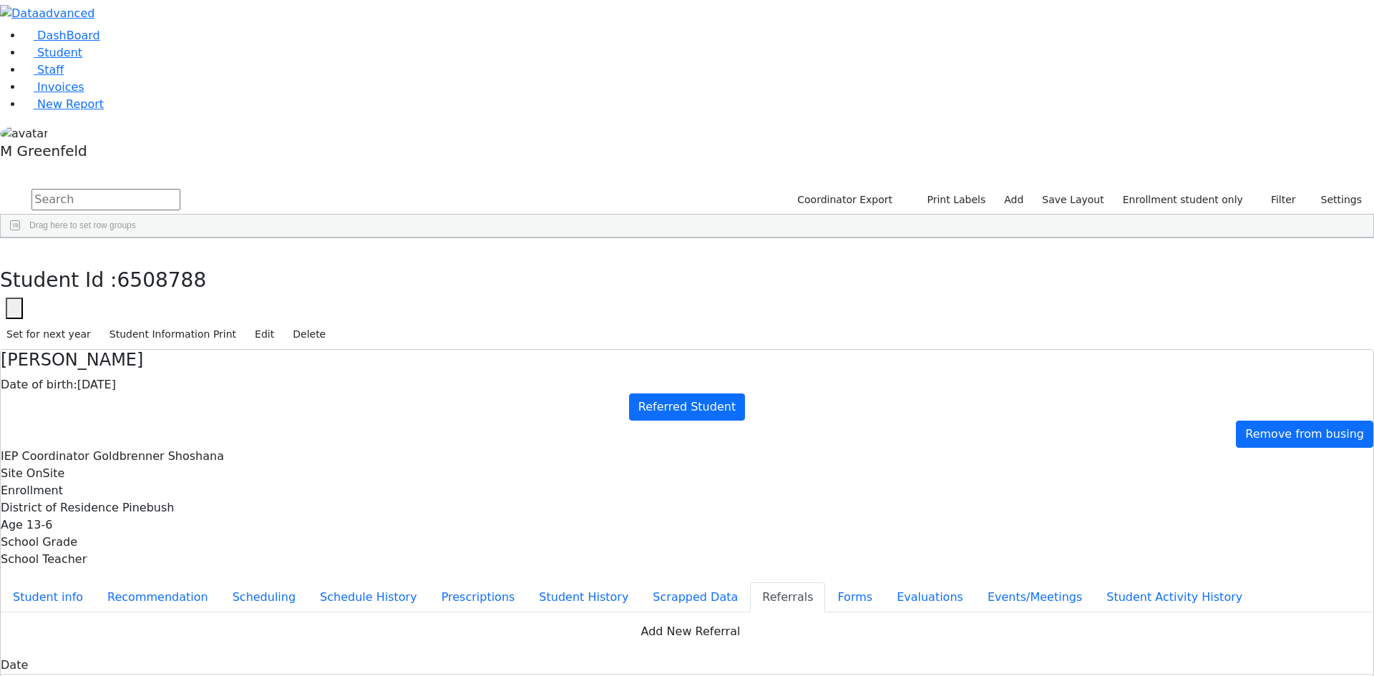
click at [144, 656] on div "Stein" at bounding box center [109, 666] width 69 height 20
click at [95, 583] on button "Student info" at bounding box center [48, 598] width 94 height 30
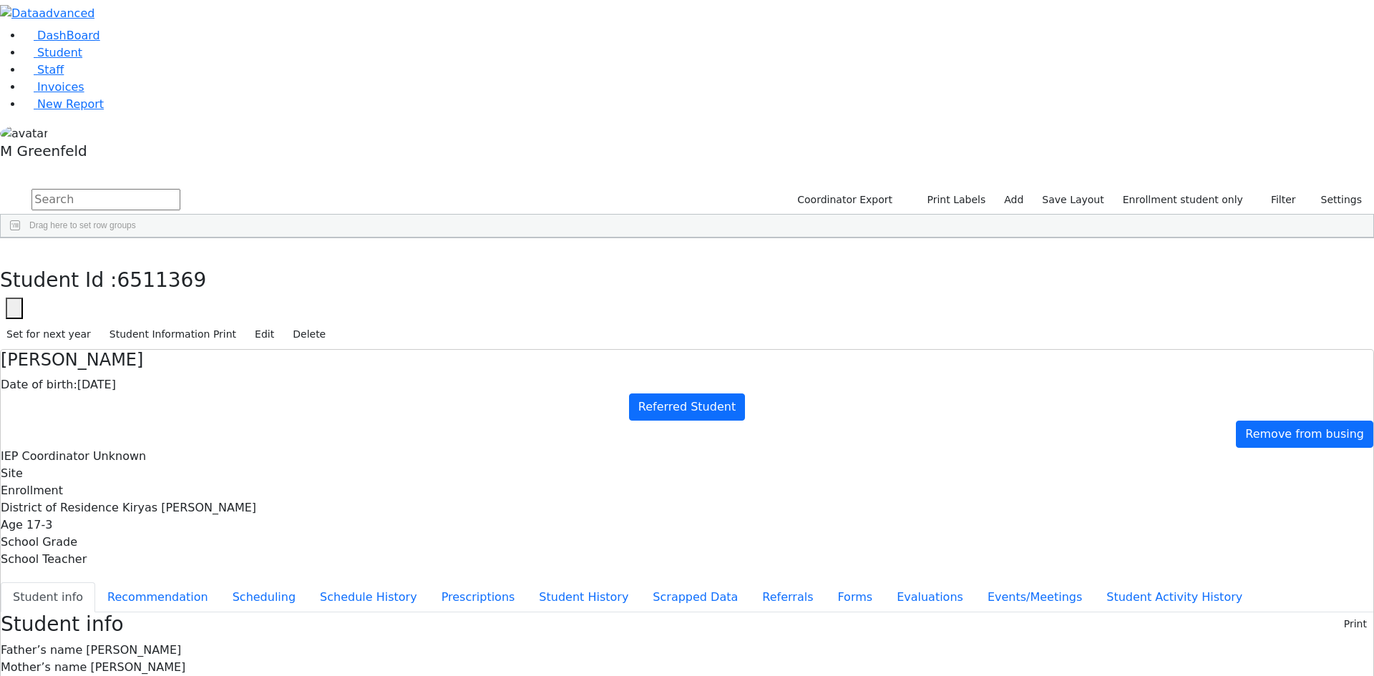
click at [284, 238] on div "Student Id : 6511369 Student Id 6511369 Cancel Save Set for next year Student I…" at bounding box center [687, 294] width 1374 height 112
click at [286, 238] on div "Student Id : 6511369 Student Id 6511369 Cancel Save Set for next year Student I…" at bounding box center [687, 294] width 1374 height 112
click at [14, 249] on icon "button" at bounding box center [10, 253] width 8 height 9
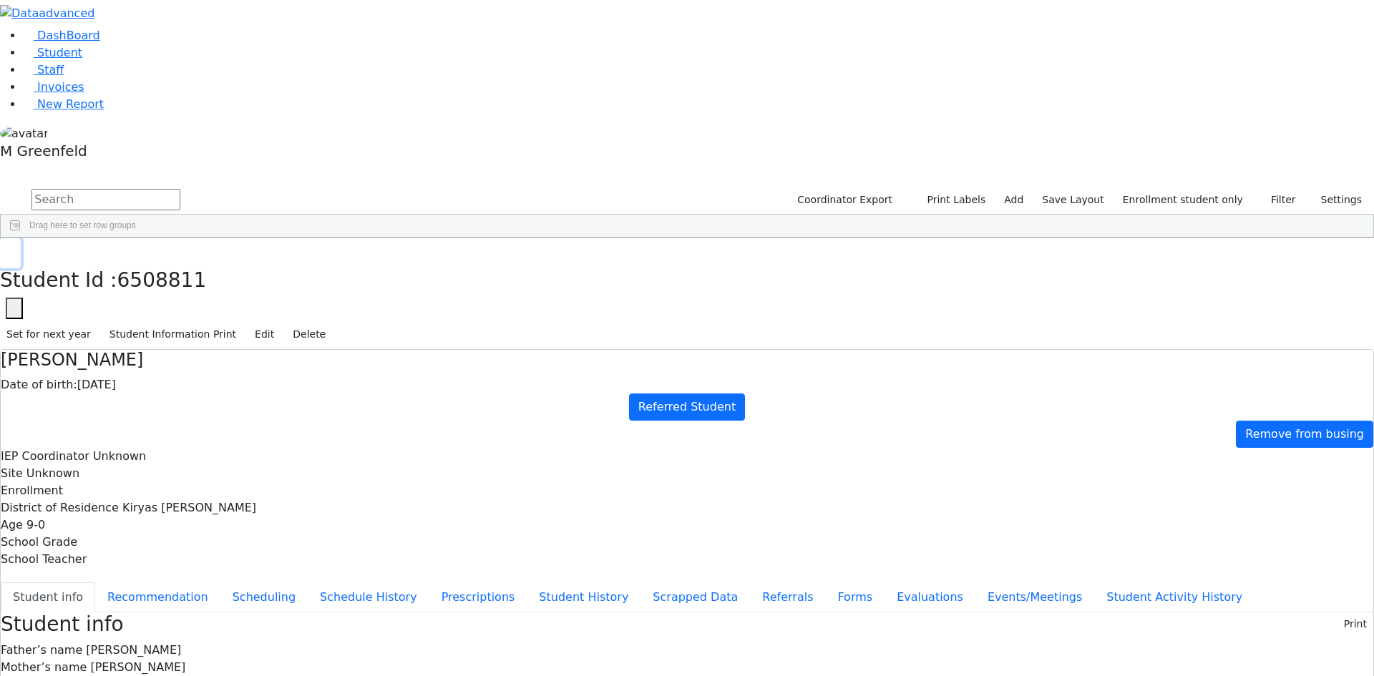
click at [21, 238] on button "button" at bounding box center [10, 253] width 21 height 30
click at [130, 62] on li "Student" at bounding box center [698, 52] width 1351 height 17
click at [885, 583] on button "Evaluations" at bounding box center [930, 598] width 91 height 30
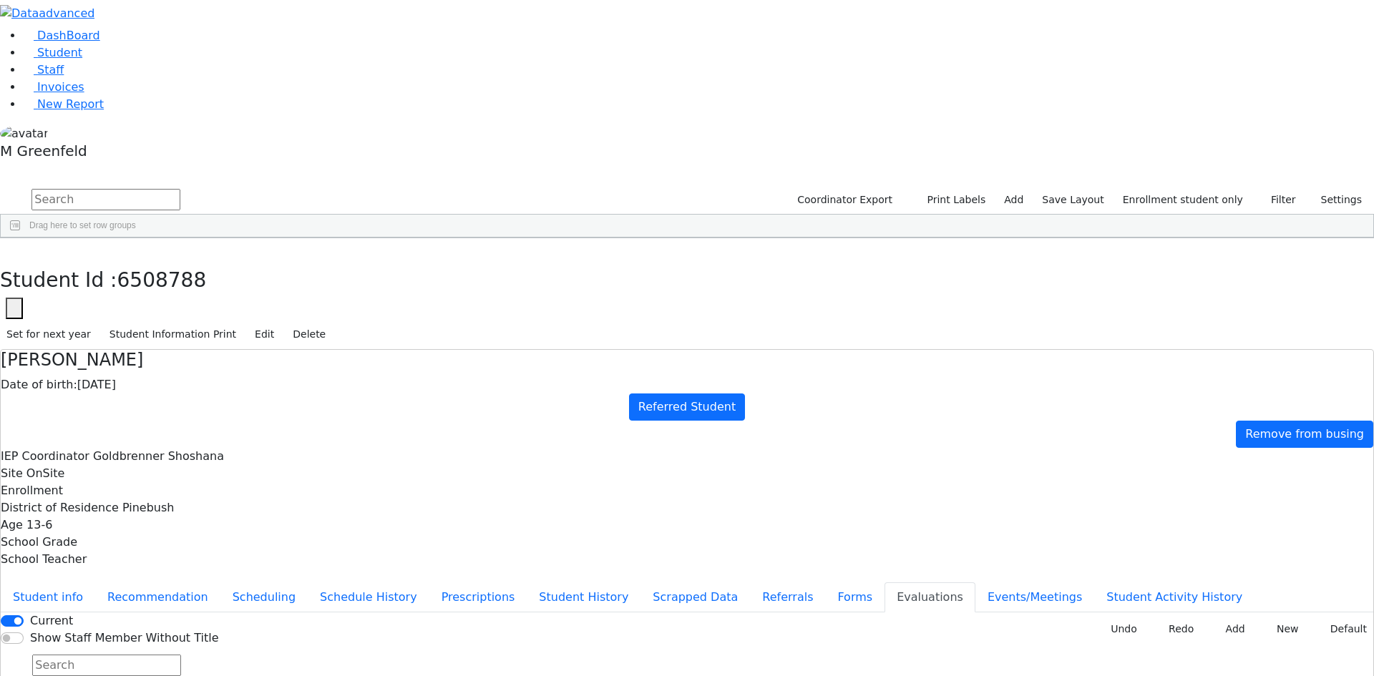
click at [1275, 618] on button "New" at bounding box center [1283, 629] width 44 height 22
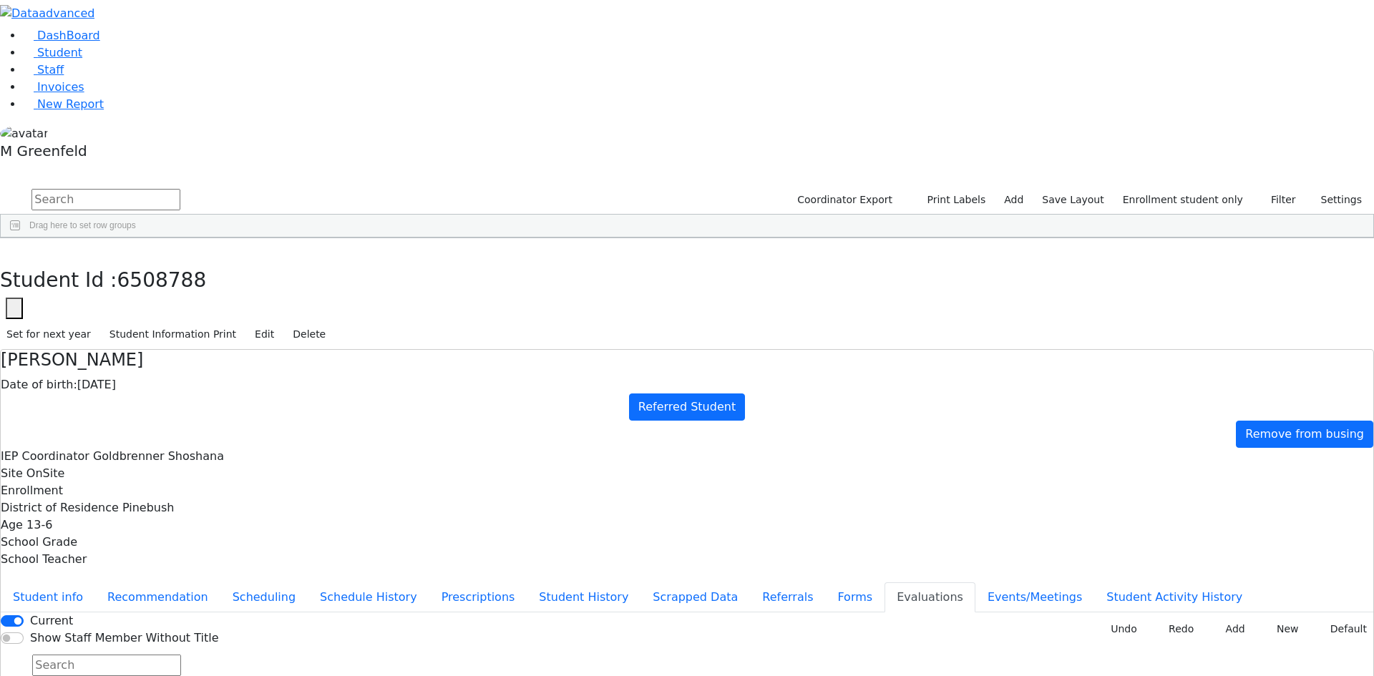
type input "s"
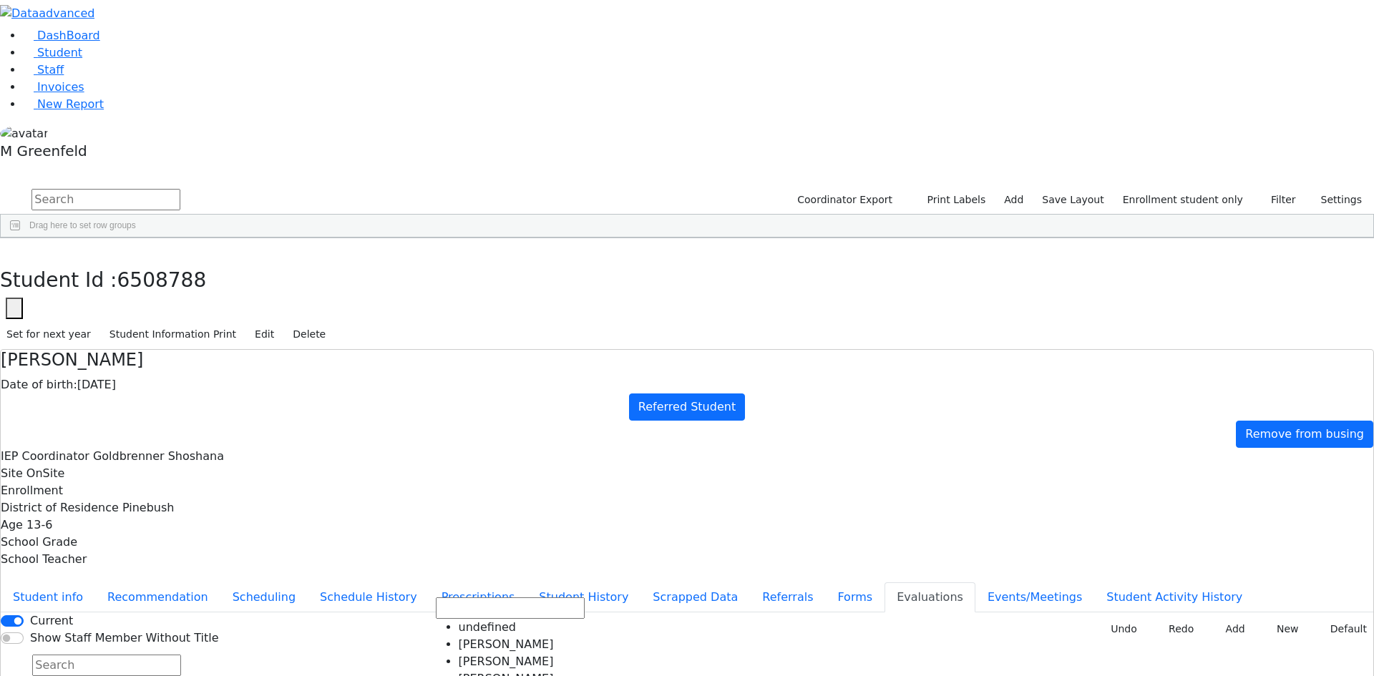
scroll to position [1002, 0]
click at [1219, 618] on button "Add" at bounding box center [1231, 629] width 42 height 22
click at [1212, 618] on button "Add" at bounding box center [1231, 629] width 42 height 22
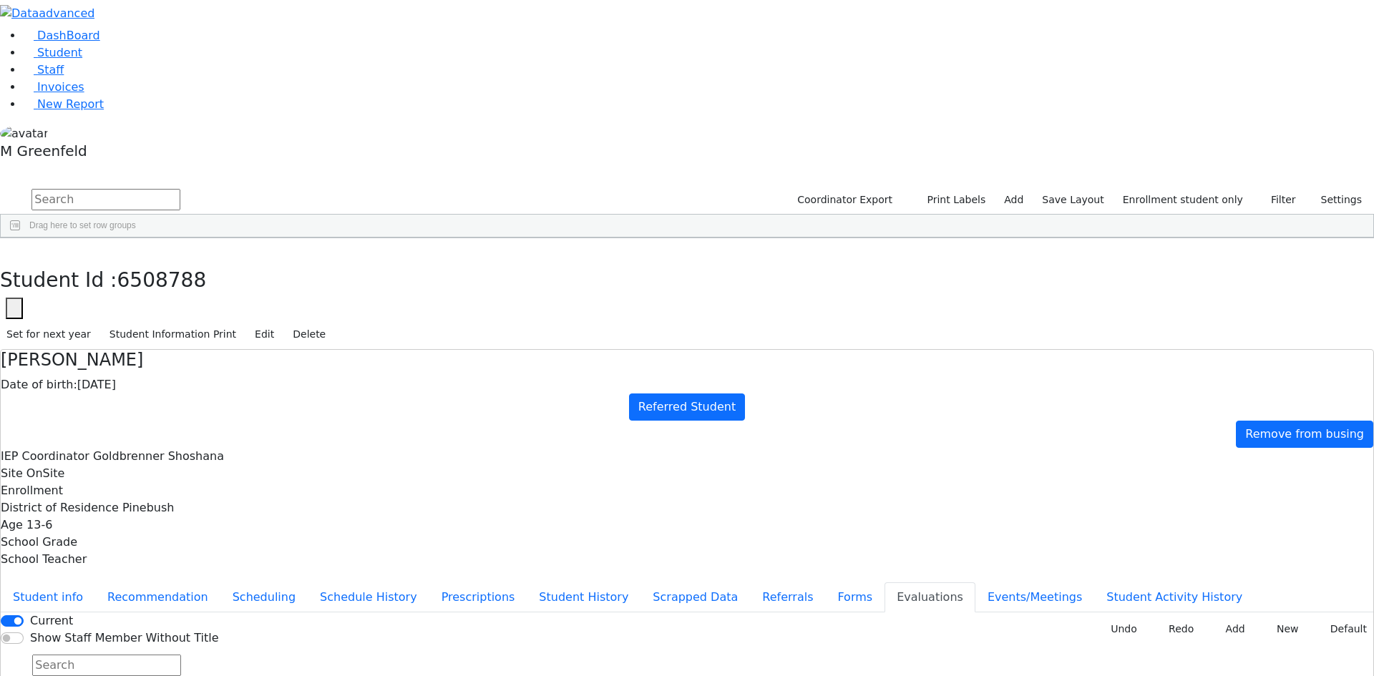
click at [1217, 618] on button "Add" at bounding box center [1231, 629] width 42 height 22
click at [21, 238] on button "button" at bounding box center [10, 253] width 21 height 30
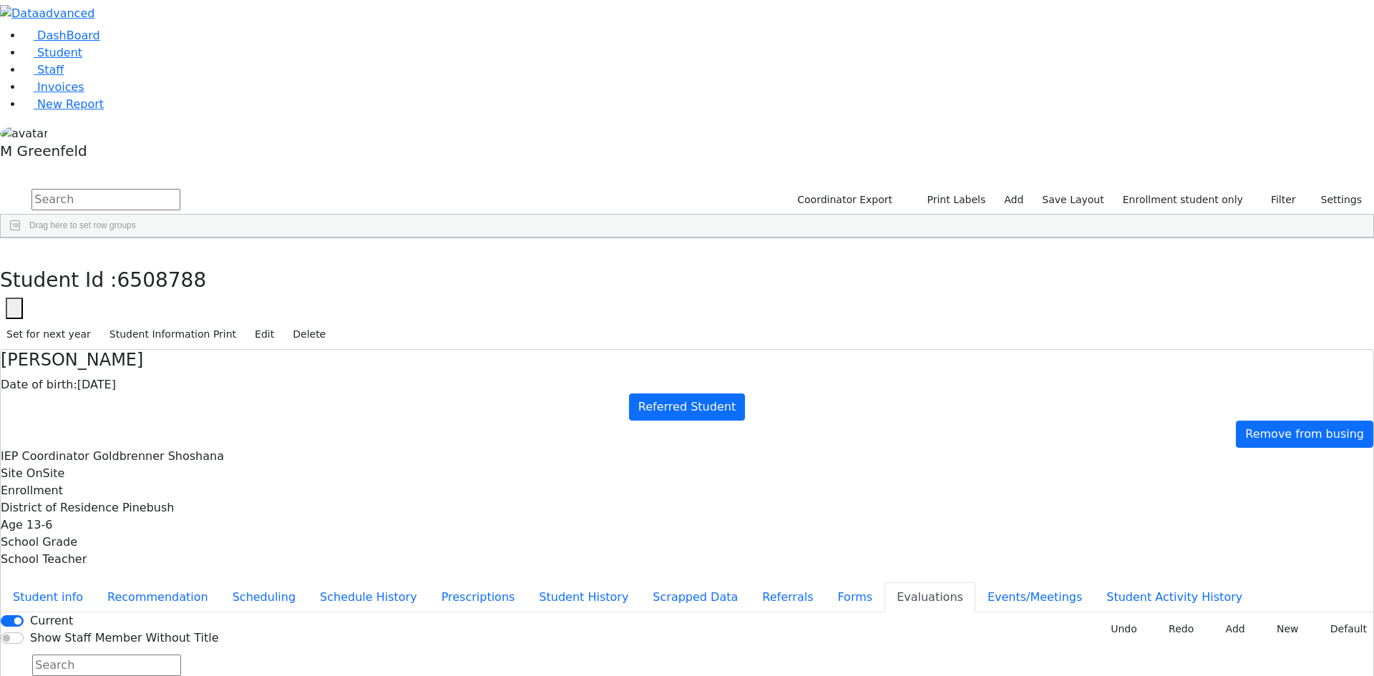
click at [21, 238] on button "button" at bounding box center [10, 253] width 21 height 30
click at [180, 189] on input "text" at bounding box center [105, 199] width 149 height 21
type input "mosk"
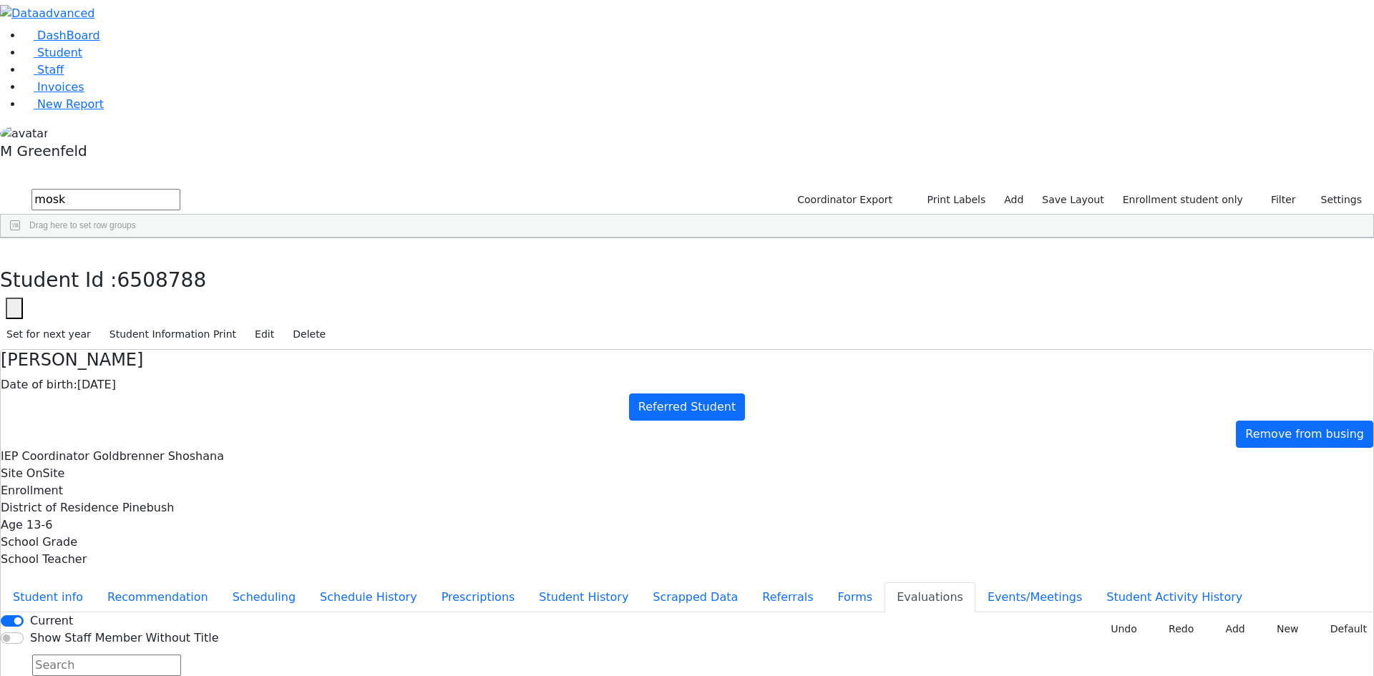
click at [23, 62] on li "Student" at bounding box center [698, 52] width 1351 height 17
click at [23, 59] on icon at bounding box center [28, 53] width 11 height 11
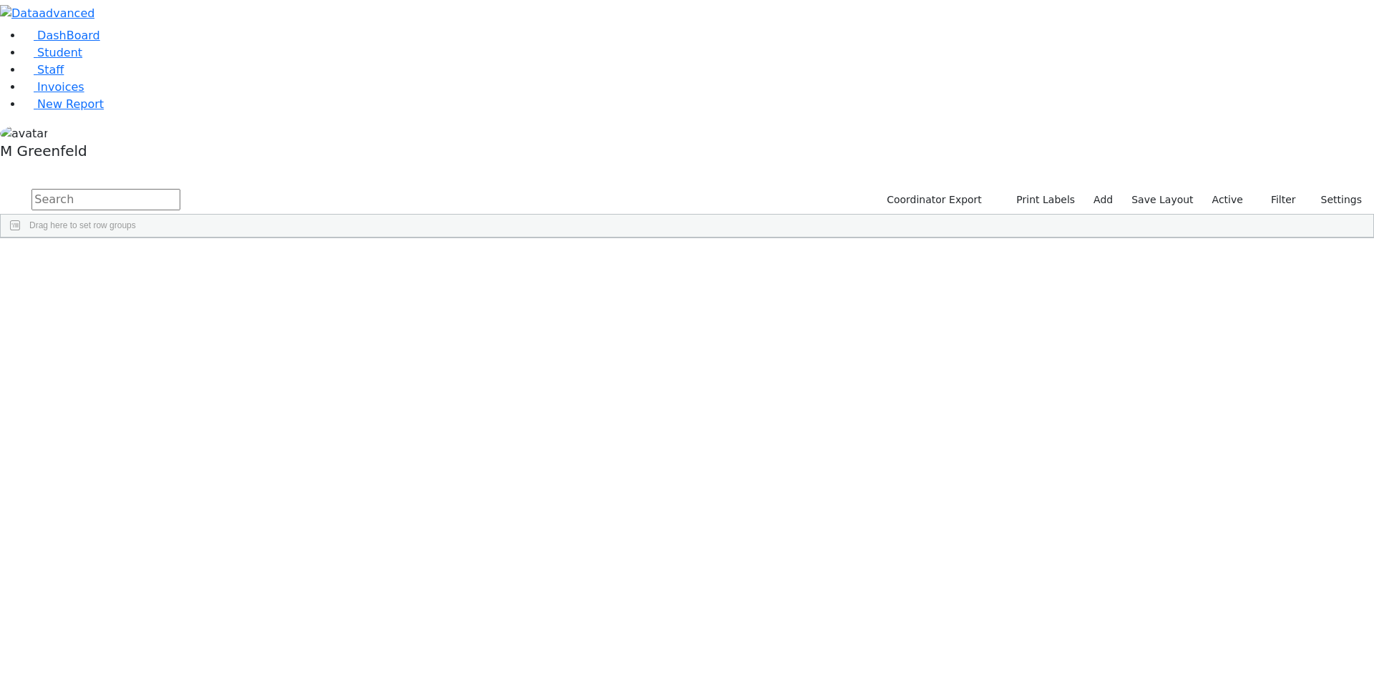
click at [180, 189] on input "text" at bounding box center [105, 199] width 149 height 21
click at [0, 187] on button "submit" at bounding box center [14, 200] width 28 height 27
type input "r"
type input "mos"
click at [0, 187] on button "submit" at bounding box center [14, 200] width 28 height 27
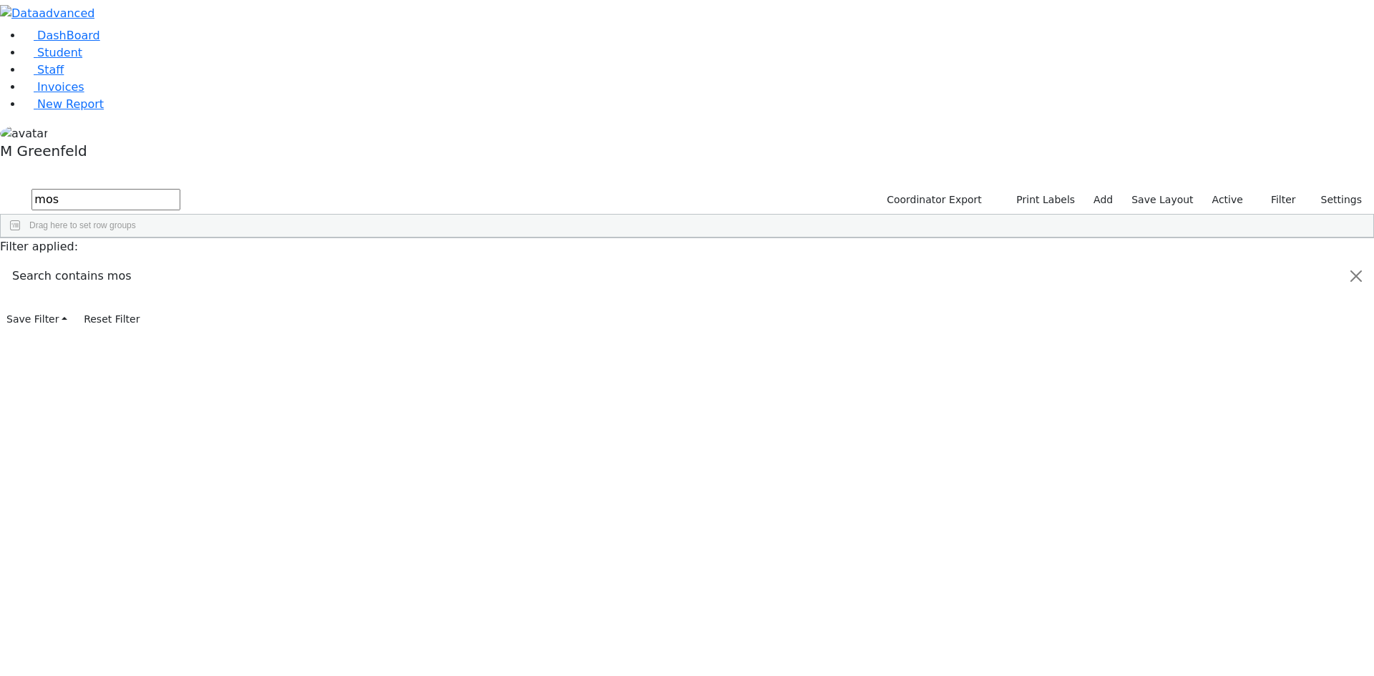
scroll to position [429, 0]
click at [281, 513] on div "[DATE]" at bounding box center [247, 523] width 69 height 20
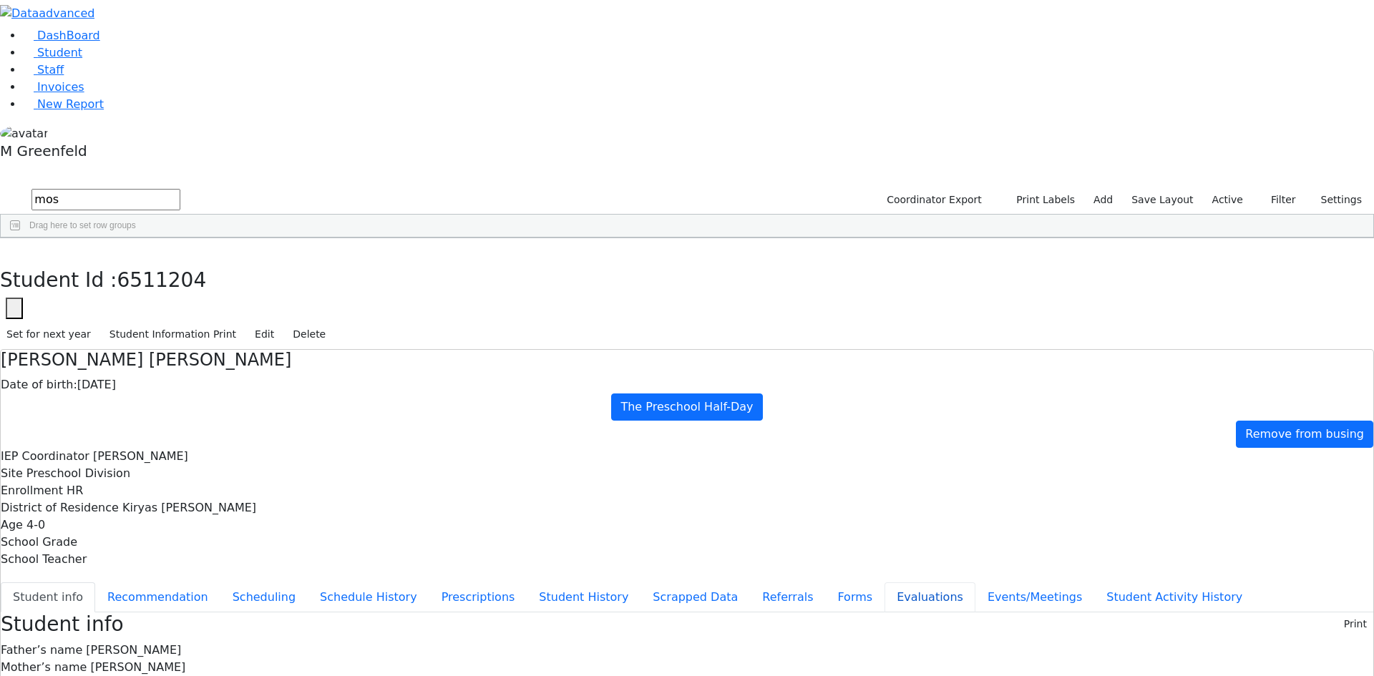
click at [885, 583] on button "Evaluations" at bounding box center [930, 598] width 91 height 30
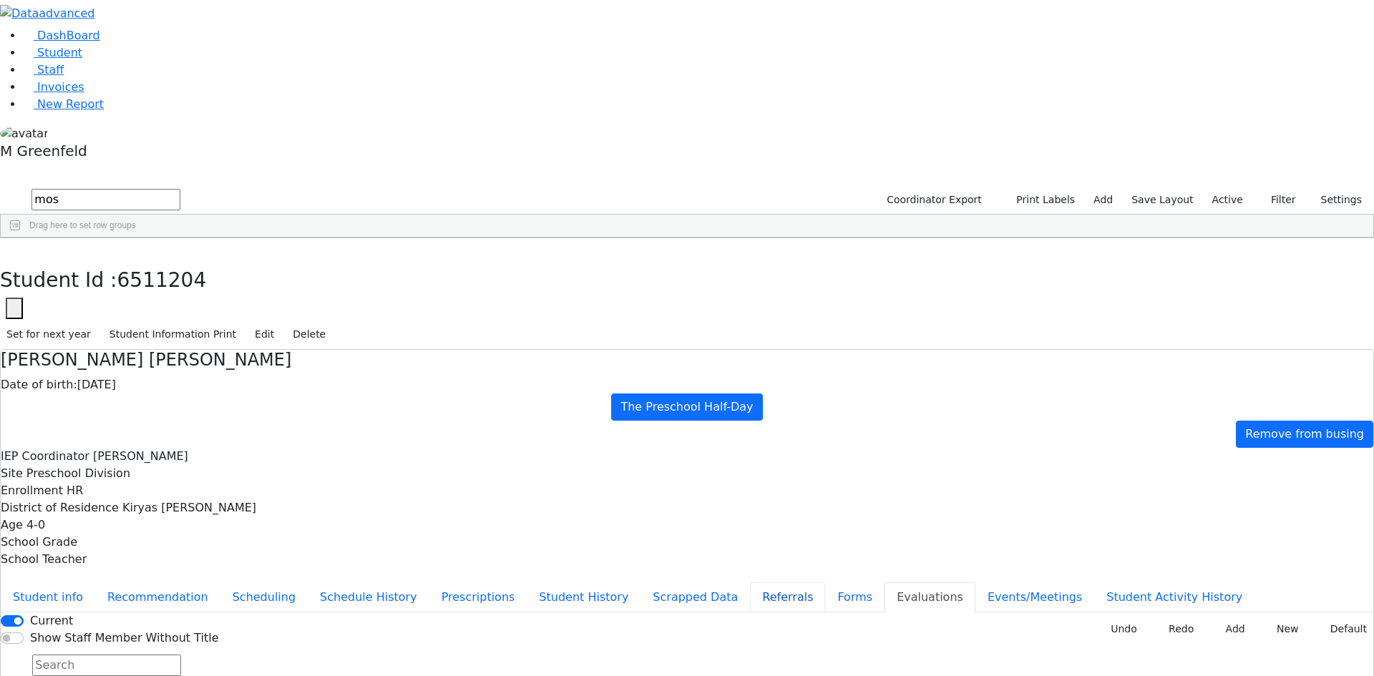
click at [750, 583] on button "Referrals" at bounding box center [787, 598] width 75 height 30
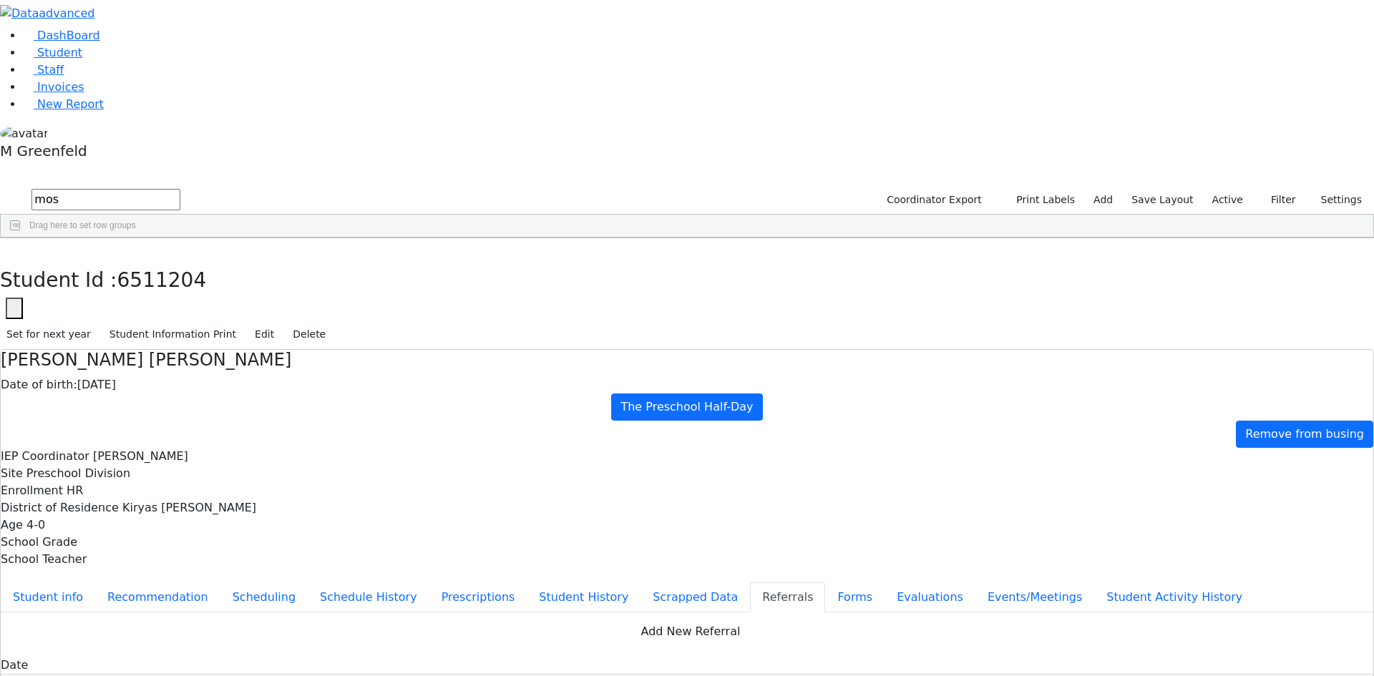
scroll to position [14, 0]
click at [21, 238] on button "button" at bounding box center [10, 253] width 21 height 30
